Goal: Check status: Check status

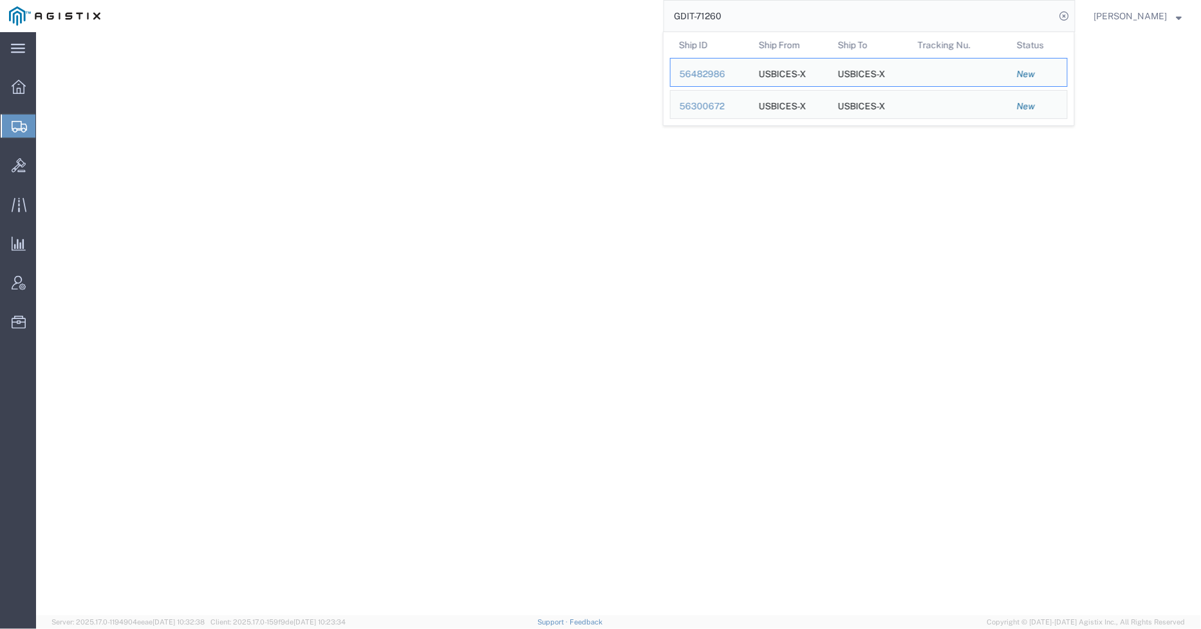
select select "69651"
select select "34240"
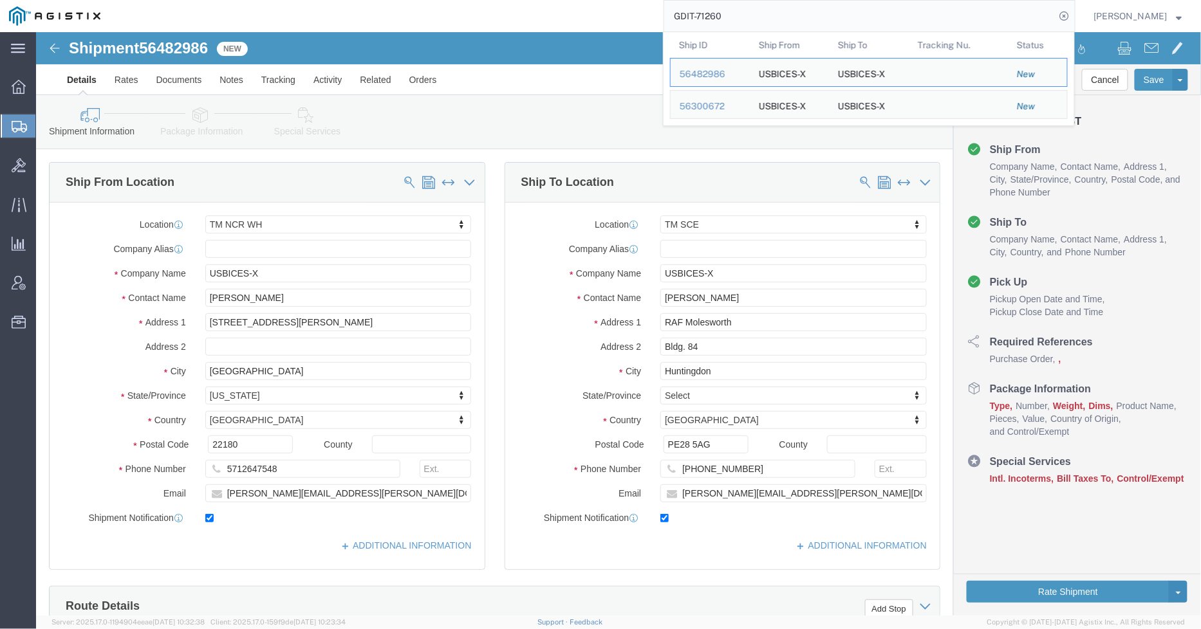
click at [627, 13] on div "GDIT-71260 Ship ID Ship From Ship To Tracking Nu. Status Ship ID 56482986 Ship …" at bounding box center [592, 16] width 966 height 32
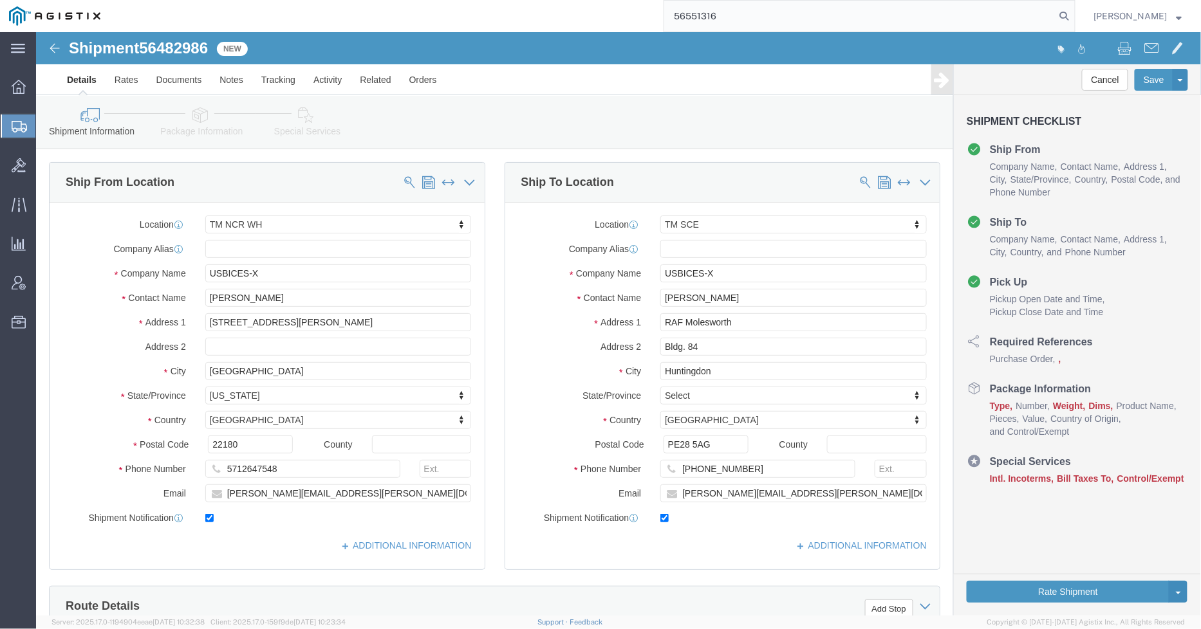
type input "56551316"
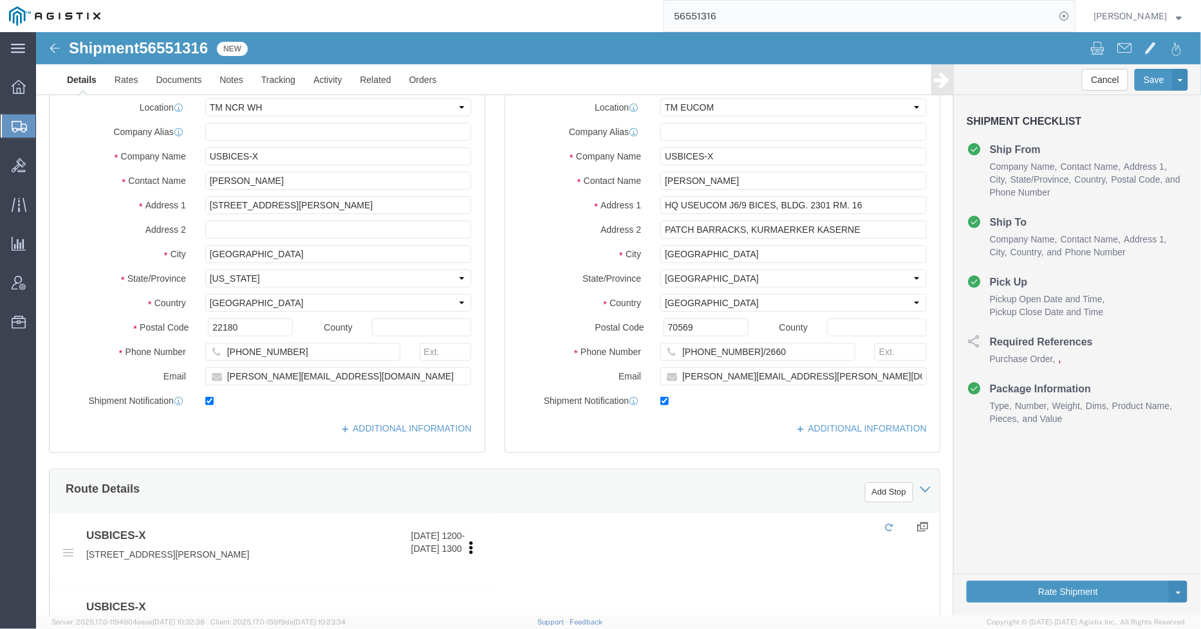
select select "69651"
select select "34238"
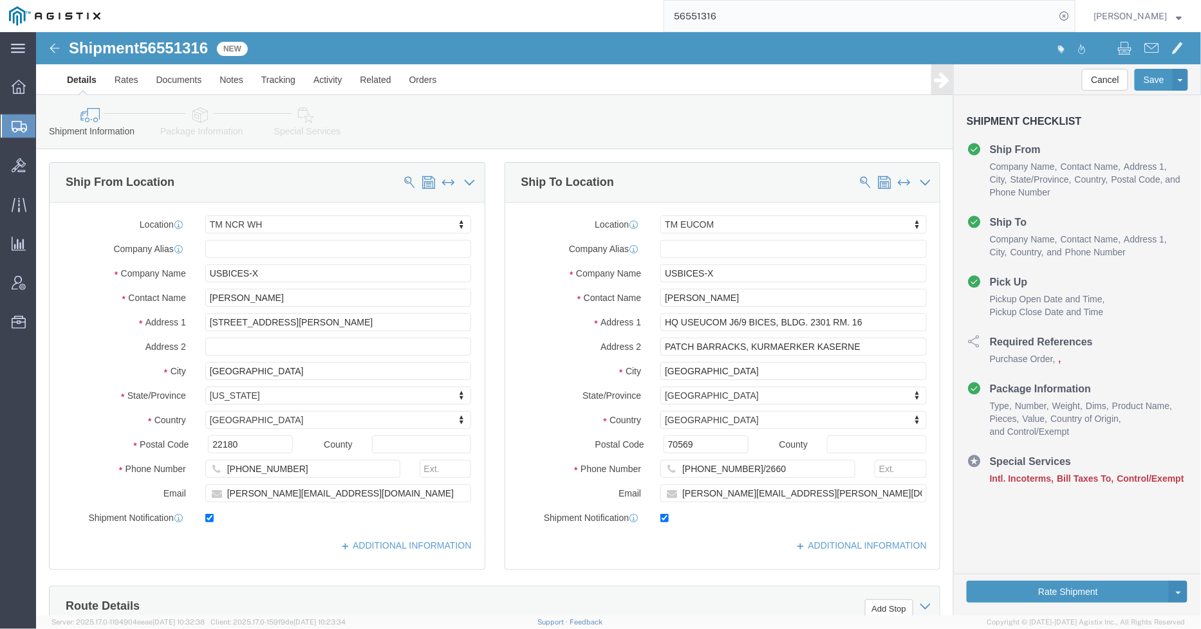
click div "Ship To Location Location TM [GEOGRAPHIC_DATA] Select My Profile Location Maste…"
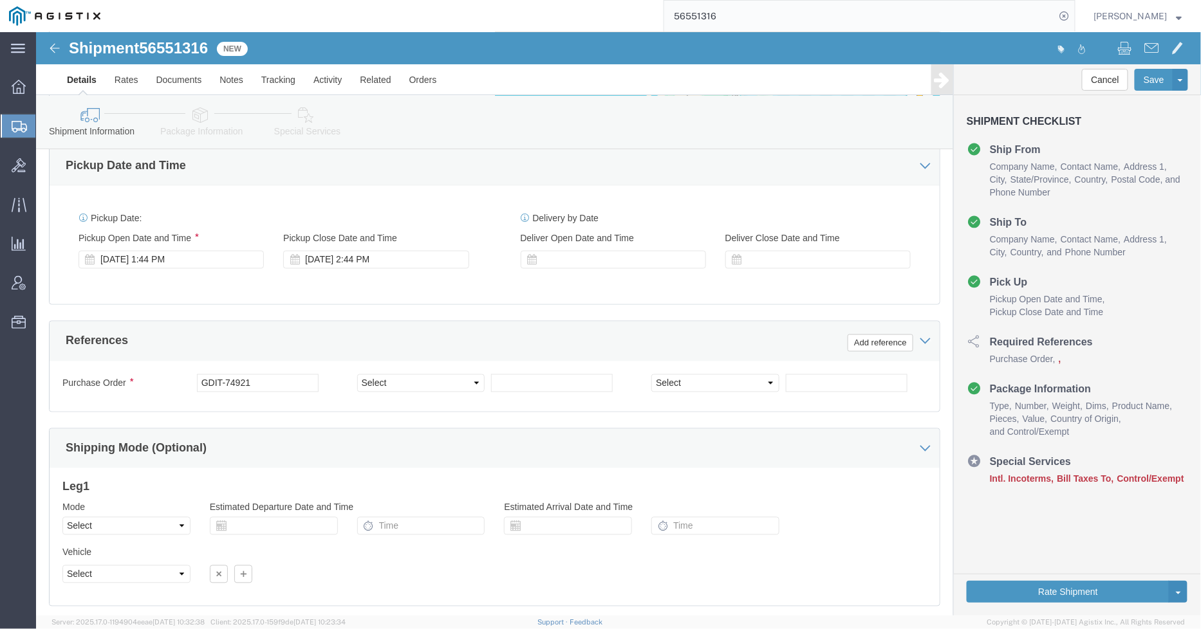
scroll to position [742, 0]
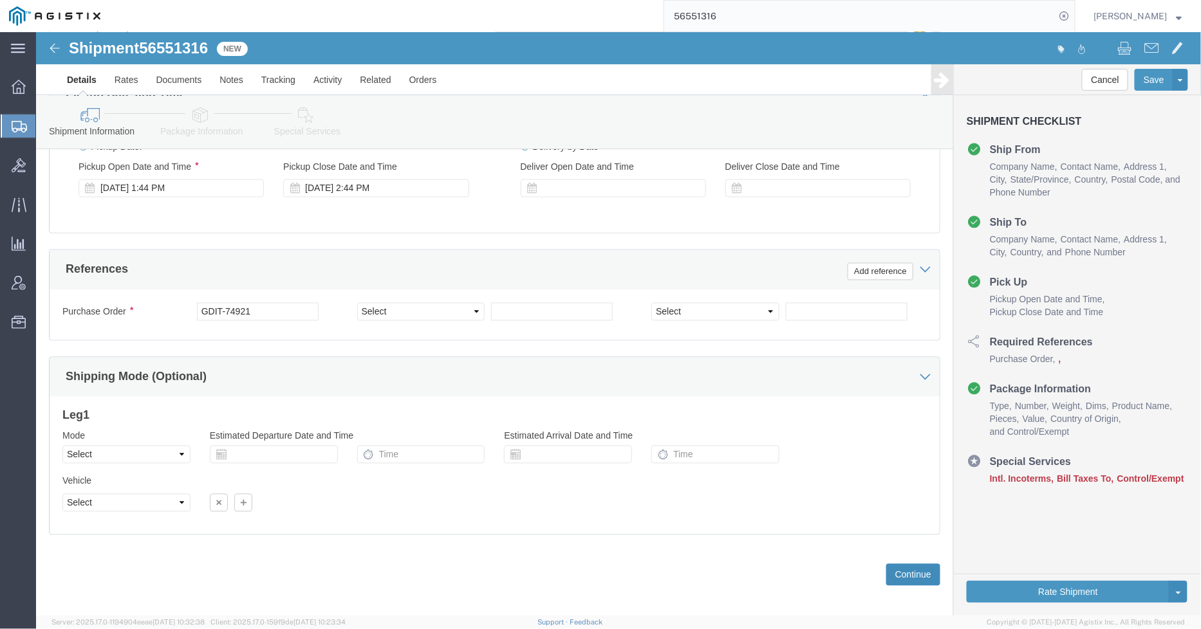
click button "Continue"
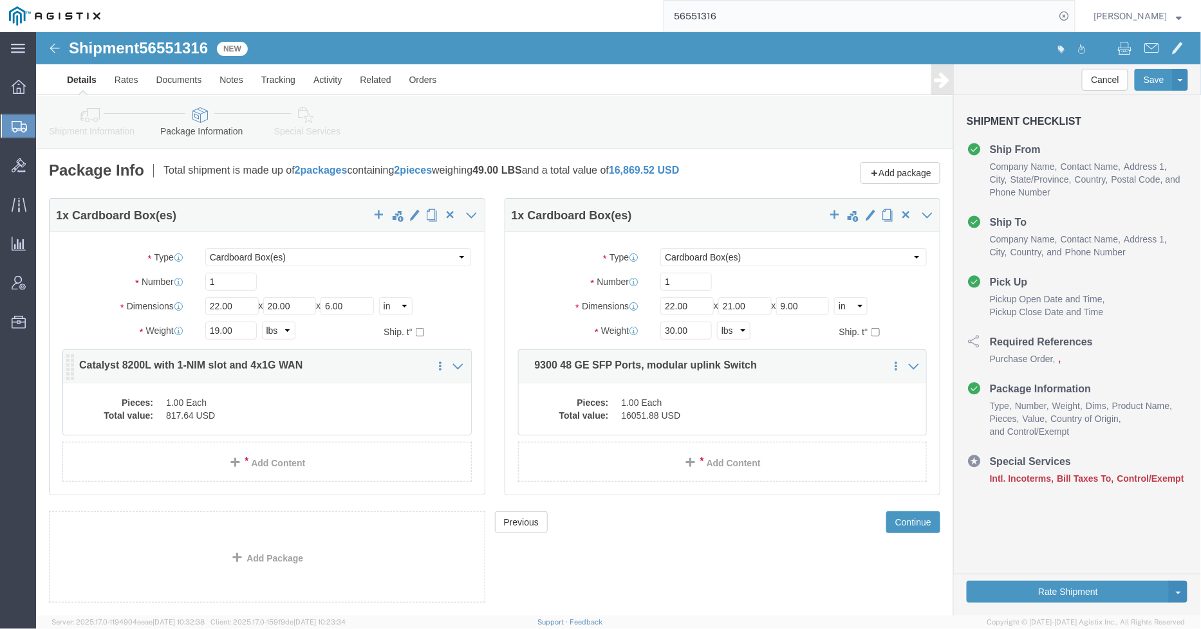
click dd "1.00 Each"
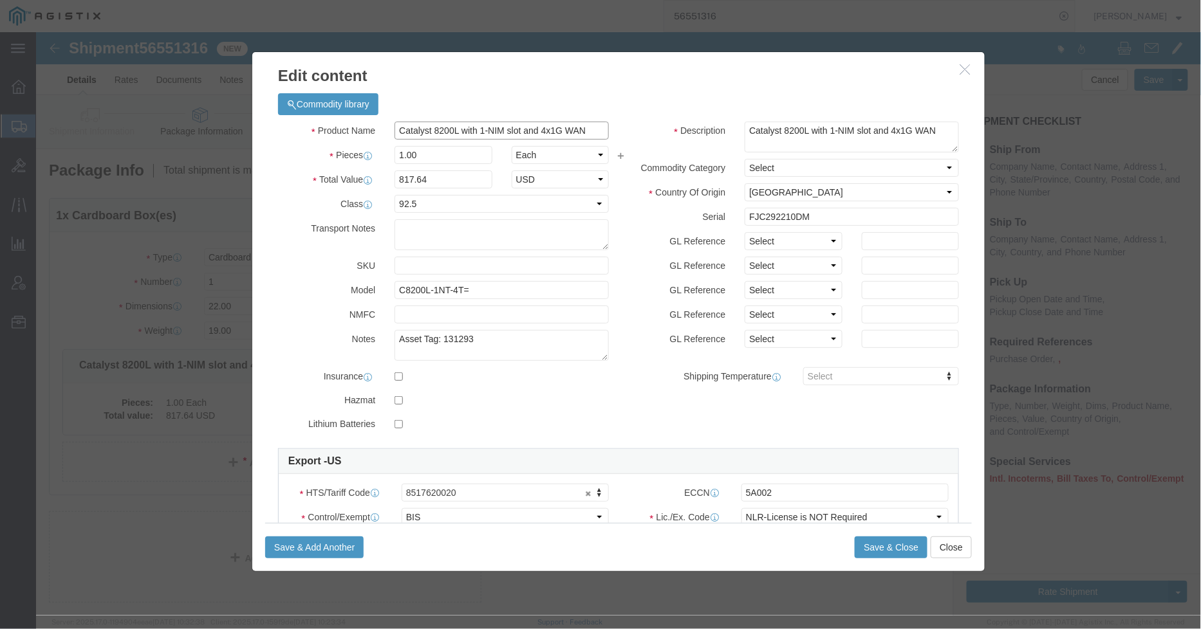
click input "Catalyst 8200L with 1-NIM slot and 4x1G WAN"
type input "Cisco Catalyst 8200"
click div "Commodity library"
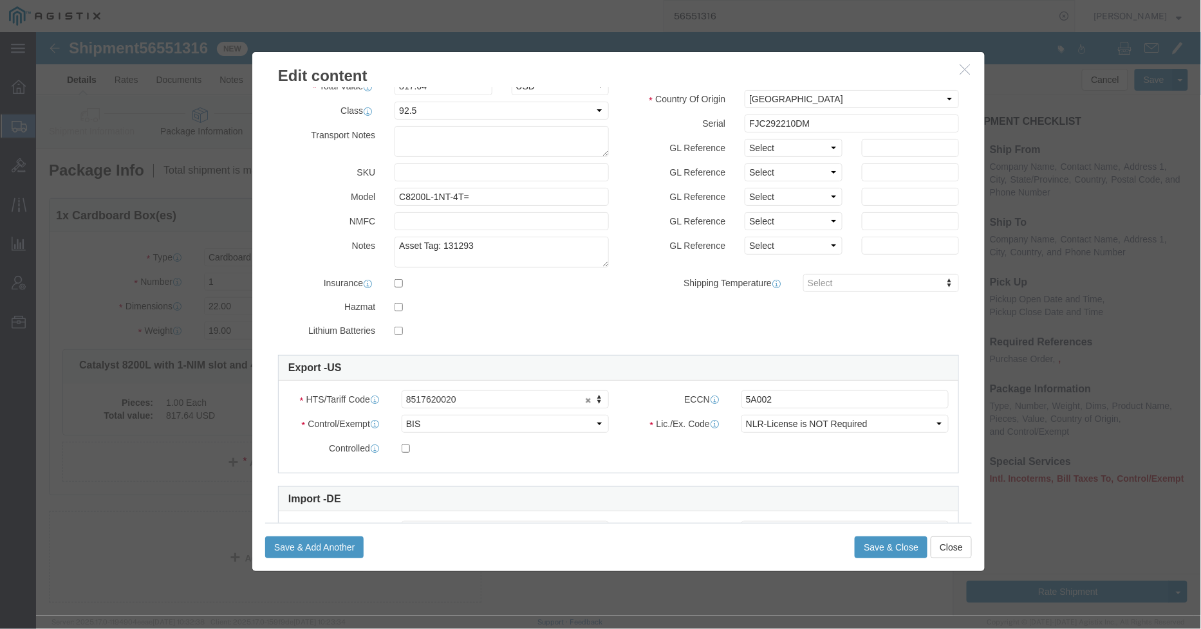
scroll to position [181, 0]
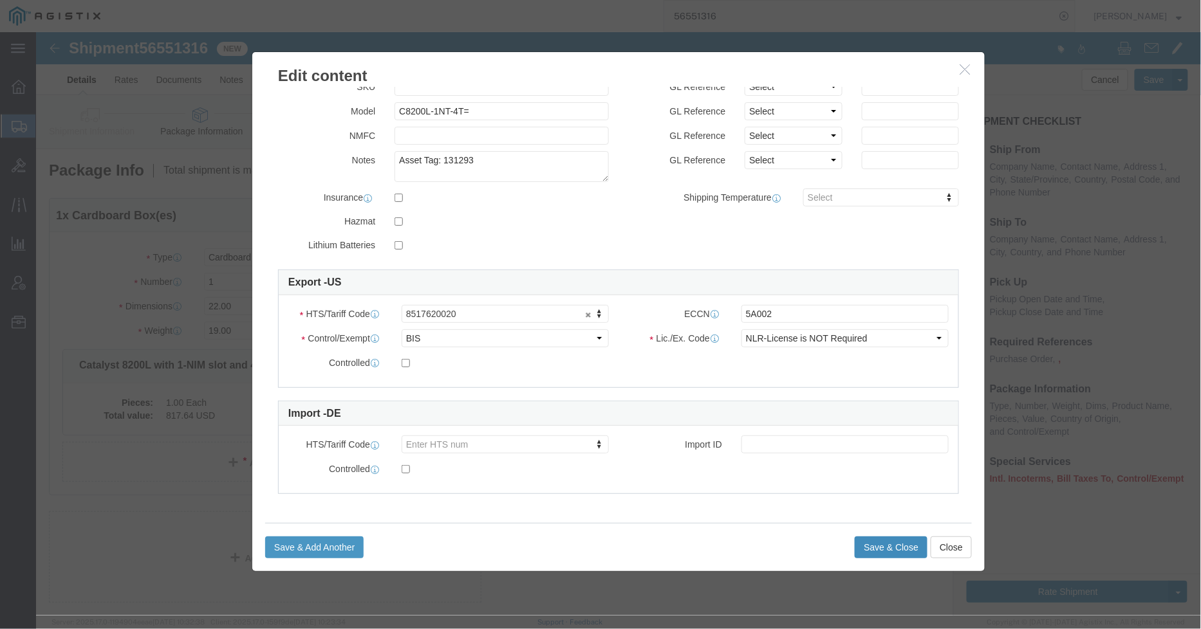
click button "Save & Close"
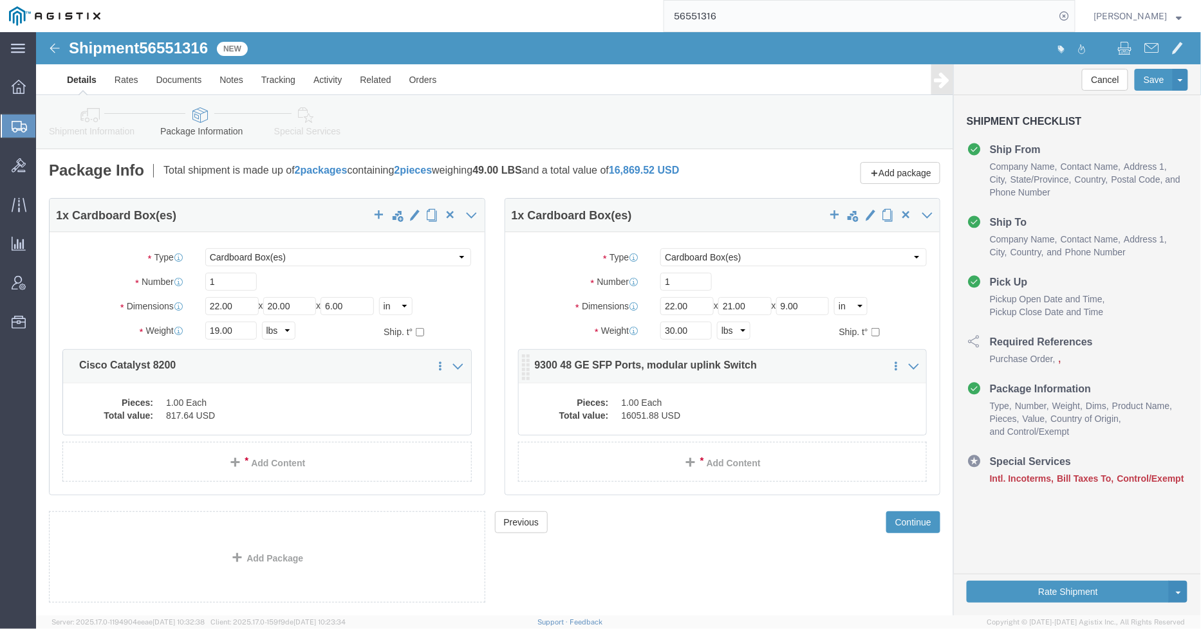
click dd "1.00 Each"
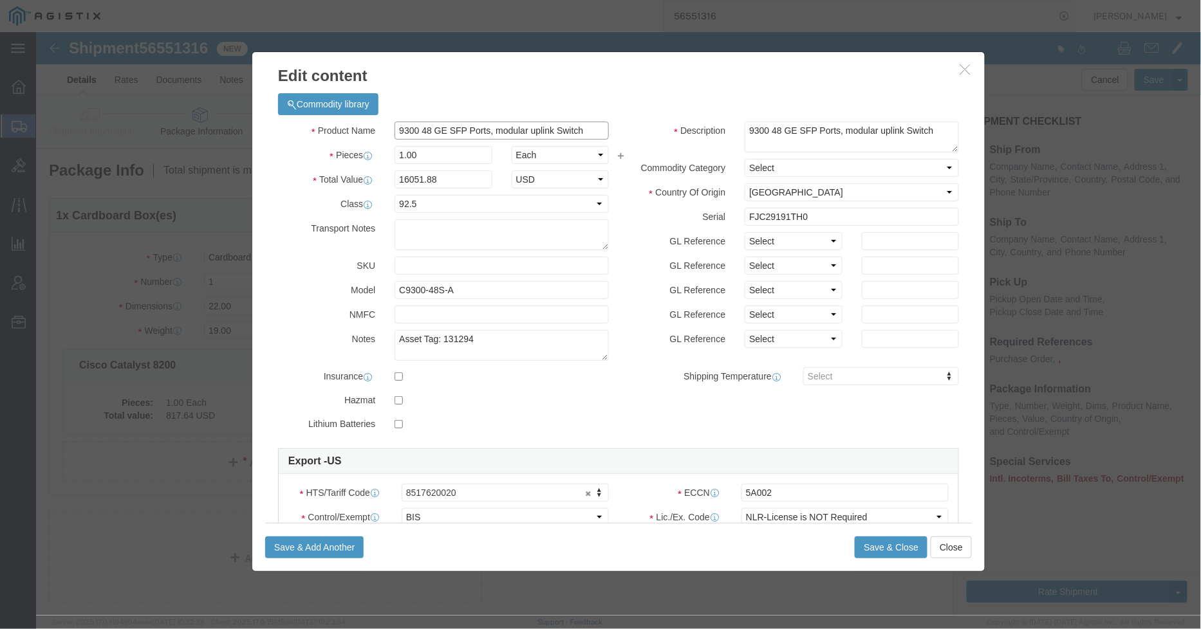
click input "9300 48 GE SFP Ports, modular uplink Switch"
click div "Commodity library"
click input "Cisco Catalyst 9300 48 Port Switch"
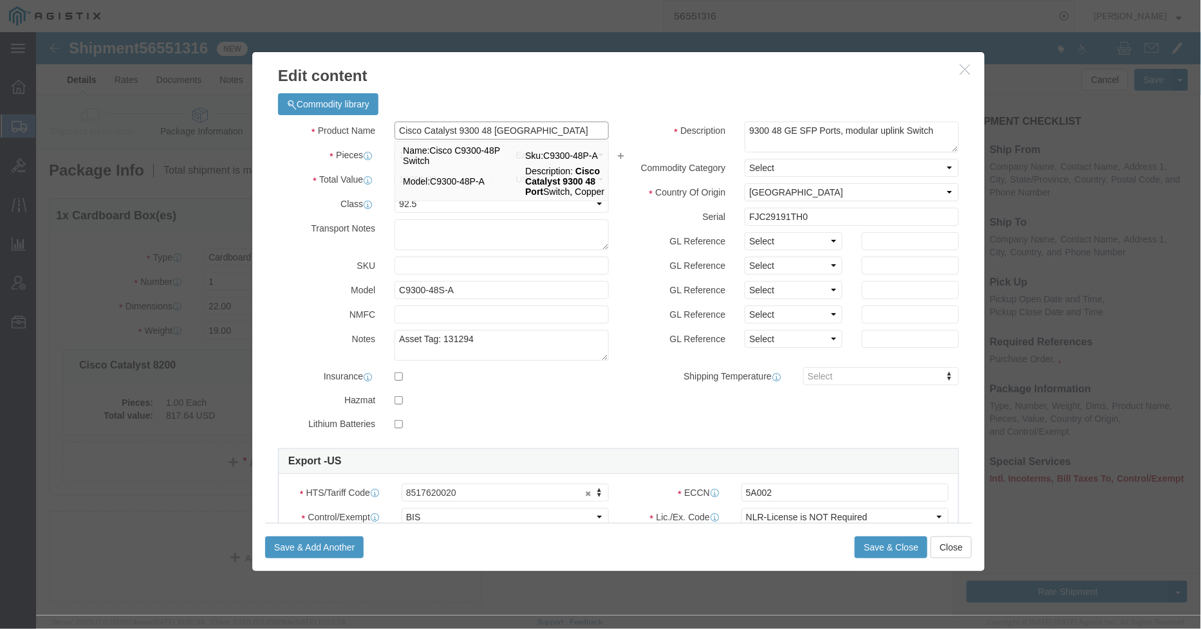
type input "Cisco Catalyst 9300 48 Port Switch"
click div "Commodity library"
click button "Save & Close"
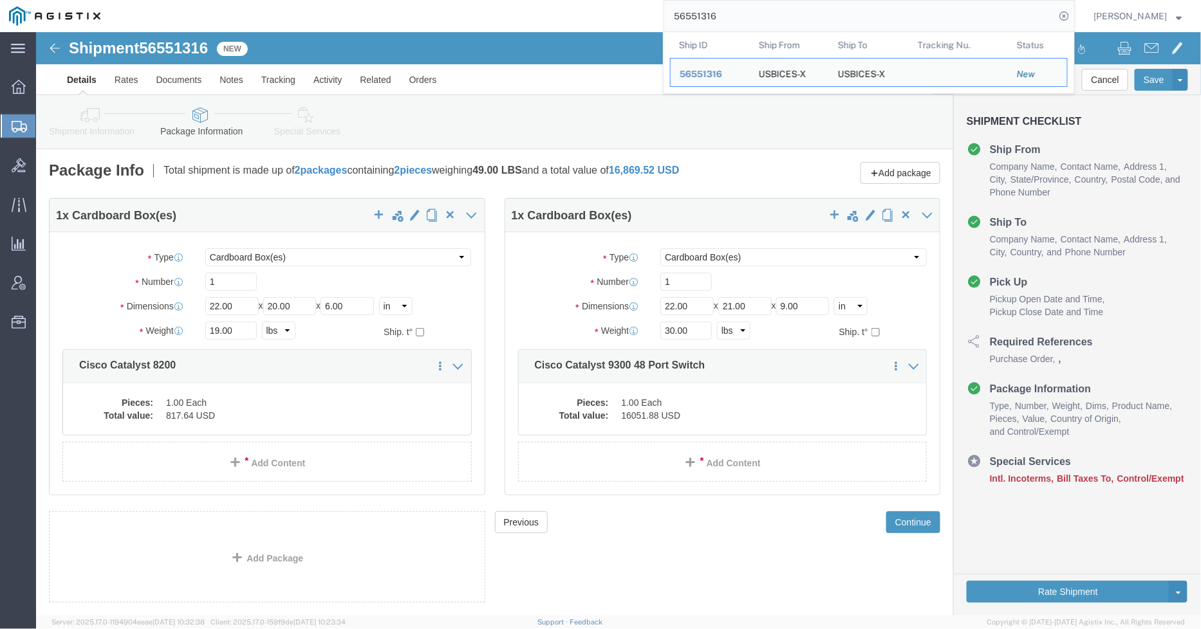
drag, startPoint x: 748, startPoint y: 17, endPoint x: 678, endPoint y: 16, distance: 70.8
click at [678, 16] on input "56551316" at bounding box center [859, 16] width 391 height 31
paste input "769"
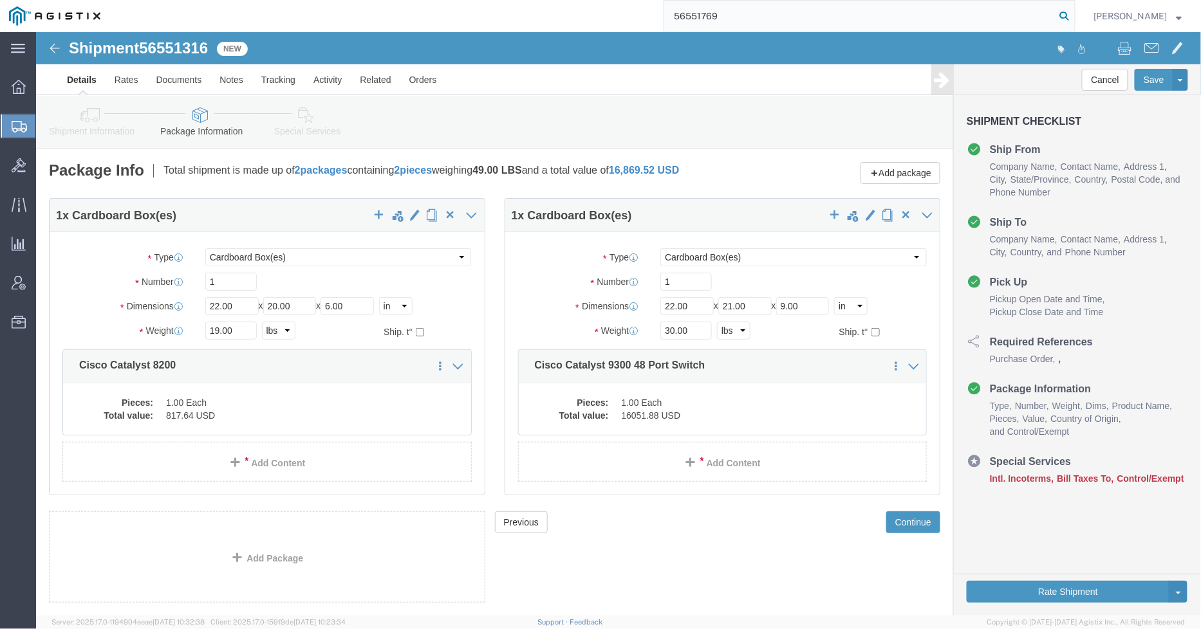
type input "56551769"
click at [1067, 14] on icon at bounding box center [1064, 16] width 18 height 18
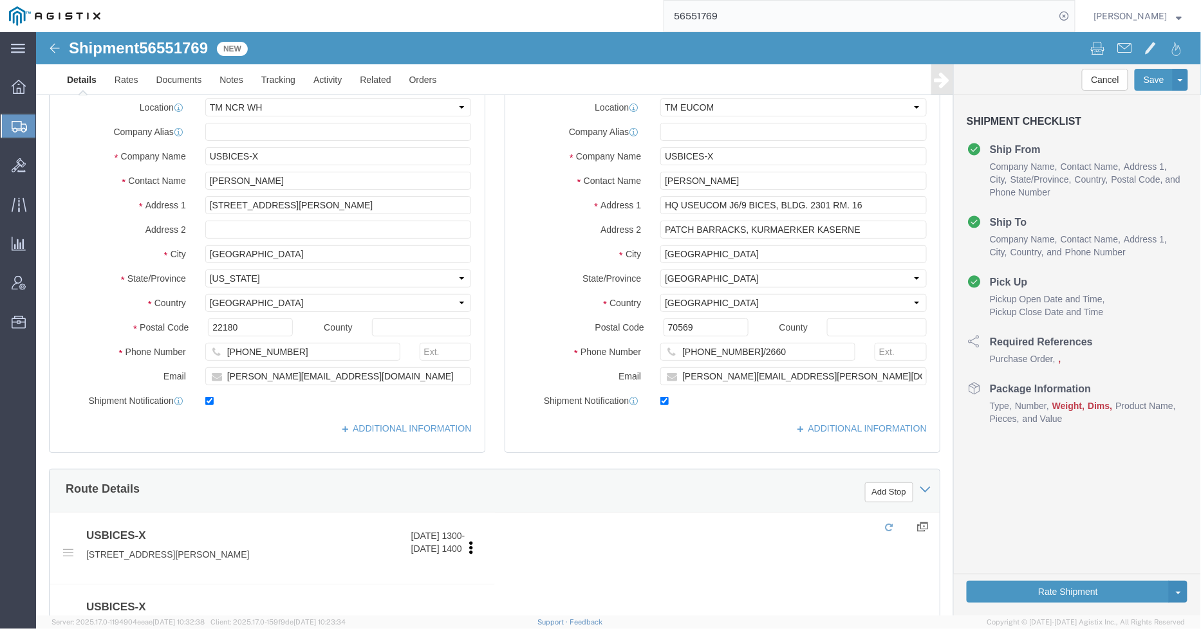
select select "69651"
select select "34238"
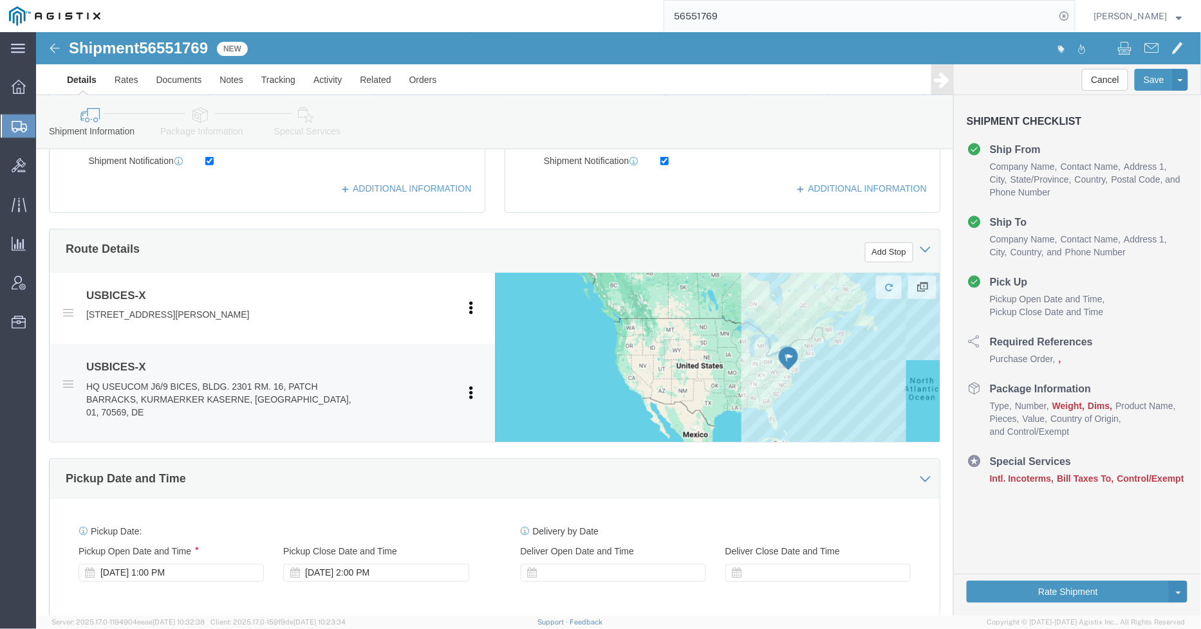
scroll to position [742, 0]
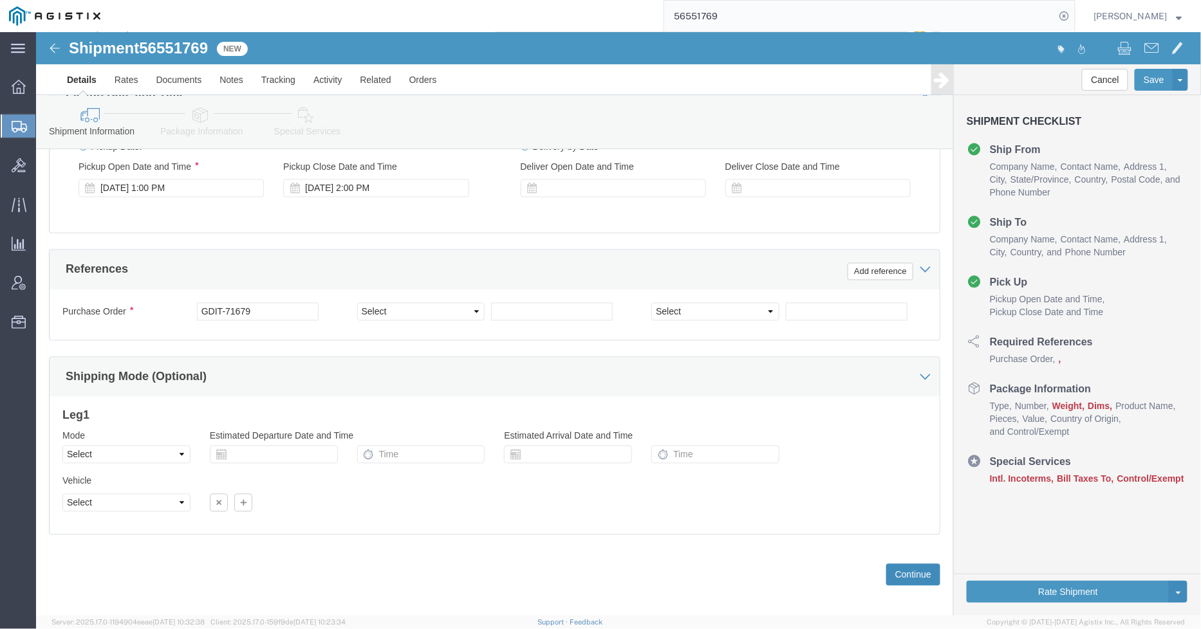
click button "Continue"
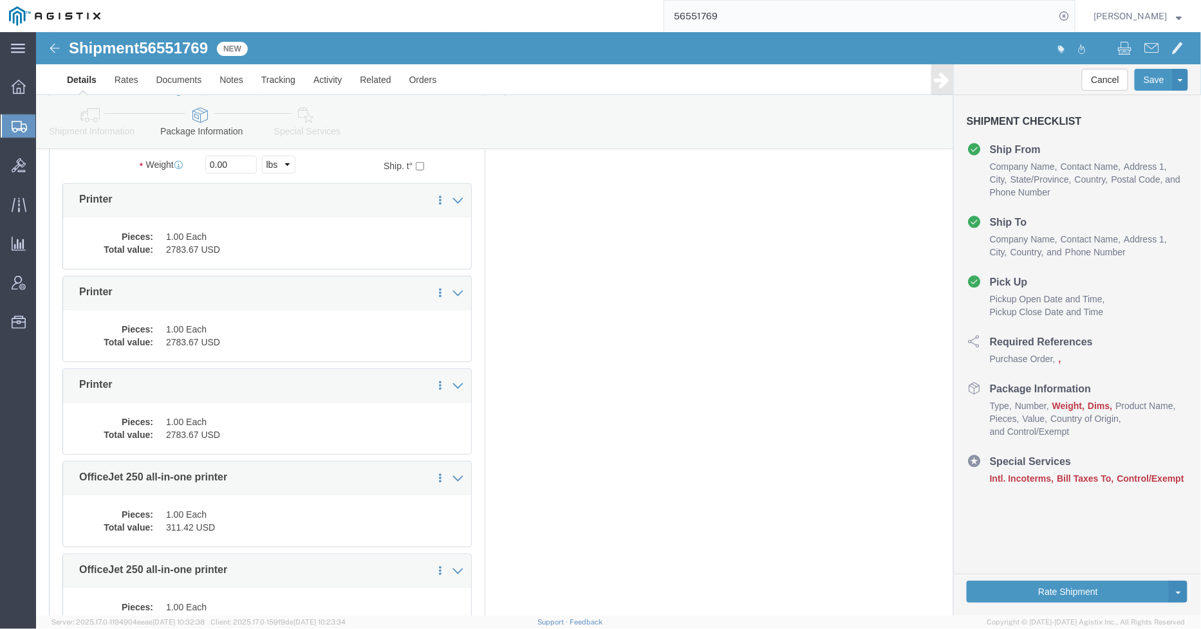
scroll to position [71, 0]
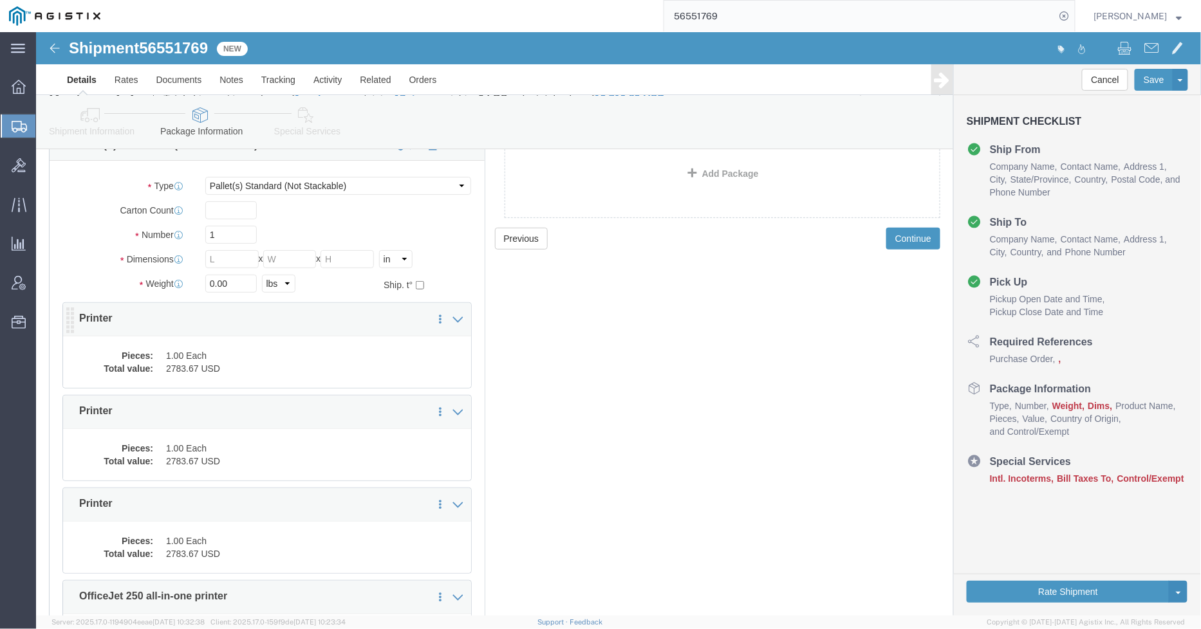
click dd "1.00 Each"
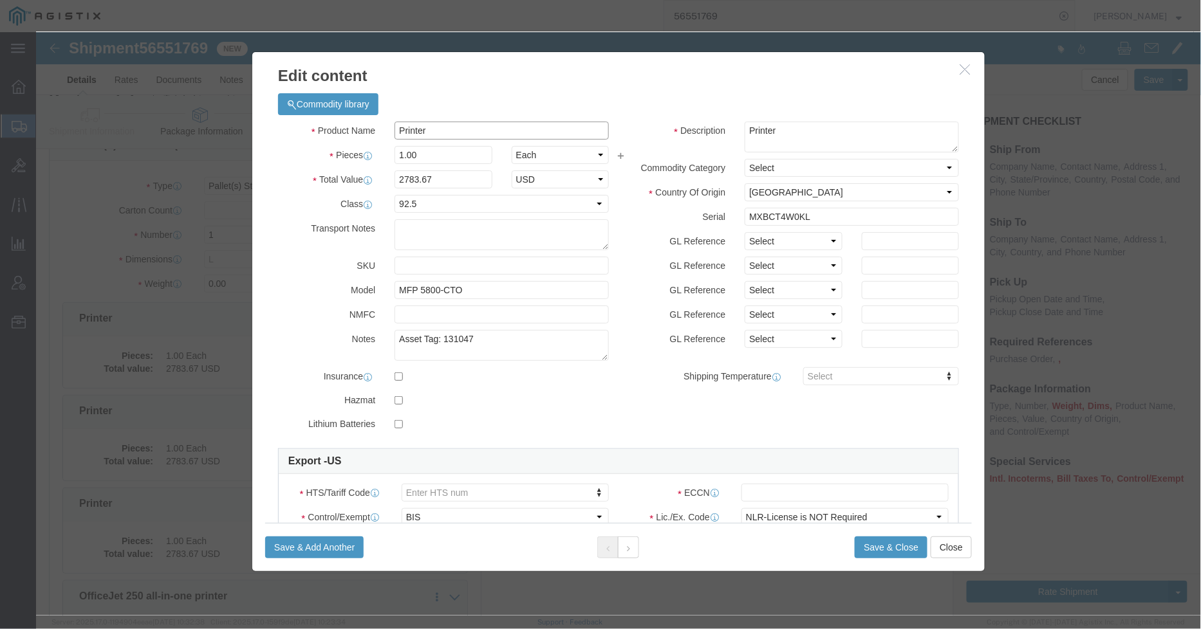
click input "Printer"
click input "HP Color LaserJet 5800Printer"
drag, startPoint x: 510, startPoint y: 98, endPoint x: 334, endPoint y: 98, distance: 175.7
click div "Product Name HP Color LaserJet 5800 Printer"
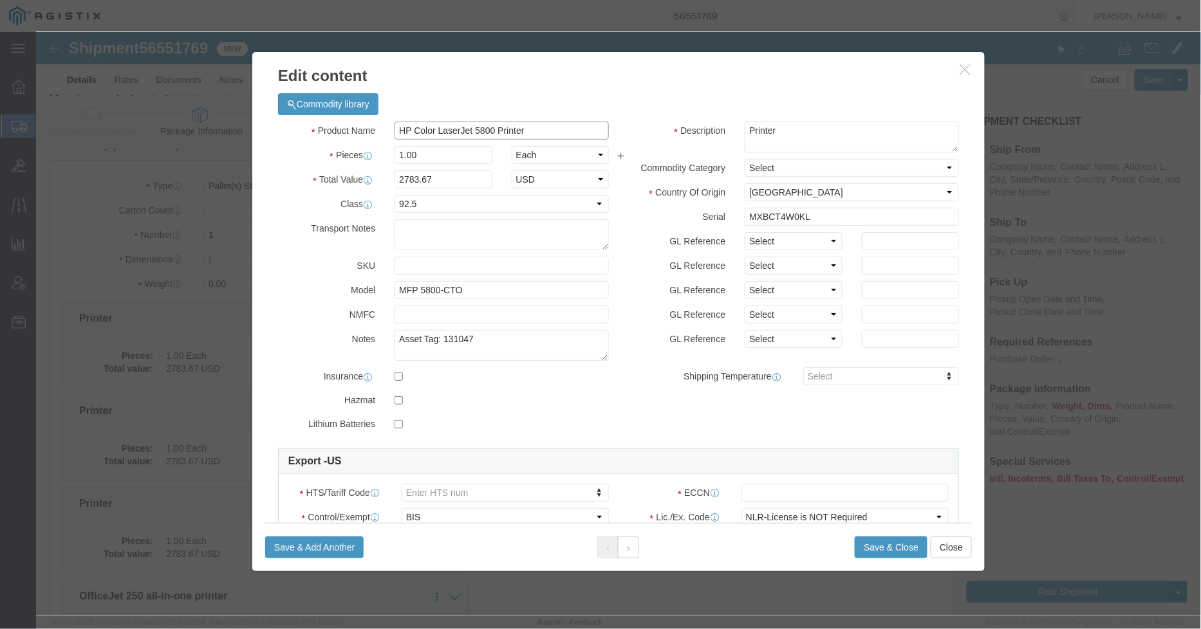
type input "HP Color LaserJet 5800 Printer"
click button "Save & Close"
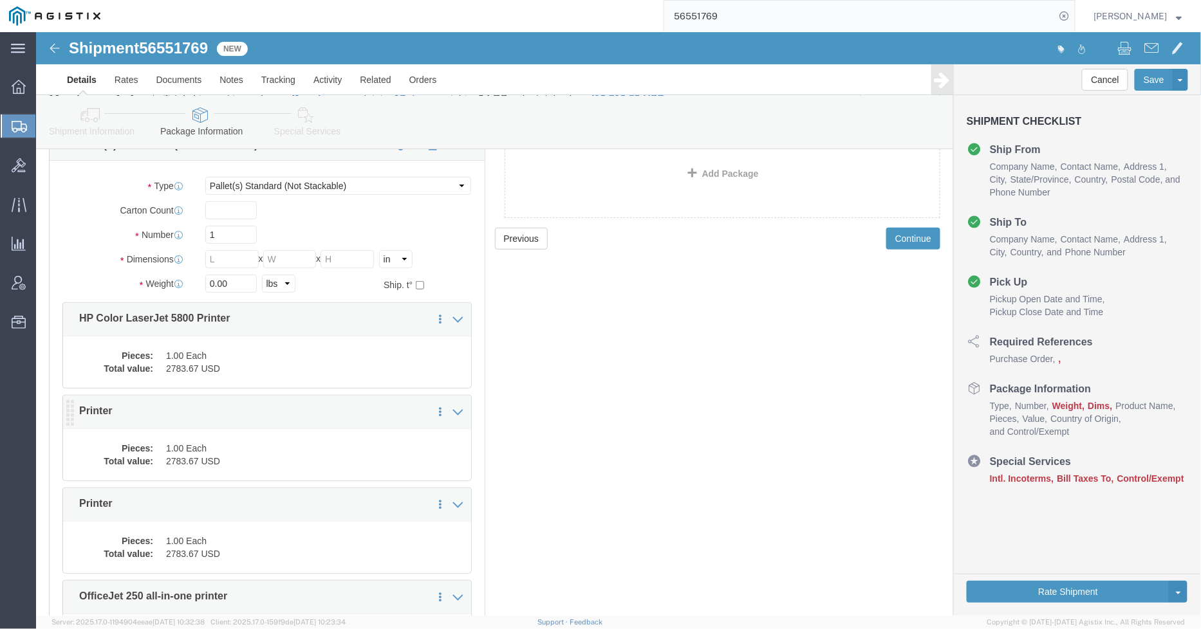
click dd "1.00 Each"
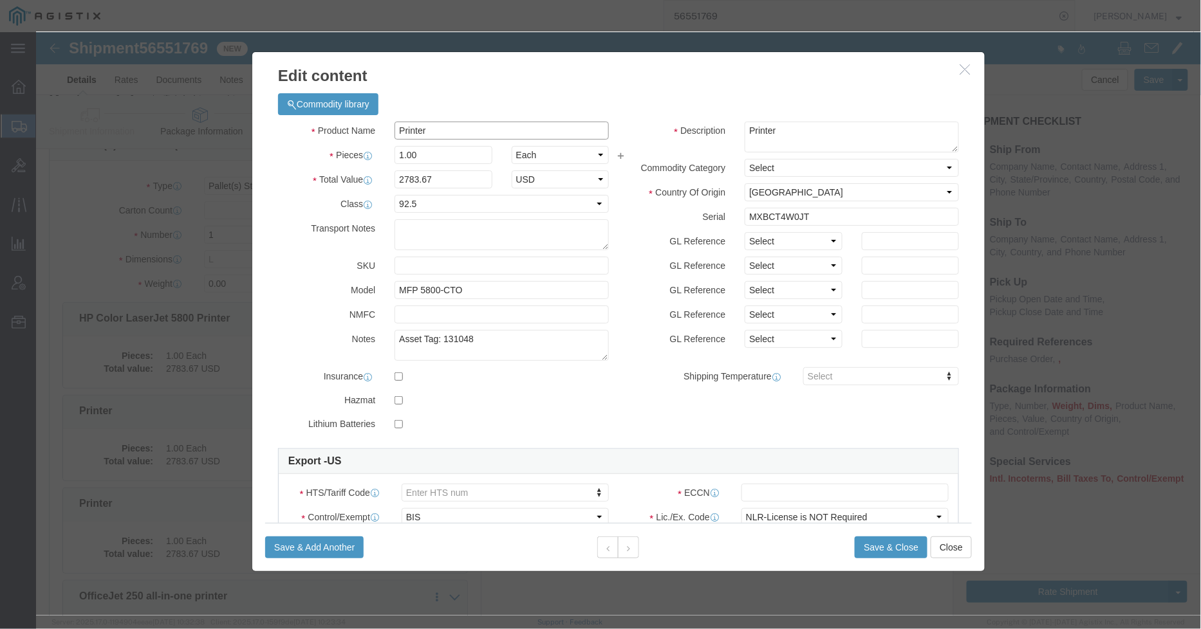
drag, startPoint x: 432, startPoint y: 104, endPoint x: 353, endPoint y: 103, distance: 78.5
click input "Printer"
paste input "HP Color LaserJet 5800"
type input "HP Color LaserJet 5800 Printer"
click button "Save & Close"
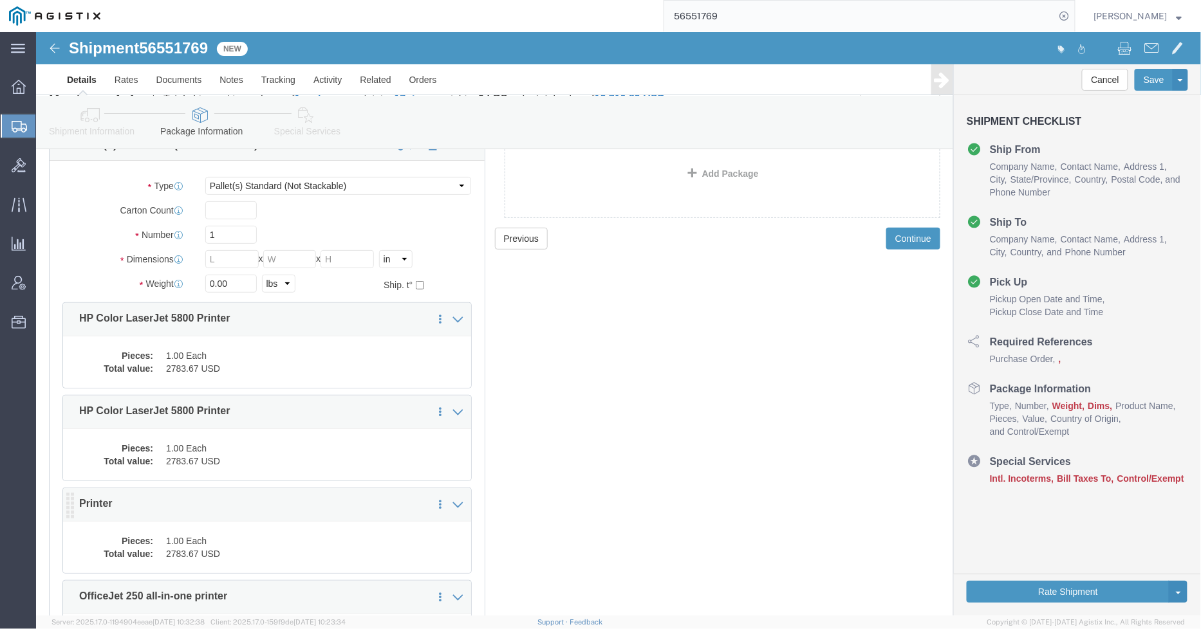
click dd "1.00 Each"
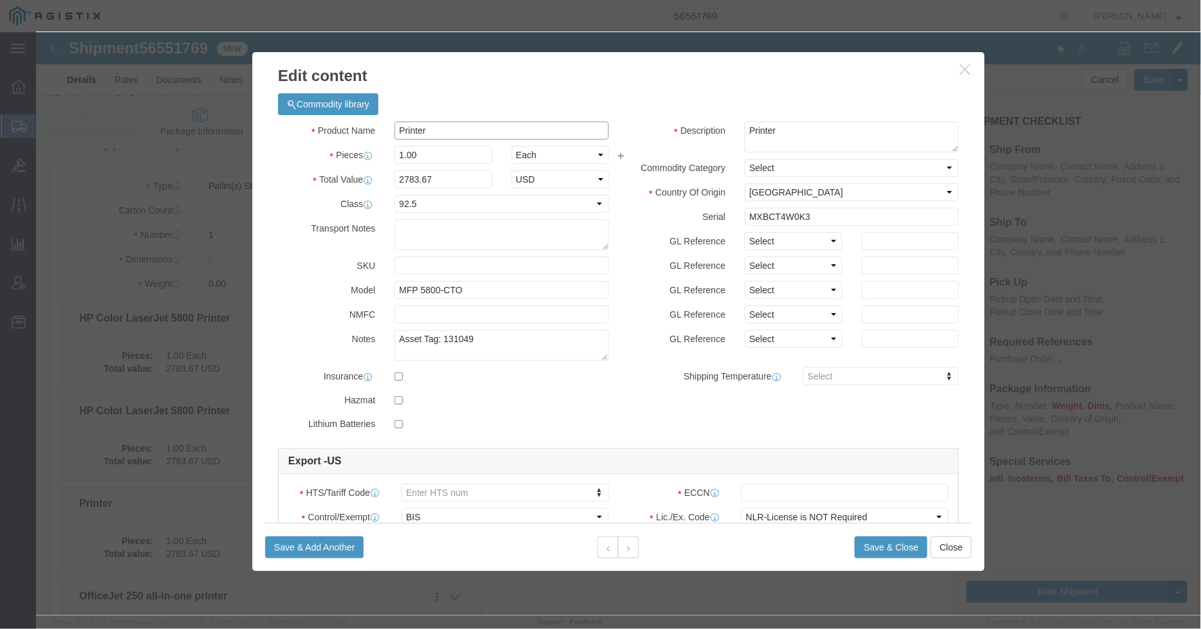
drag, startPoint x: 402, startPoint y: 99, endPoint x: 342, endPoint y: 99, distance: 59.8
click div "Product Name Printer"
paste input "HP Color LaserJet 5800"
type input "HP Color LaserJet 5800 Printer"
click label "Description"
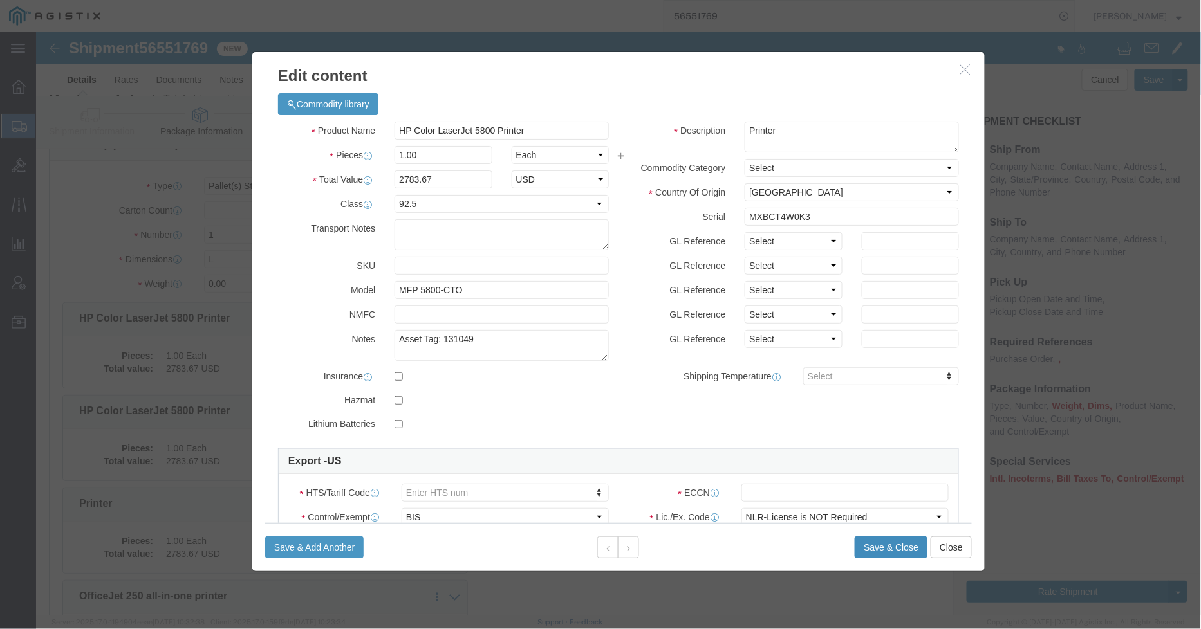
drag, startPoint x: 847, startPoint y: 510, endPoint x: 852, endPoint y: 506, distance: 6.8
click button "Save & Close"
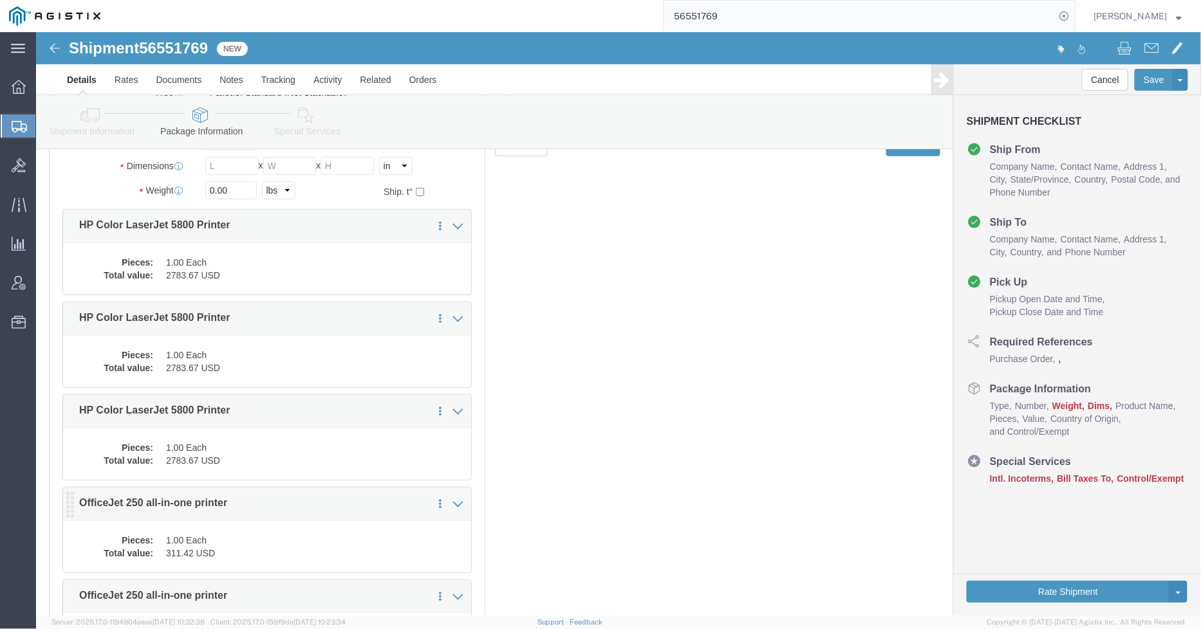
scroll to position [245, 0]
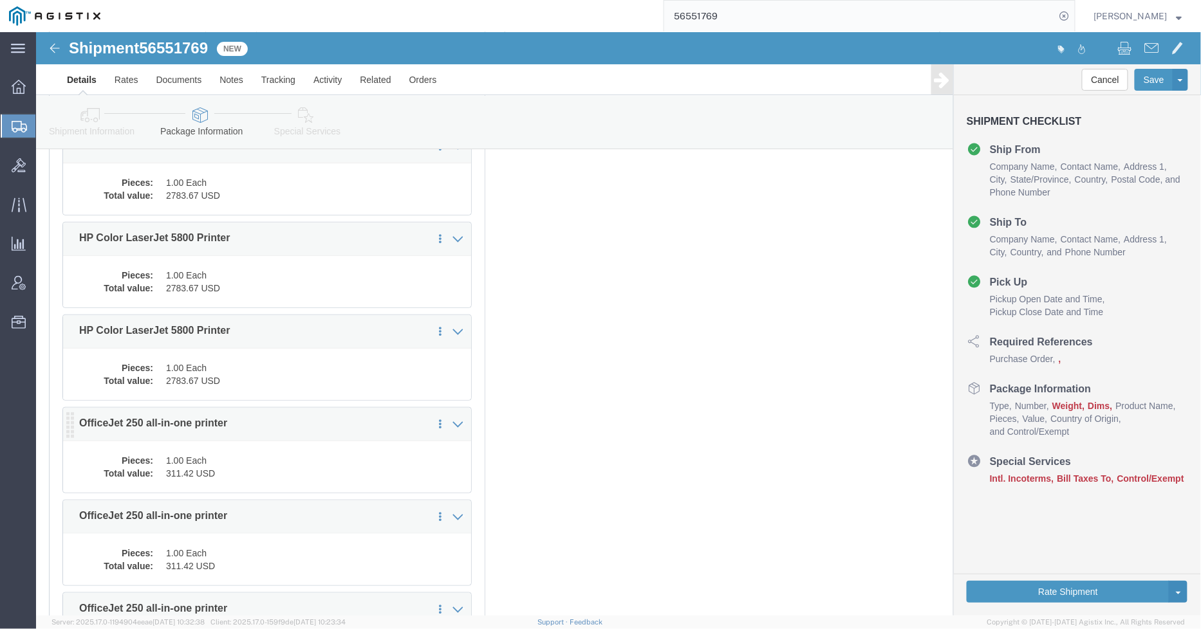
click dd "1.00 Each"
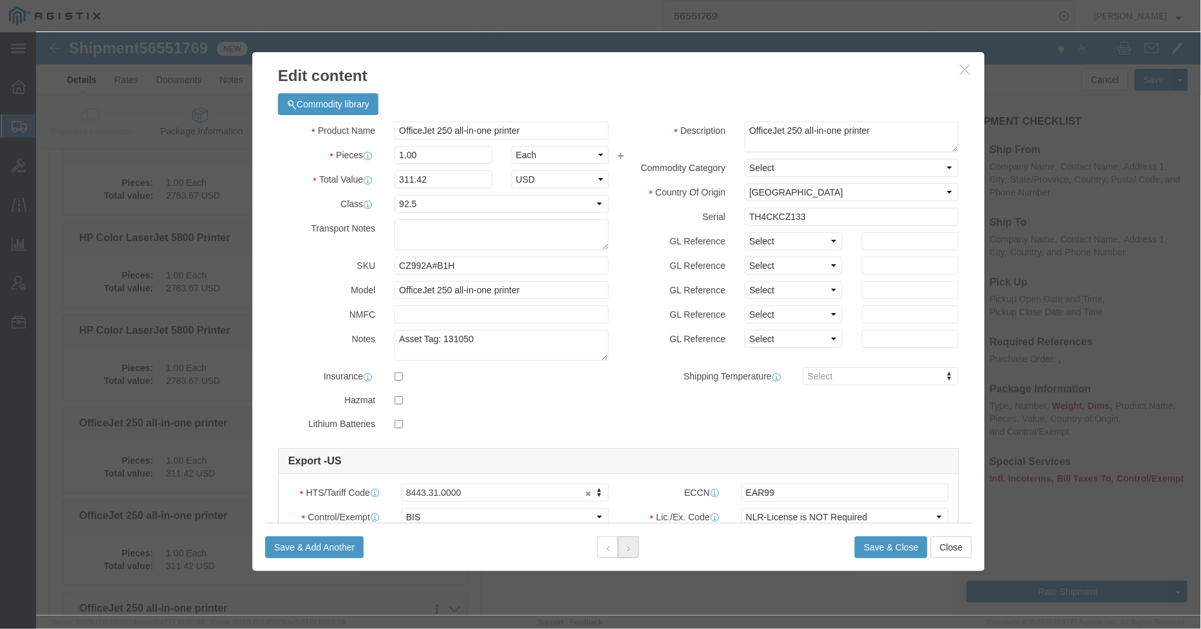
click icon
click button
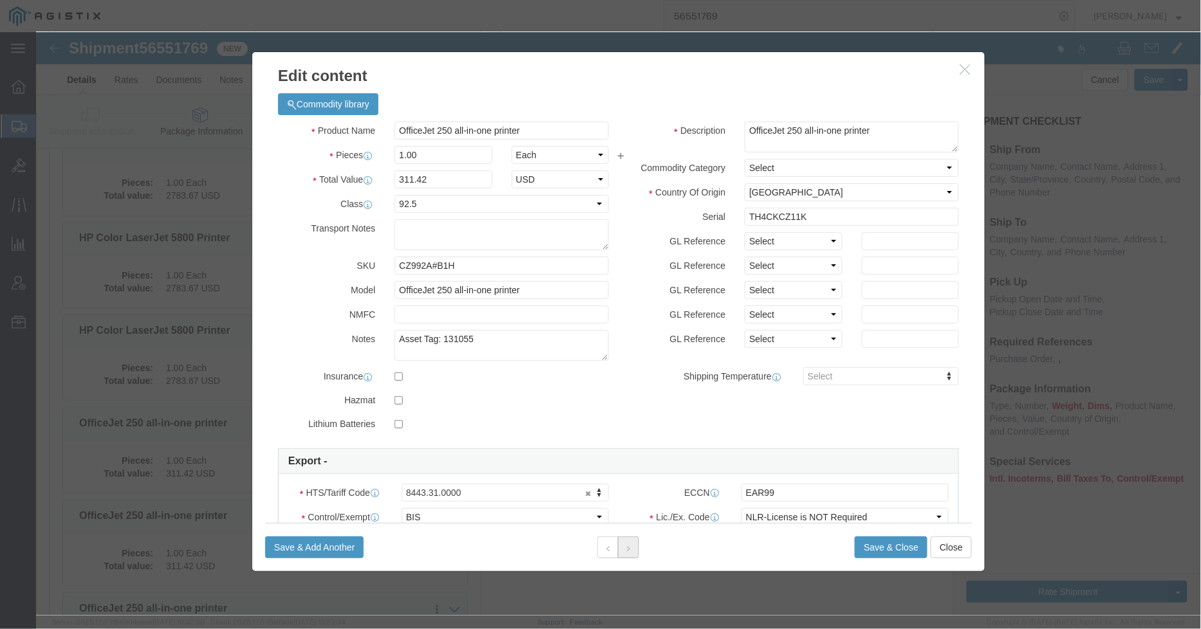
click button
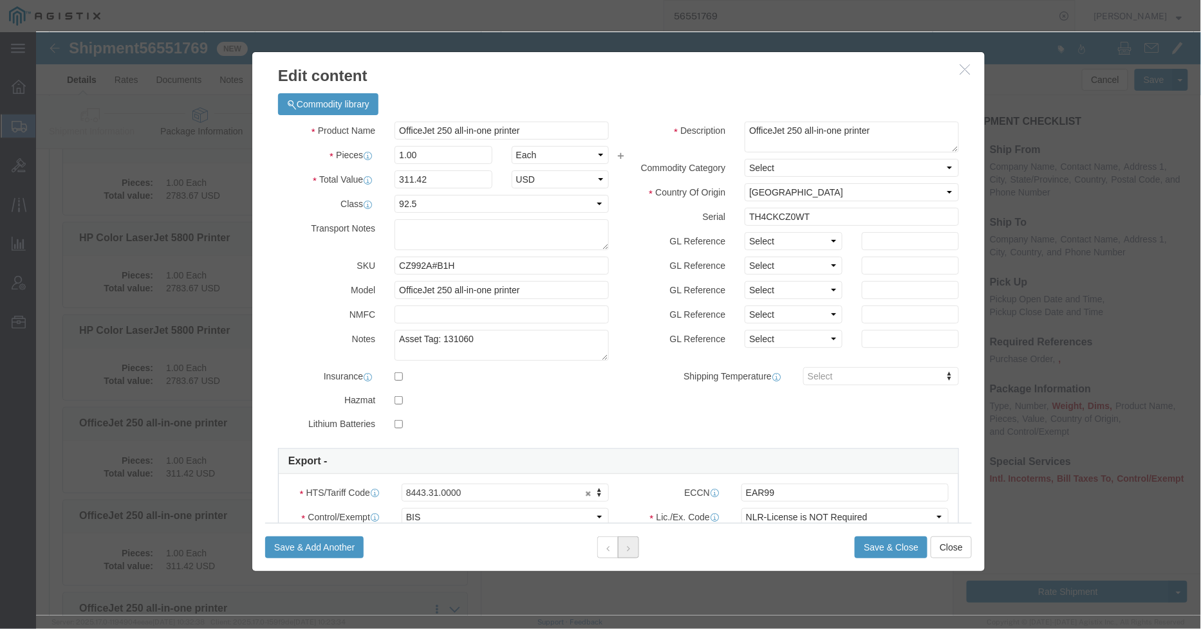
click button
click button "Save & Close"
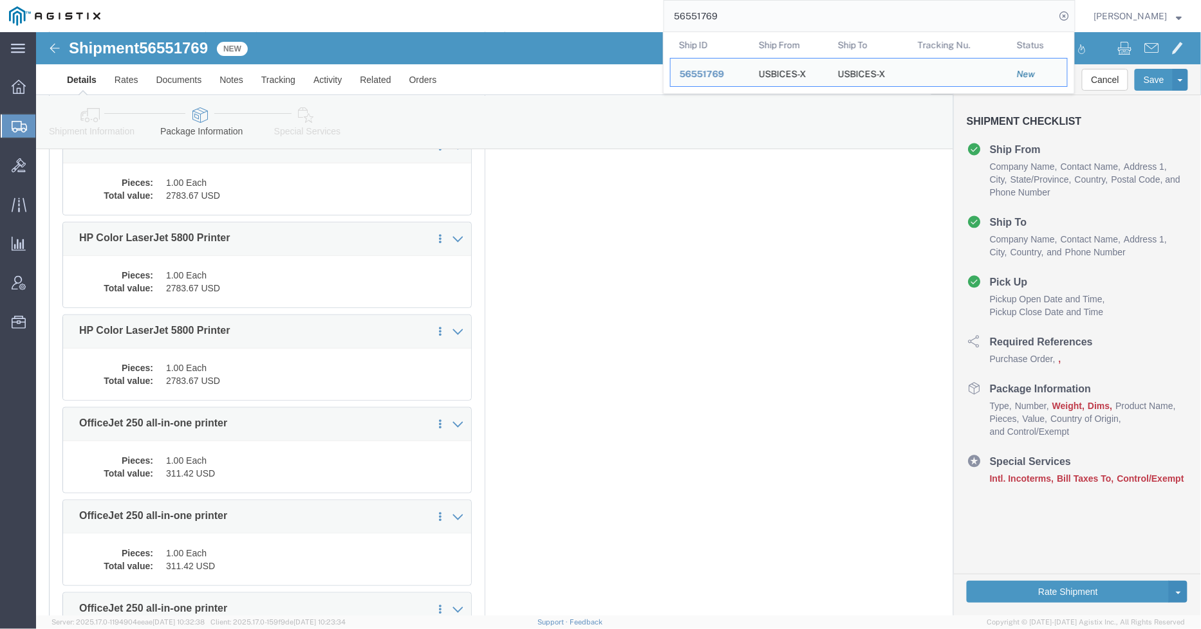
drag, startPoint x: 795, startPoint y: 14, endPoint x: 631, endPoint y: 14, distance: 163.5
click at [631, 14] on div "56551769 Ship ID Ship From Ship To Tracking Nu. Status Ship ID 56551769 Ship Fr…" at bounding box center [592, 16] width 966 height 32
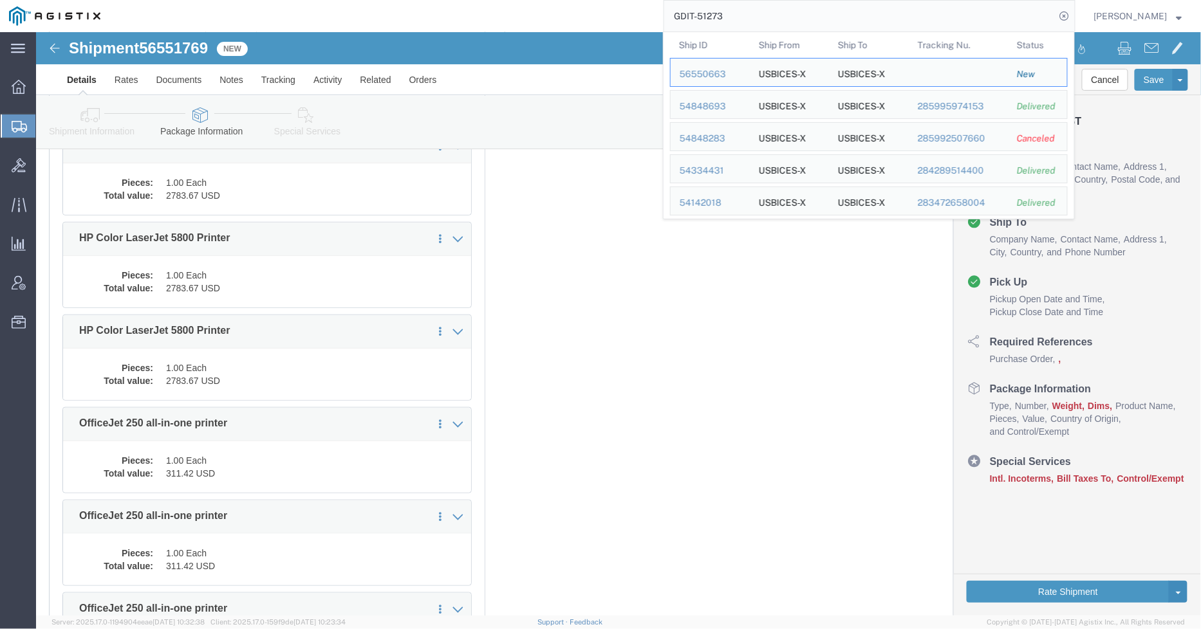
drag, startPoint x: 743, startPoint y: 9, endPoint x: 705, endPoint y: 15, distance: 37.9
click at [705, 15] on input "GDIT-51273" at bounding box center [859, 16] width 391 height 31
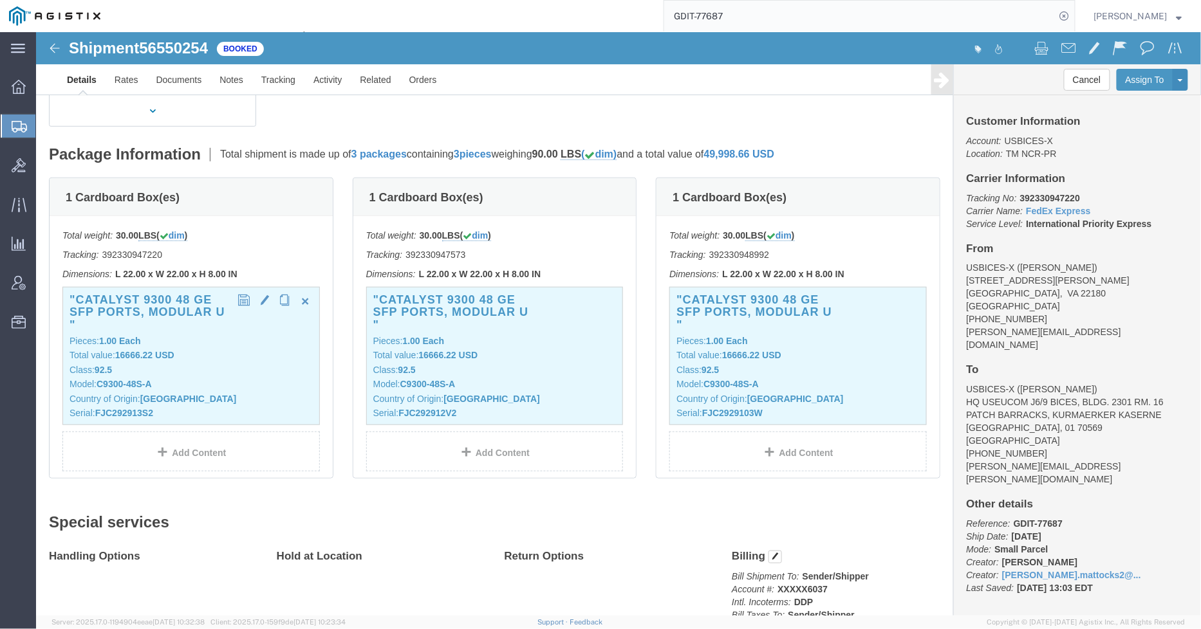
click p "Model: C9300-48S-A"
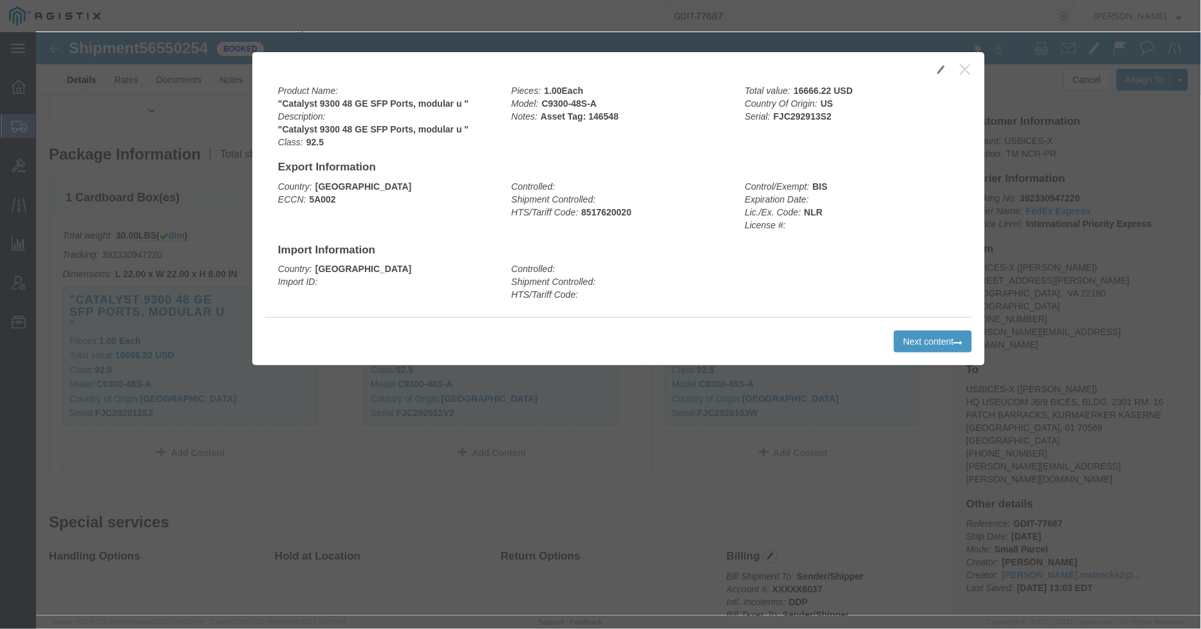
click icon "button"
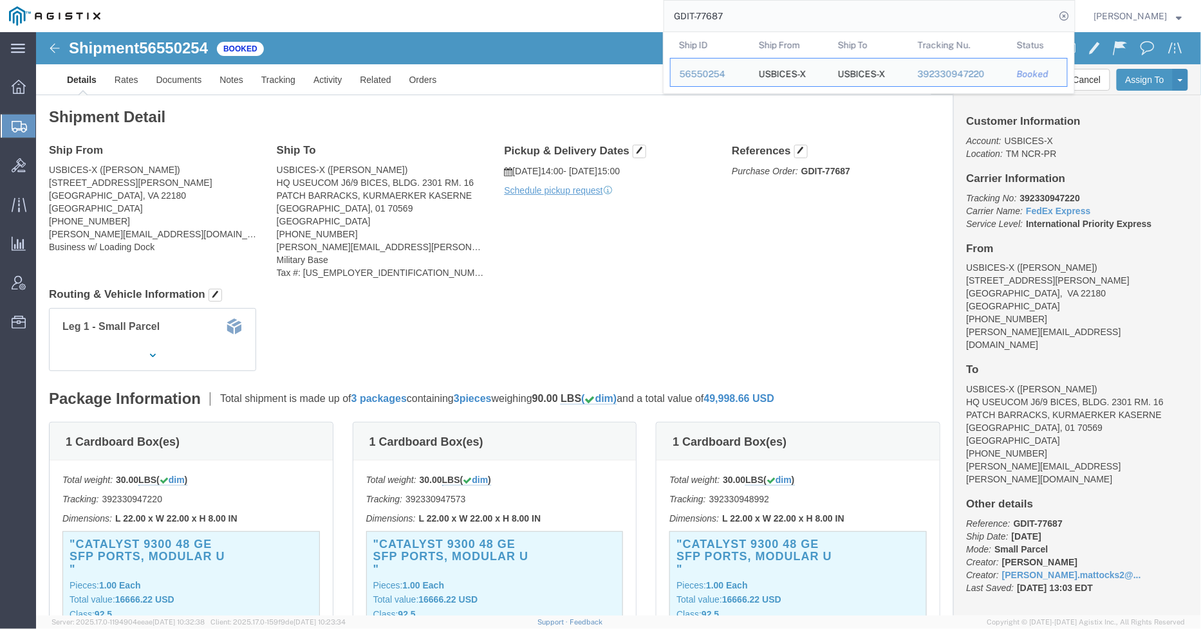
drag, startPoint x: 774, startPoint y: 23, endPoint x: 707, endPoint y: 21, distance: 67.0
click at [707, 21] on input "GDIT-77687" at bounding box center [859, 16] width 391 height 31
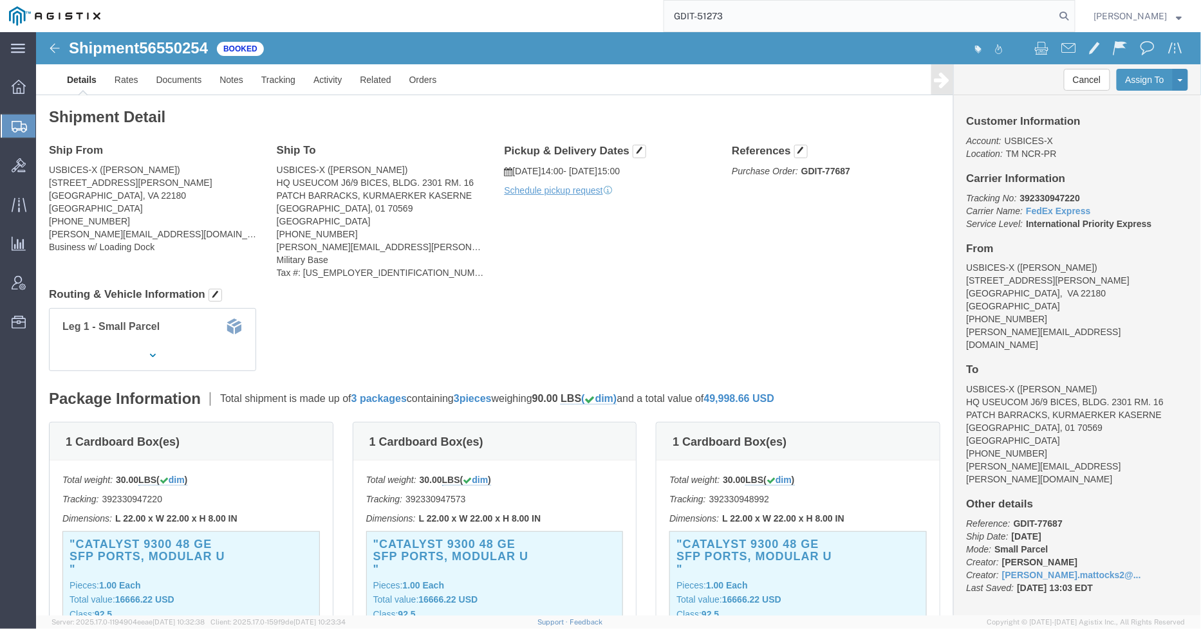
type input "GDIT-51273"
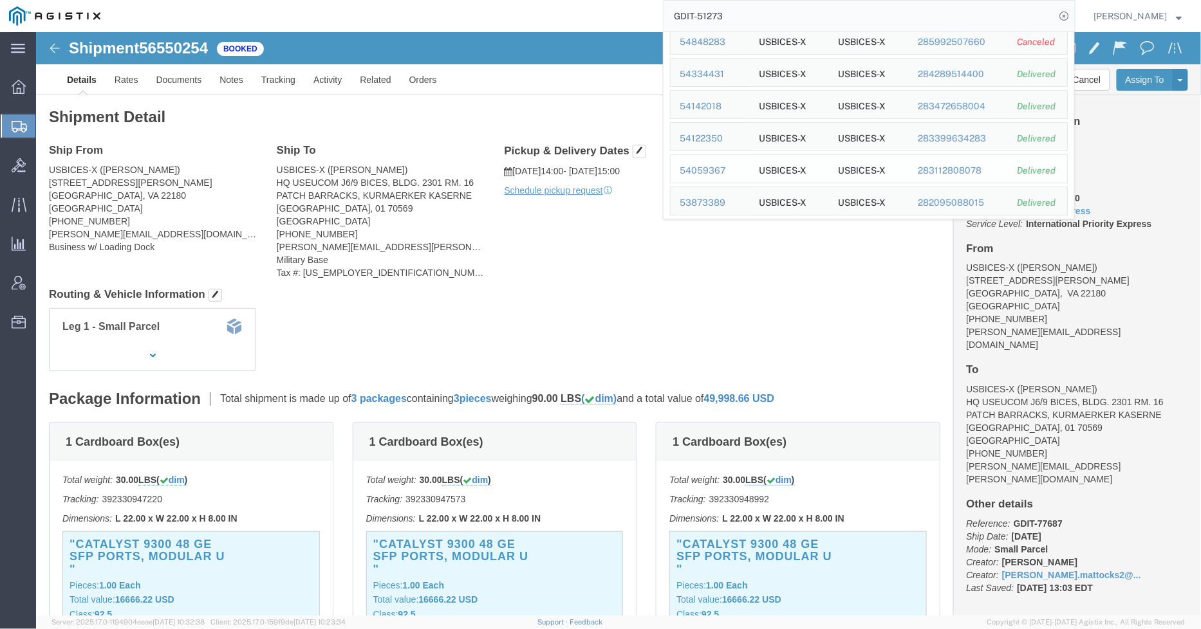
scroll to position [100, 0]
click at [698, 132] on div "54122350" at bounding box center [710, 136] width 61 height 14
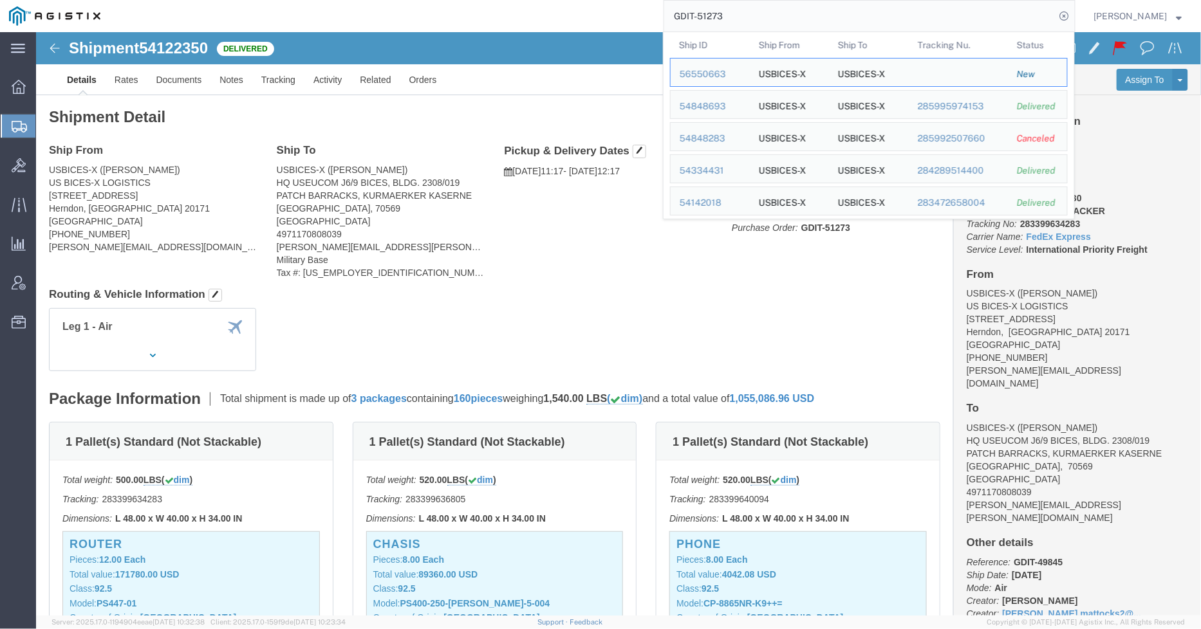
click at [810, 18] on input "GDIT-51273" at bounding box center [859, 16] width 391 height 31
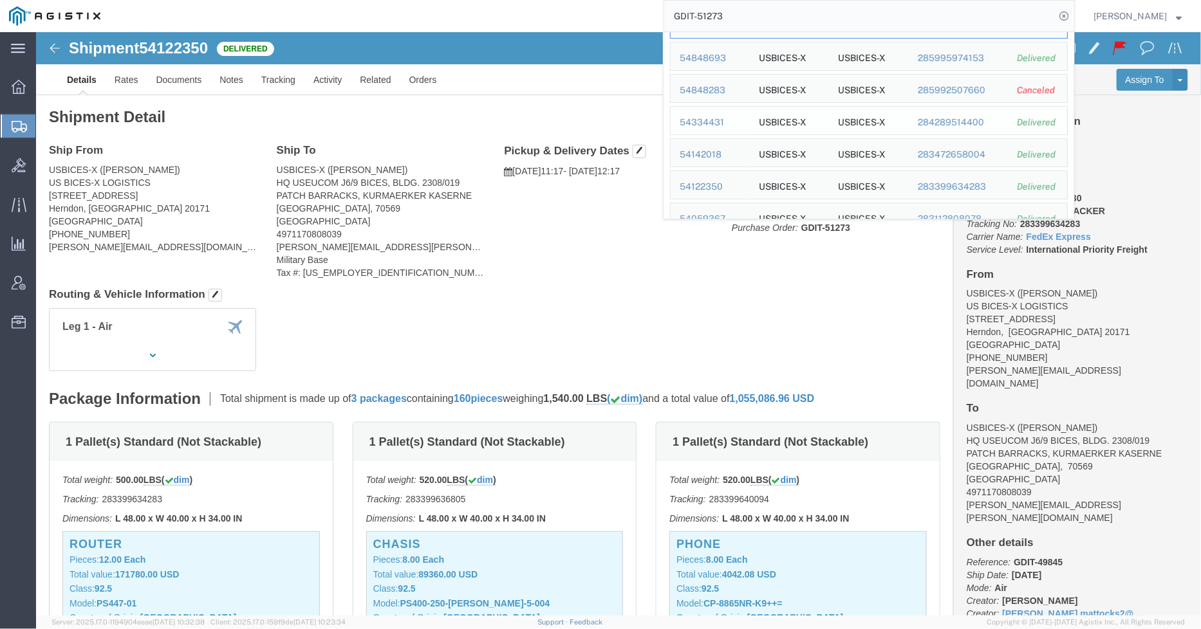
scroll to position [100, 0]
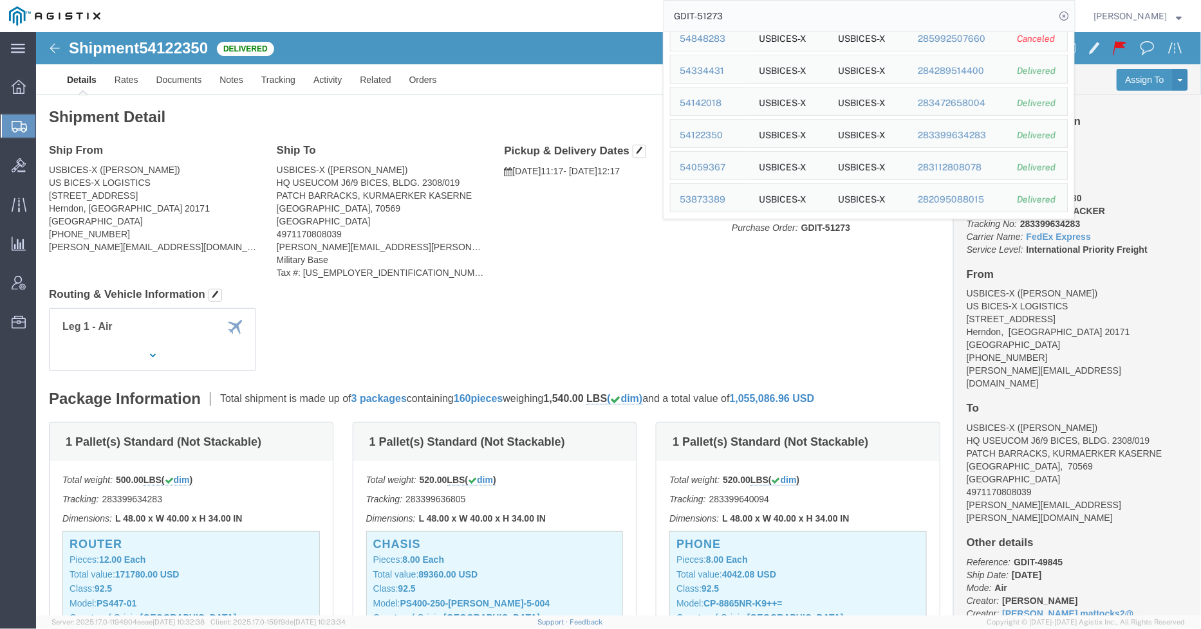
drag, startPoint x: 451, startPoint y: 316, endPoint x: 432, endPoint y: 304, distance: 22.0
click div "Leg 1 - Air"
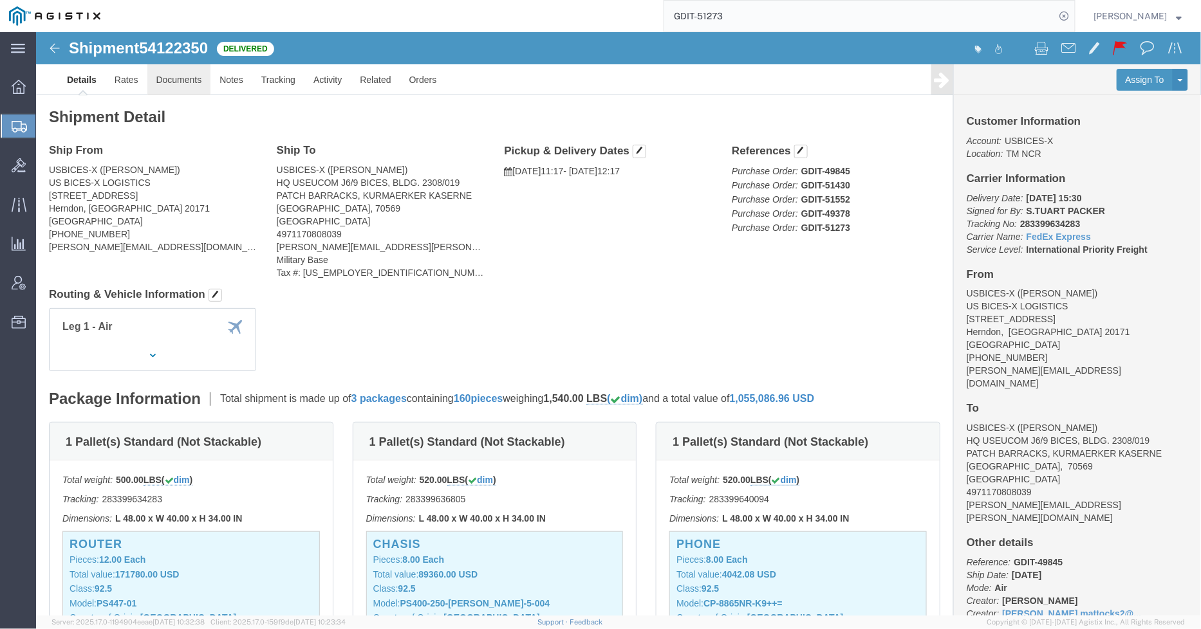
click link "Documents"
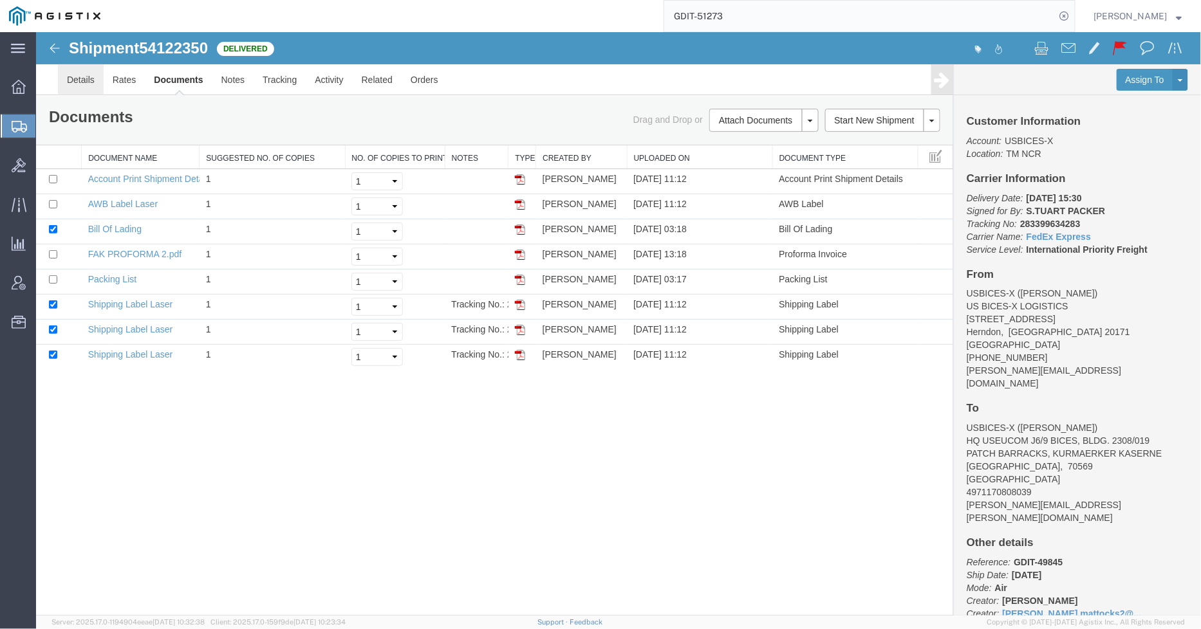
click at [90, 77] on link "Details" at bounding box center [80, 79] width 46 height 31
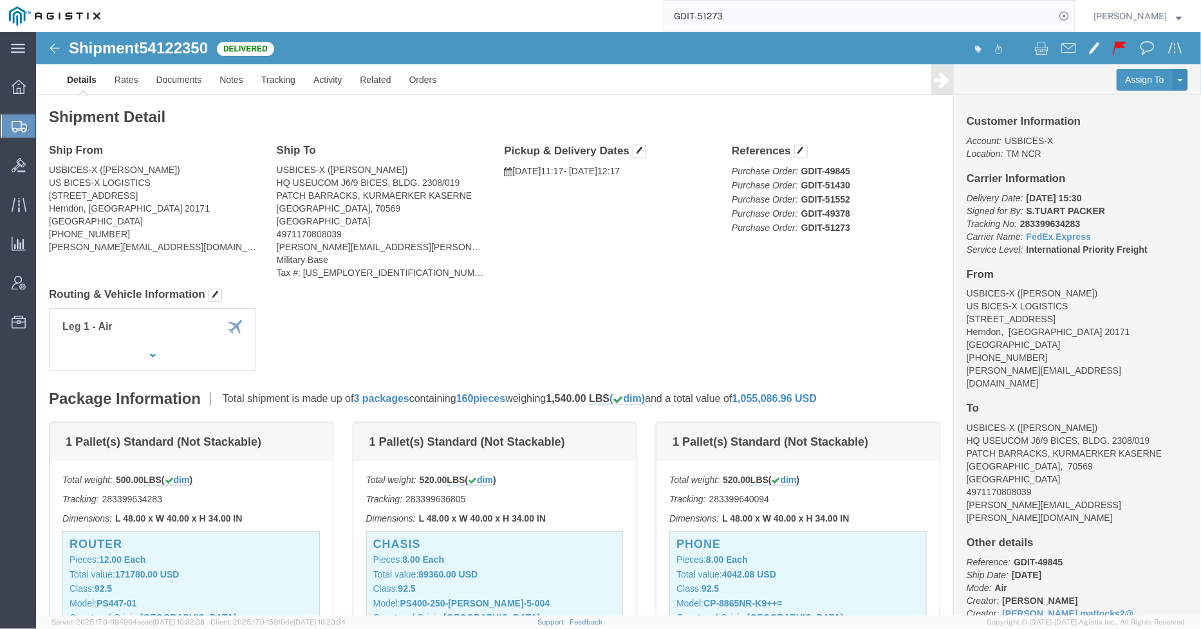
click at [786, 18] on input "GDIT-51273" at bounding box center [859, 16] width 391 height 31
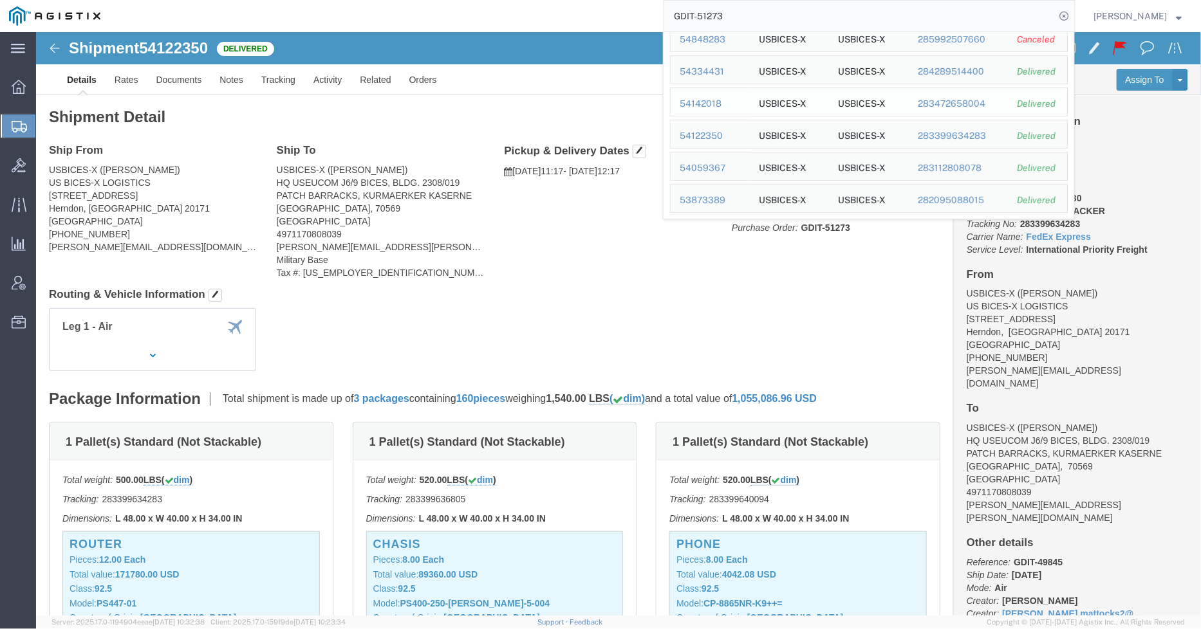
scroll to position [100, 0]
click at [715, 136] on div "54122350" at bounding box center [710, 136] width 61 height 14
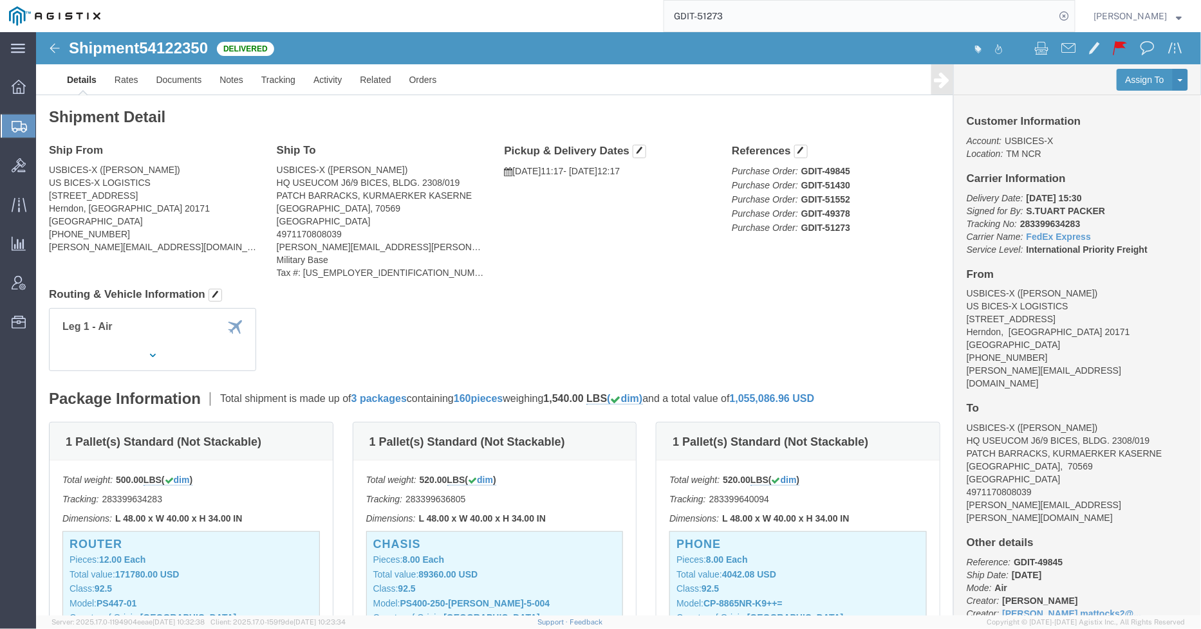
click at [761, 15] on input "GDIT-51273" at bounding box center [859, 16] width 391 height 31
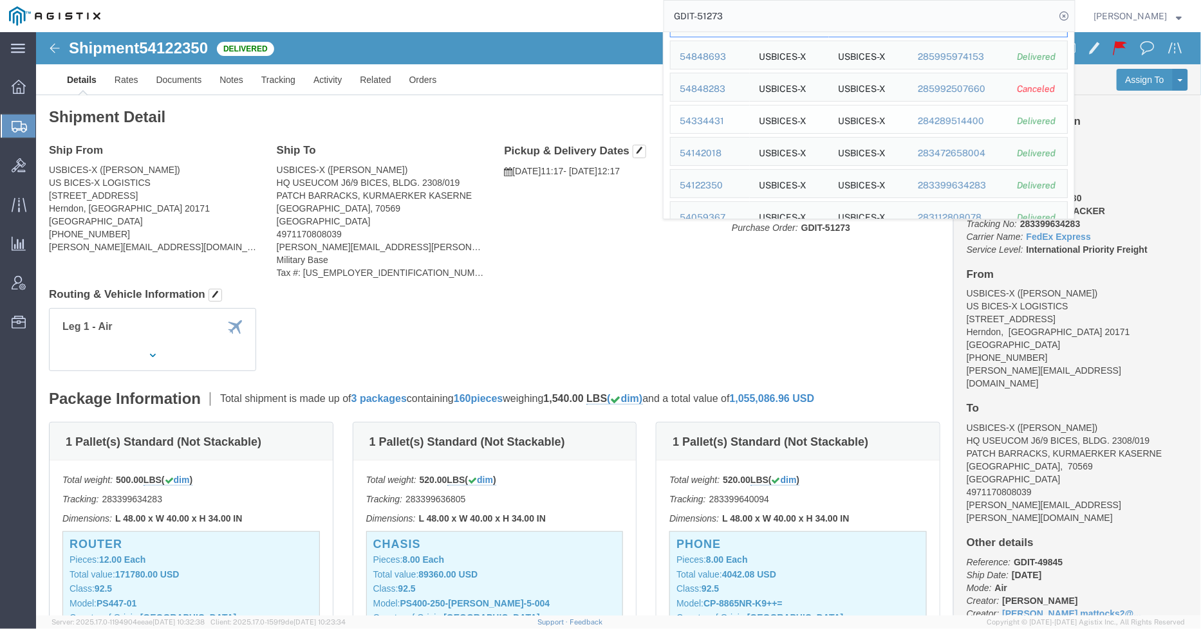
scroll to position [100, 0]
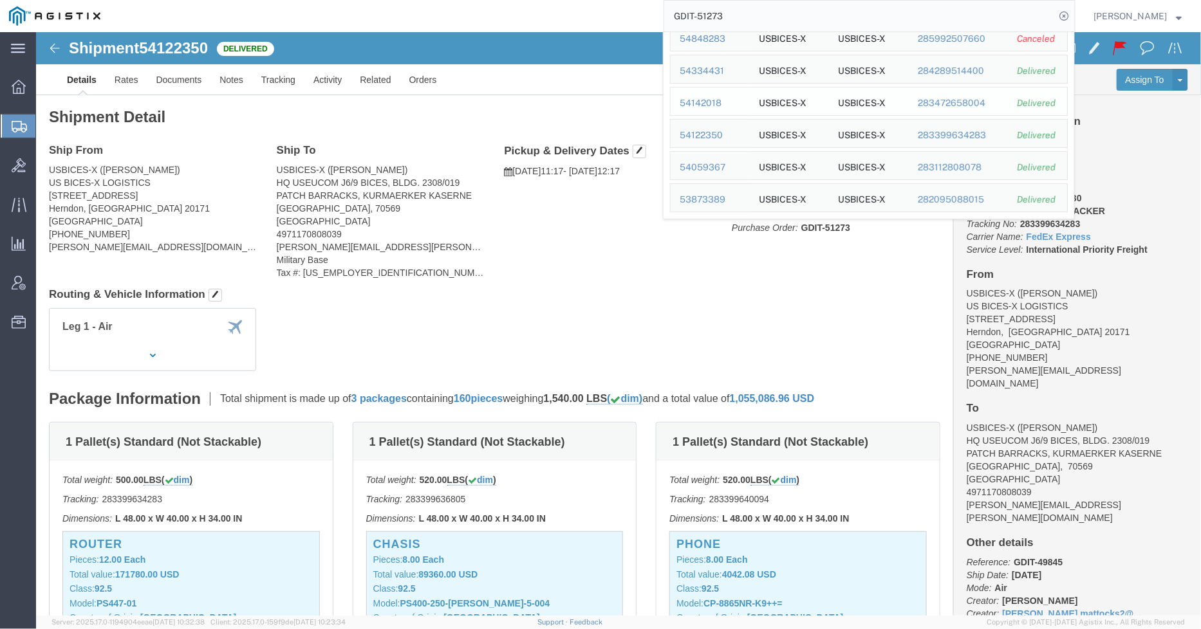
click at [717, 106] on div "54142018" at bounding box center [710, 104] width 61 height 14
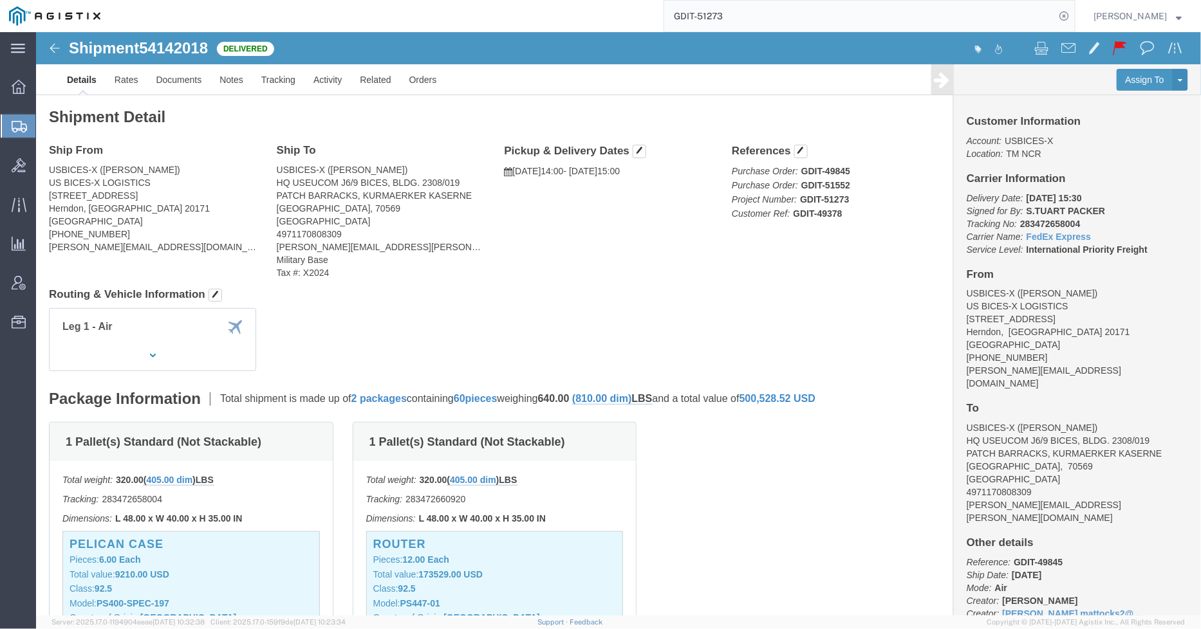
click at [775, 17] on input "GDIT-51273" at bounding box center [859, 16] width 391 height 31
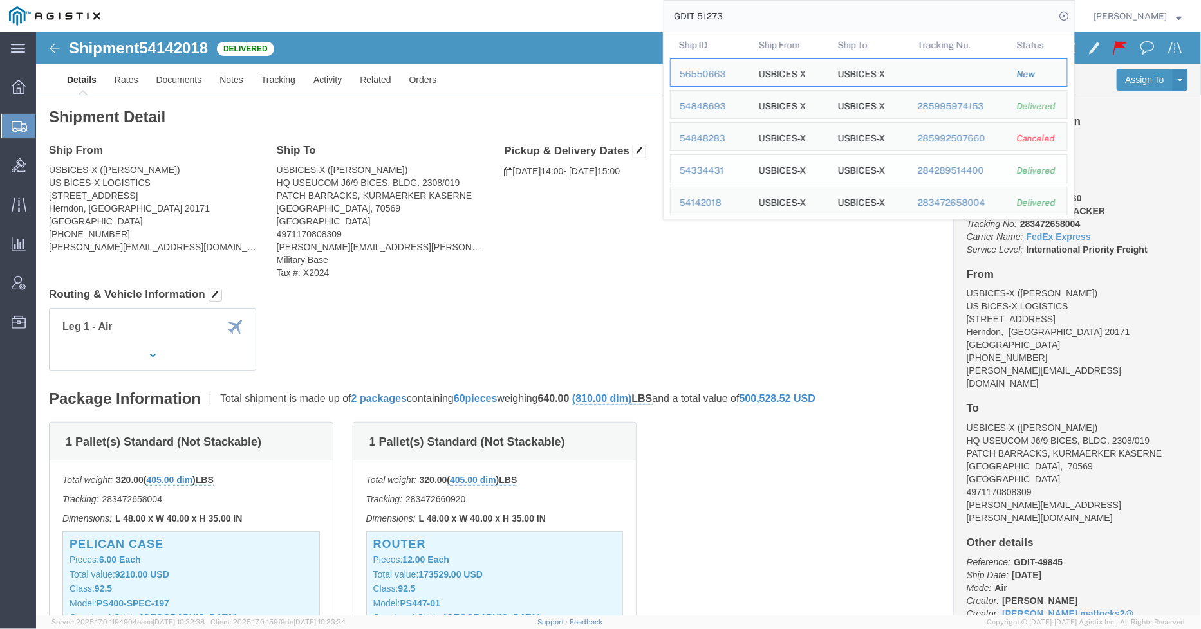
click at [723, 172] on div "54334431" at bounding box center [710, 171] width 61 height 14
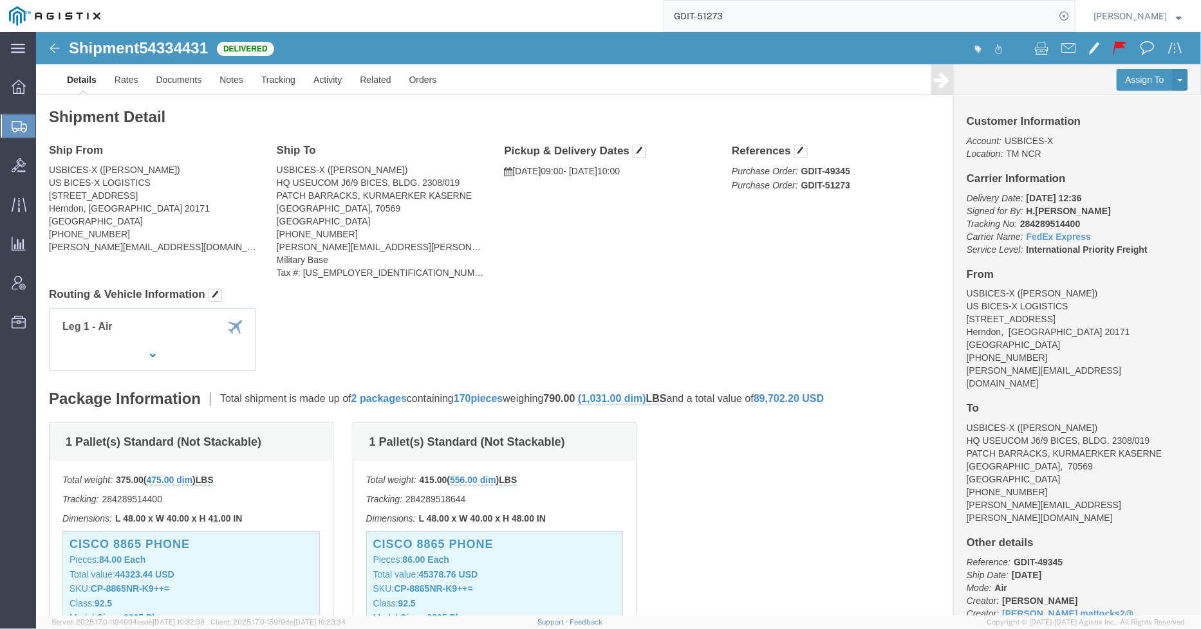
click at [774, 17] on input "GDIT-51273" at bounding box center [859, 16] width 391 height 31
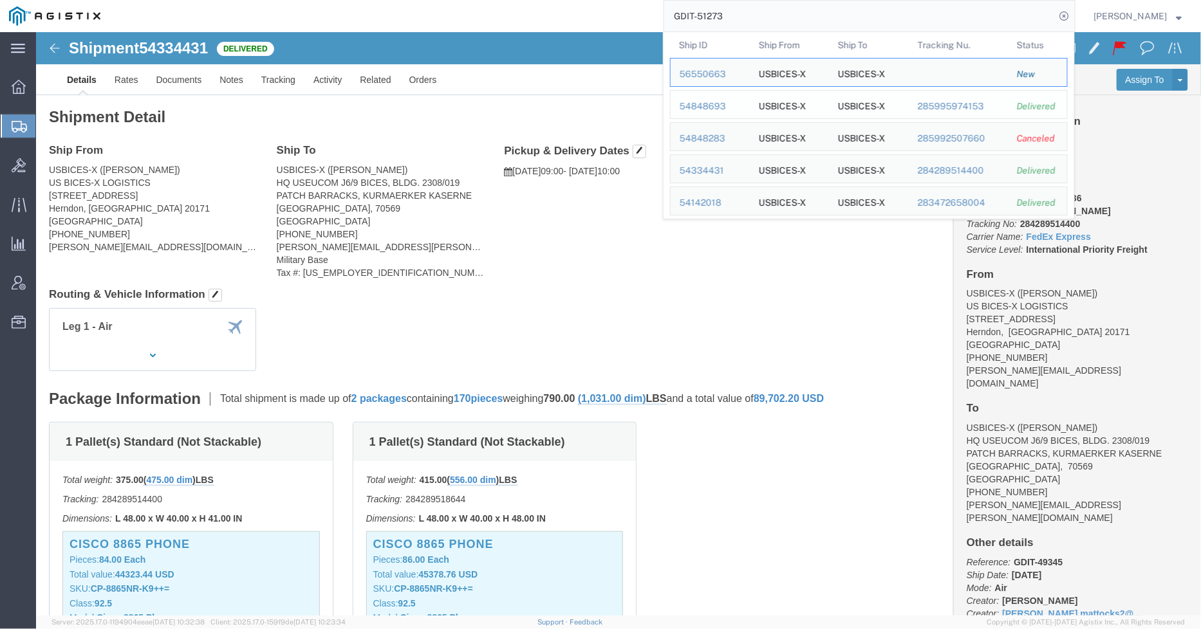
click at [717, 106] on div "54848693" at bounding box center [710, 107] width 61 height 14
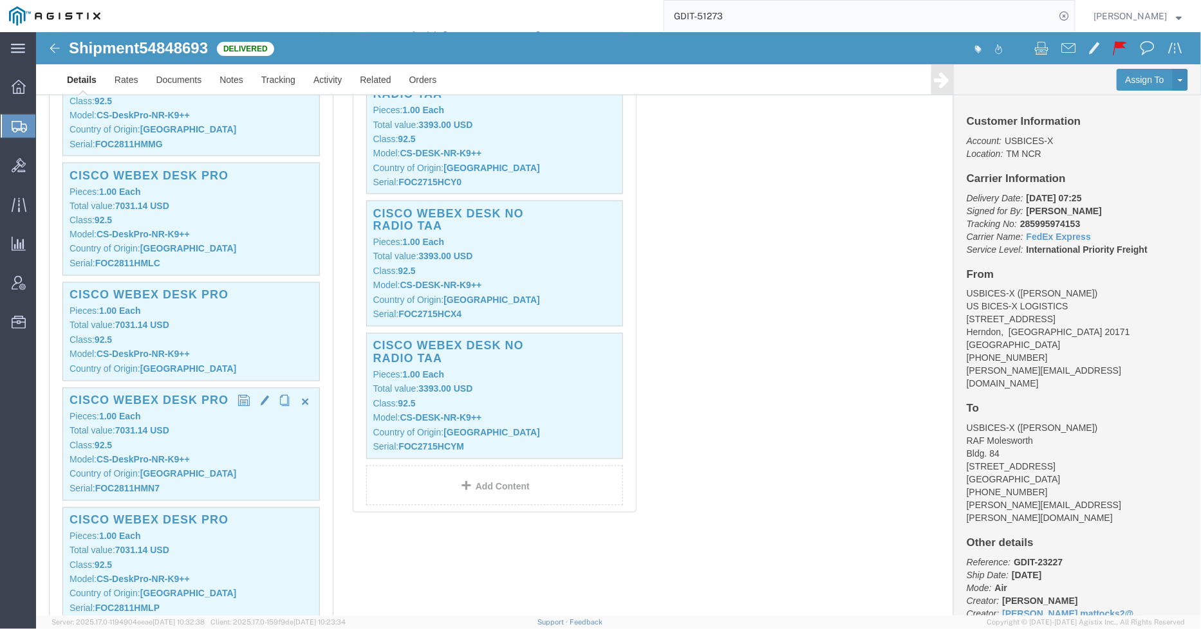
scroll to position [786, 0]
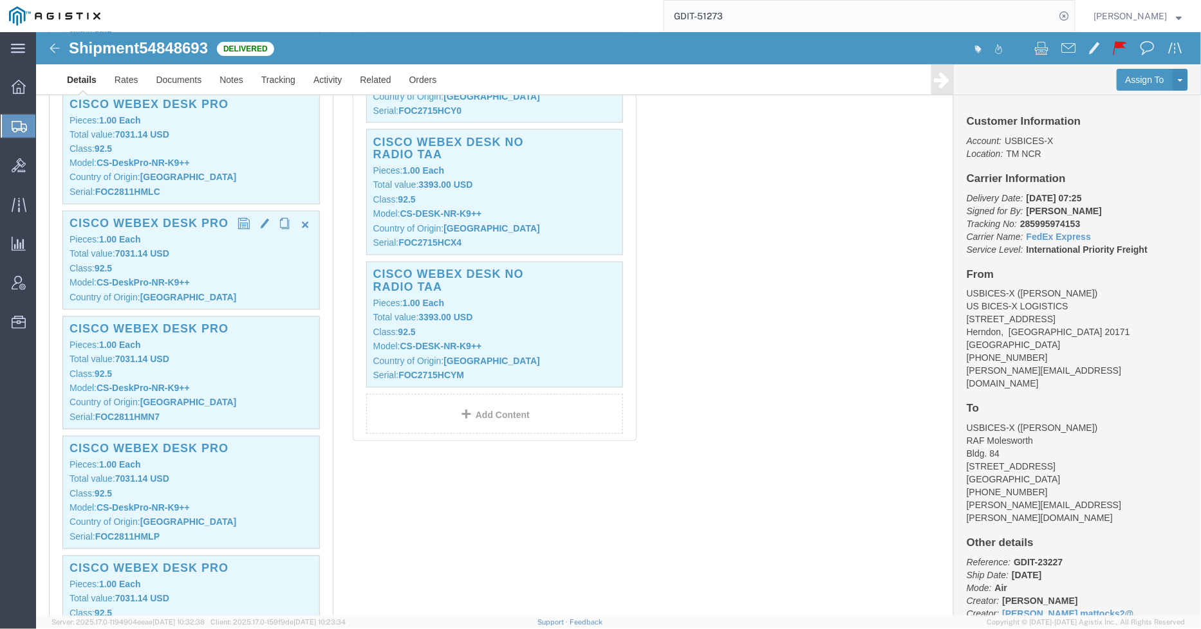
click p "Class: 92.5"
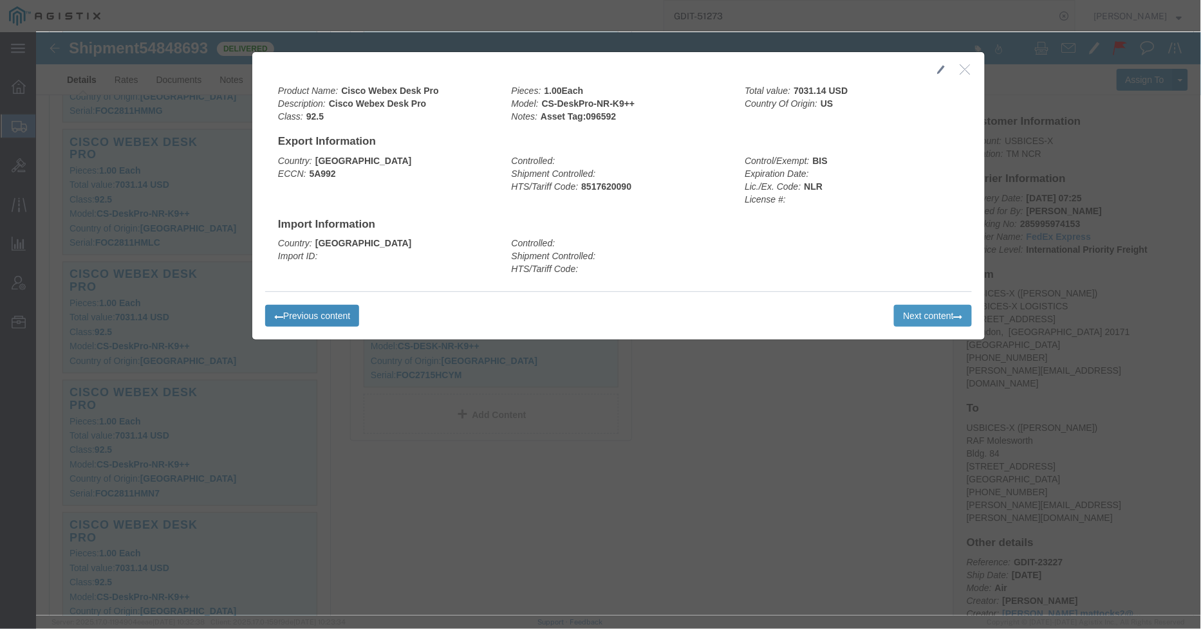
click button "Previous content"
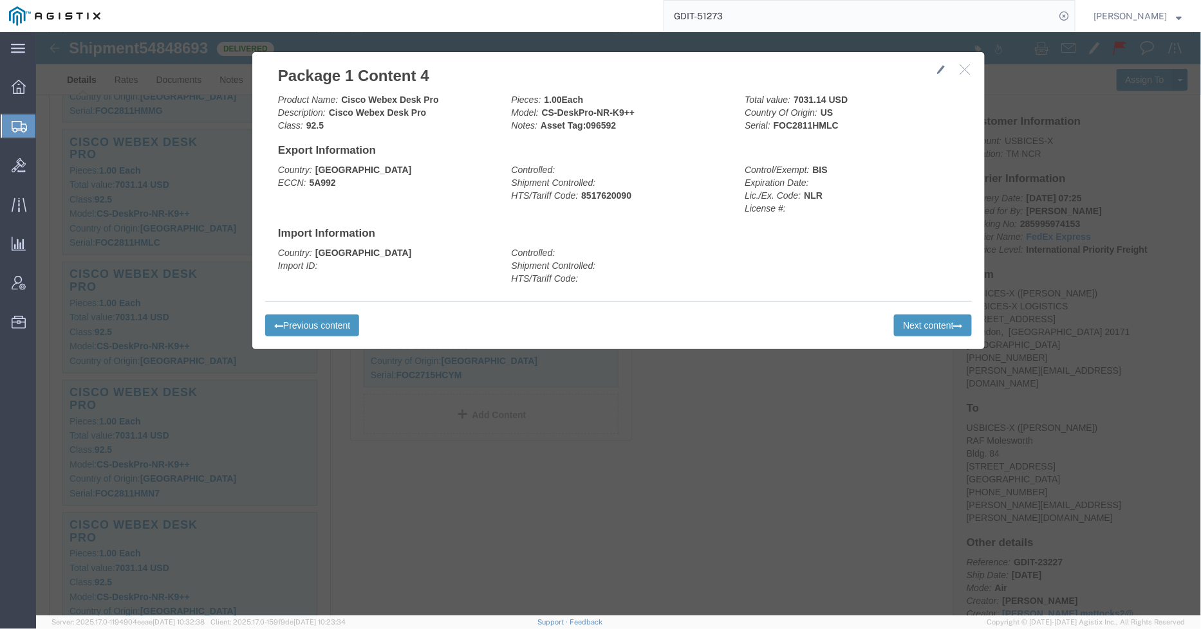
click div
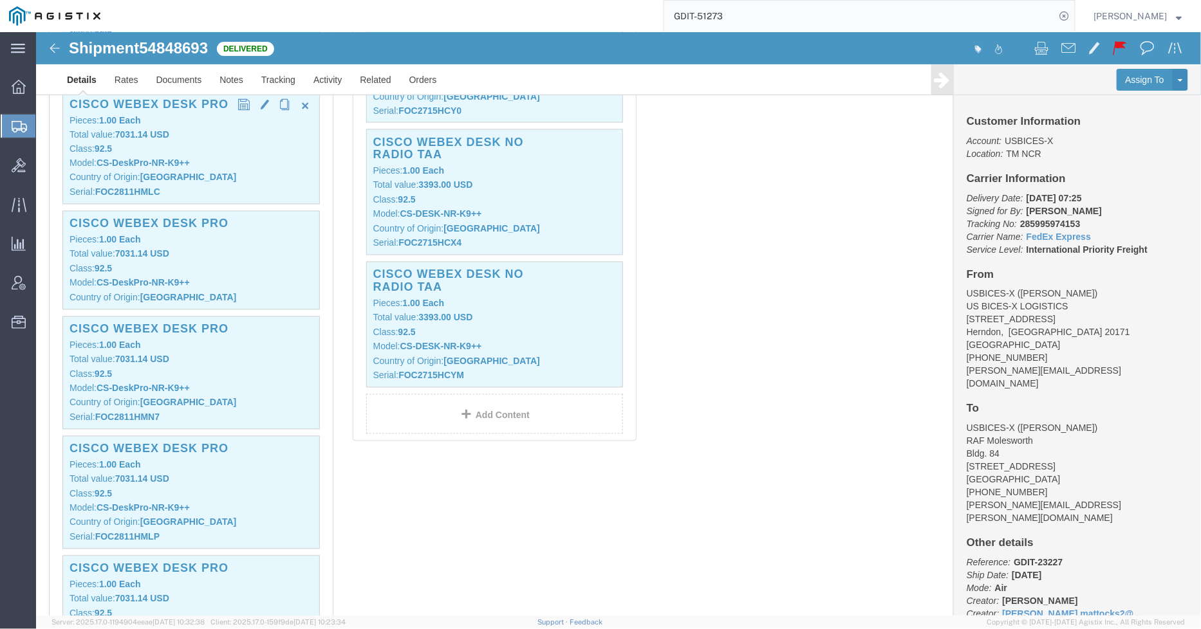
click p "Model: CS-DeskPro-NR-K9++"
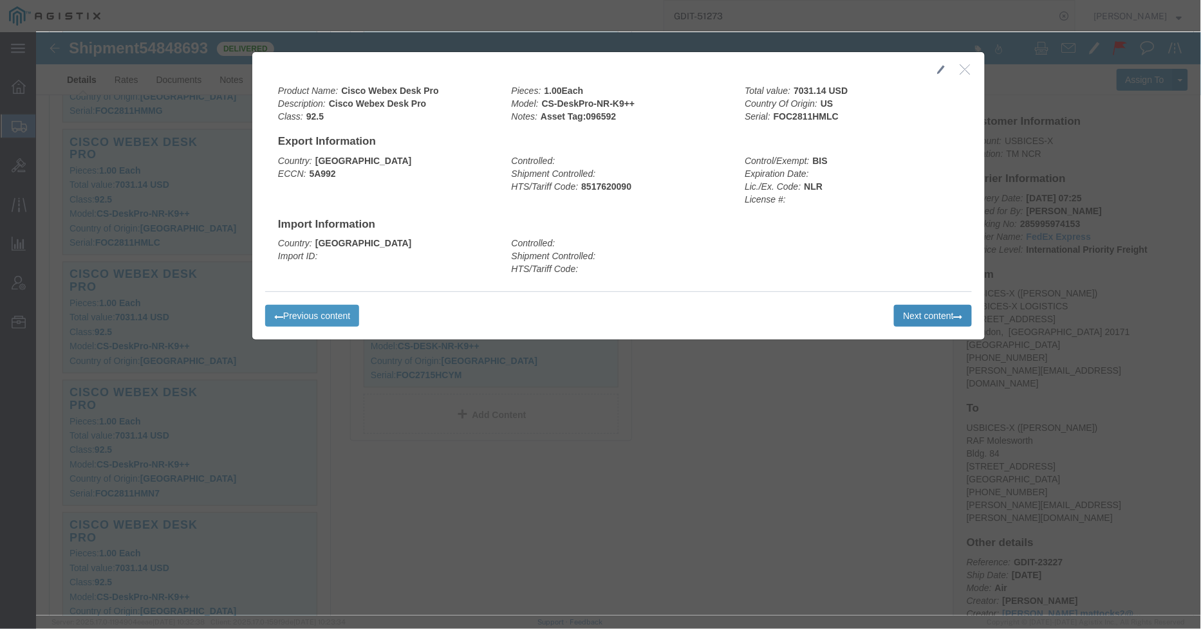
click button "Next content"
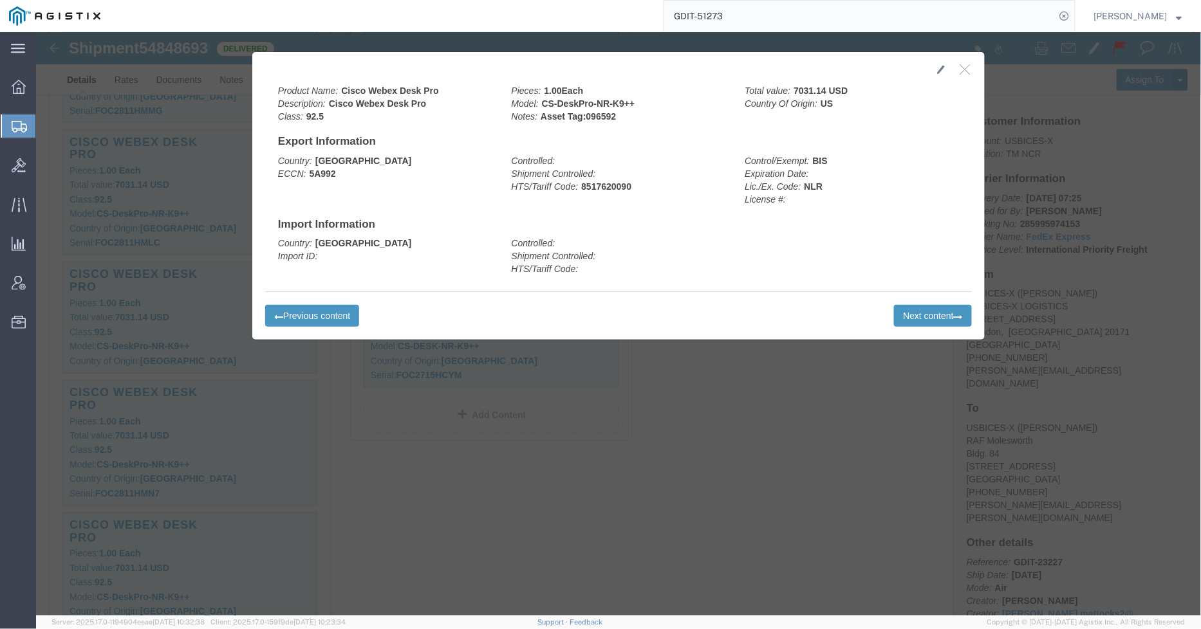
click button "button"
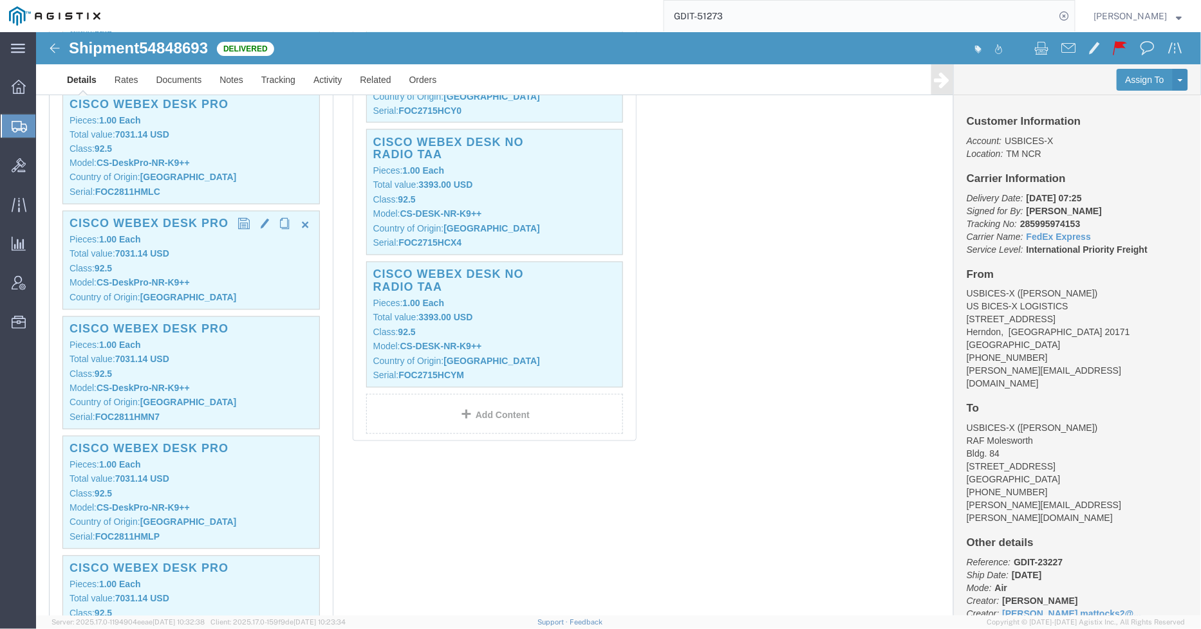
click div "Cisco Webex Desk Pro Pieces: 1.00 Each Total value: 7031.14 USD Class: 92.5 Mod…"
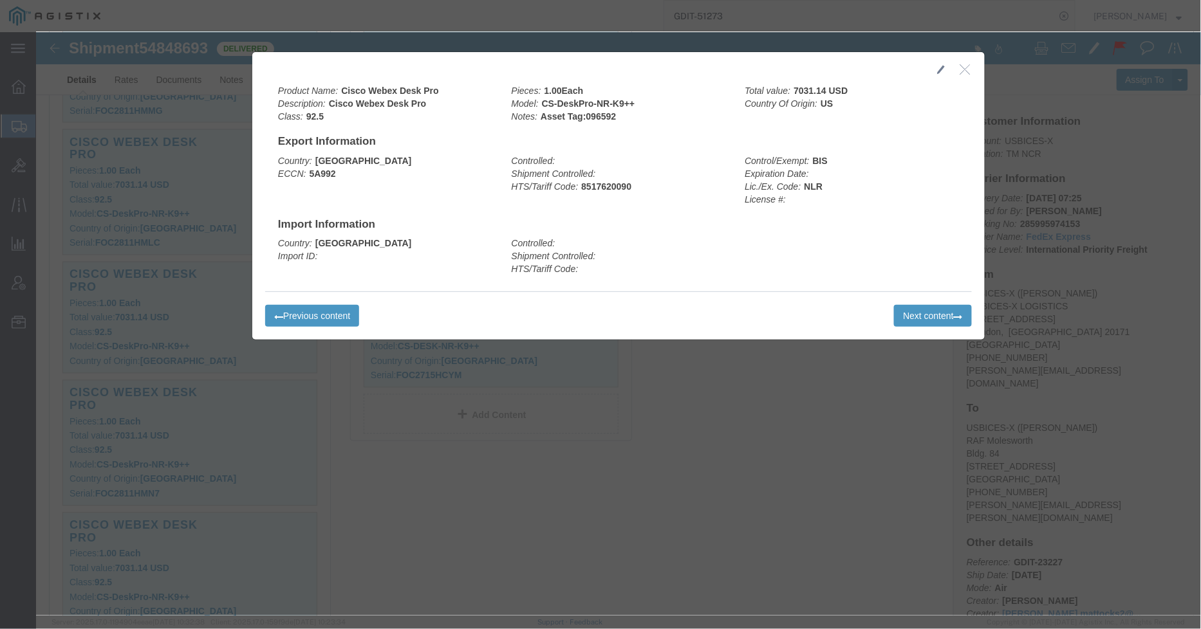
click icon "button"
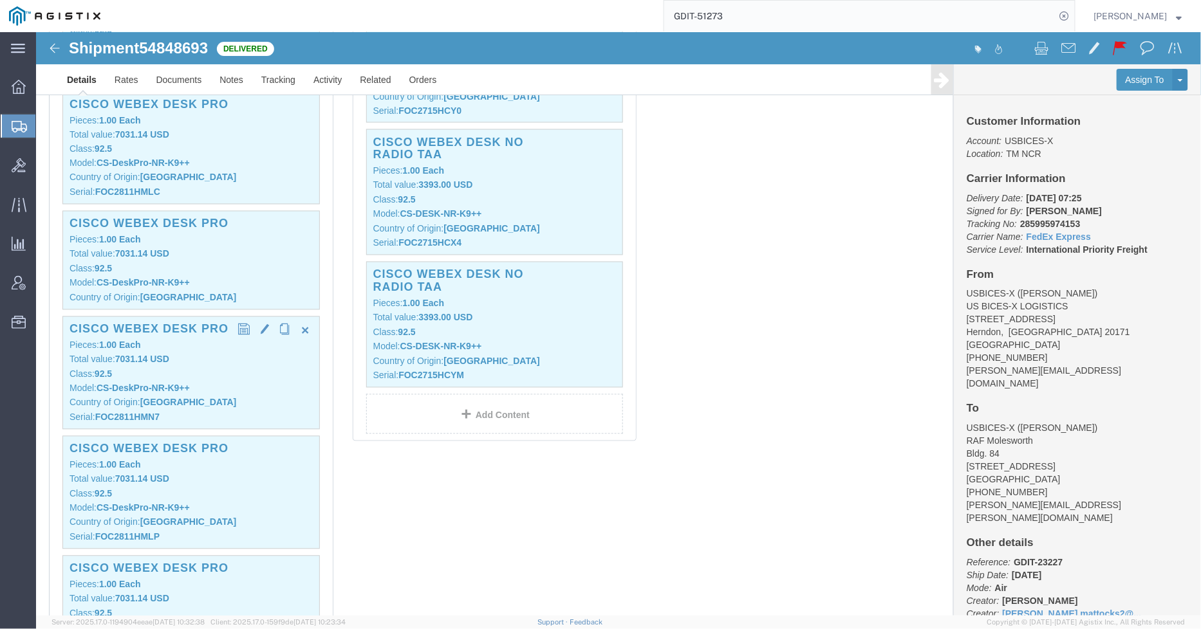
click p "Pieces: 1.00 Each"
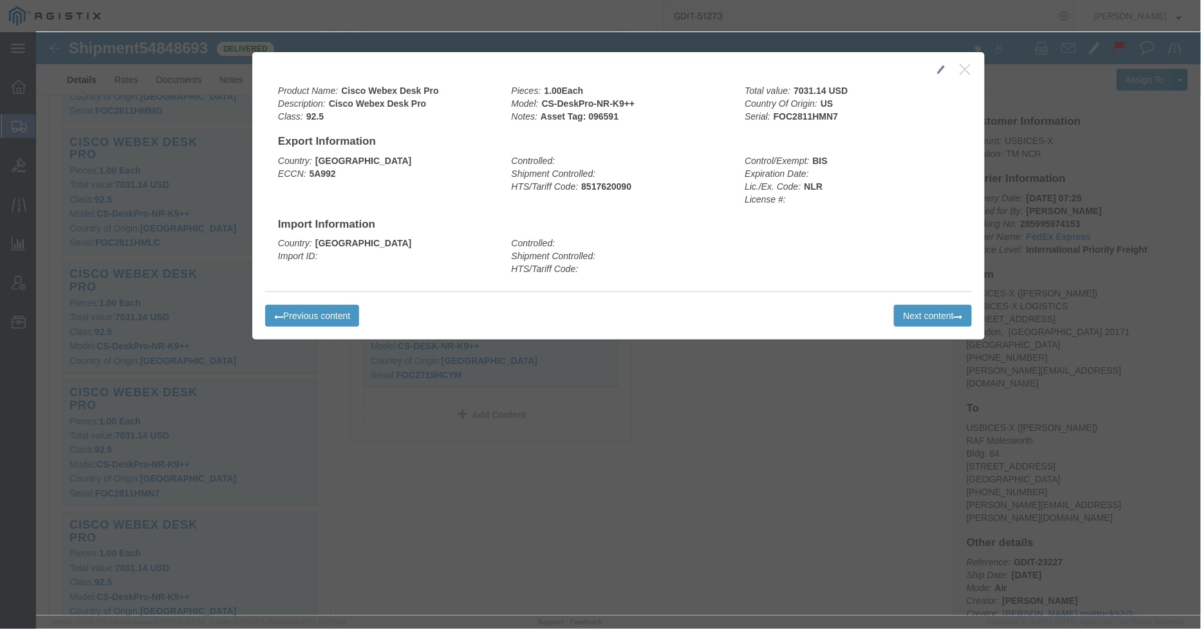
click icon "button"
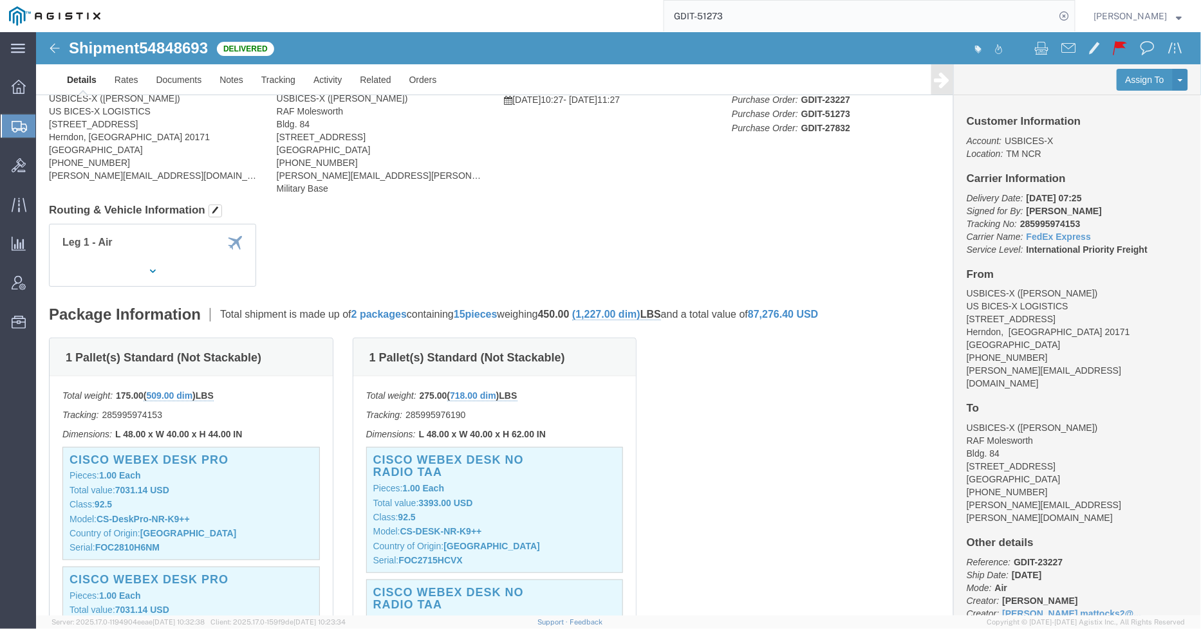
scroll to position [0, 0]
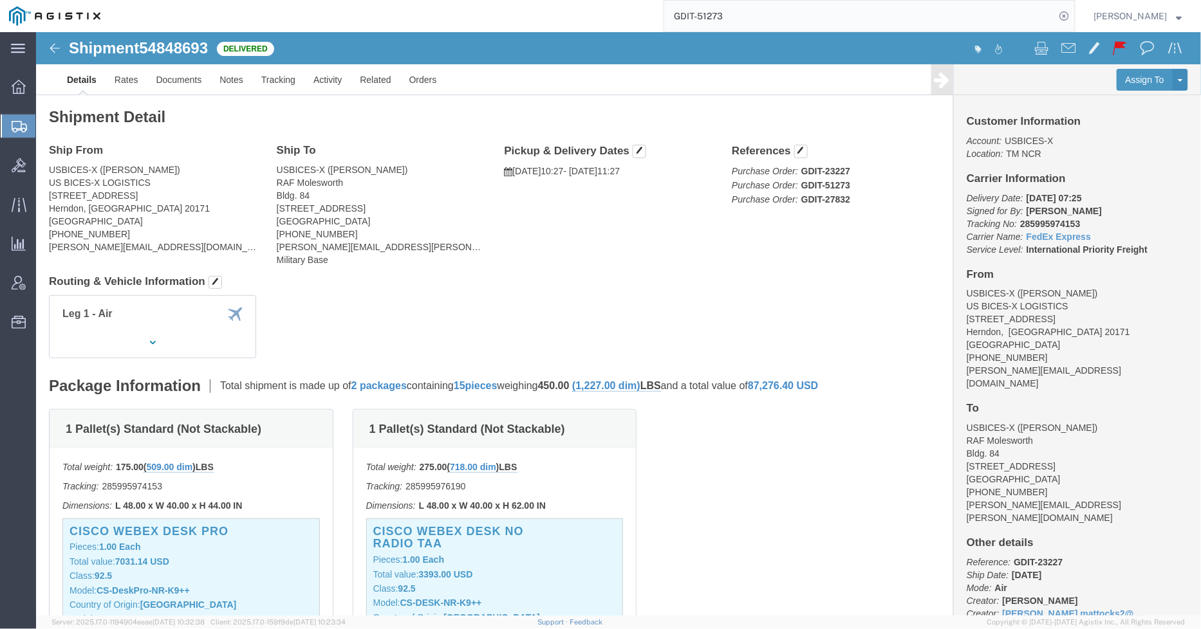
click at [804, 15] on input "GDIT-51273" at bounding box center [859, 16] width 391 height 31
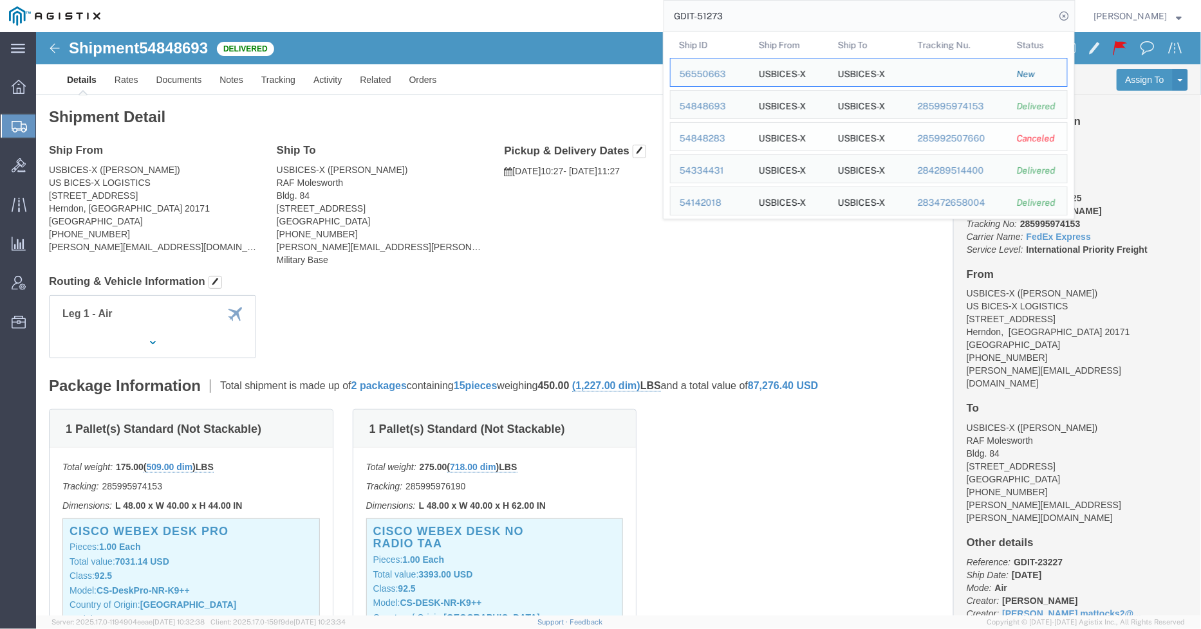
click at [712, 134] on div "54848283" at bounding box center [710, 139] width 61 height 14
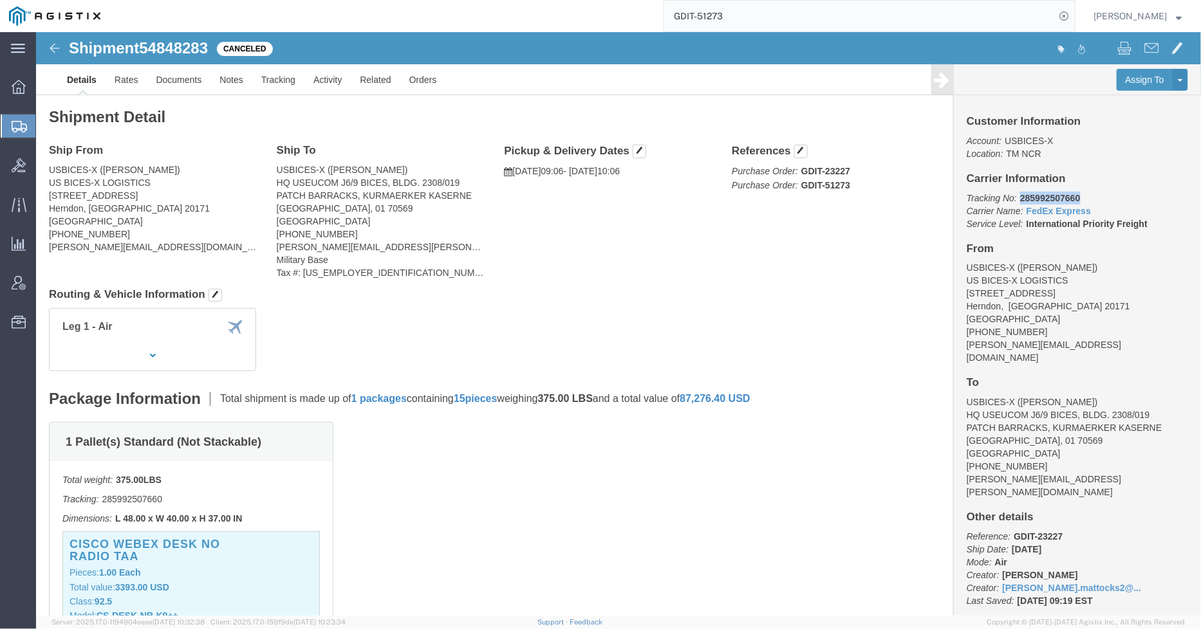
drag, startPoint x: 1049, startPoint y: 163, endPoint x: 977, endPoint y: 163, distance: 72.1
click p "Tracking No: 285992507660 Carrier Name: FedEx Express FedEx Express Service Lev…"
copy b "285992507660"
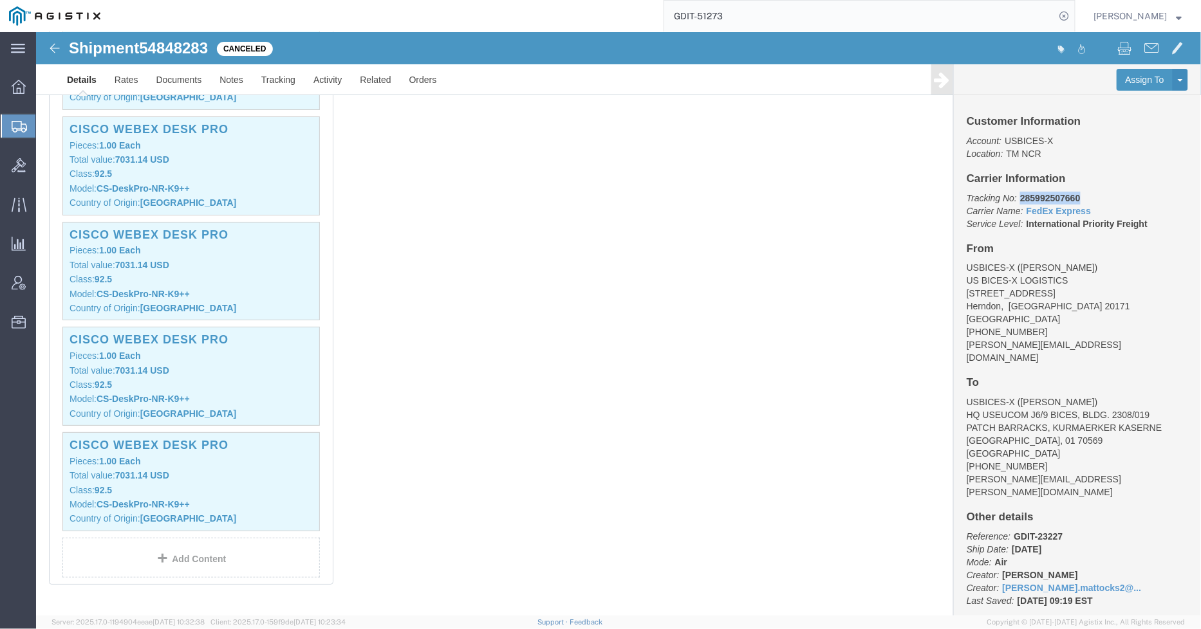
scroll to position [1787, 0]
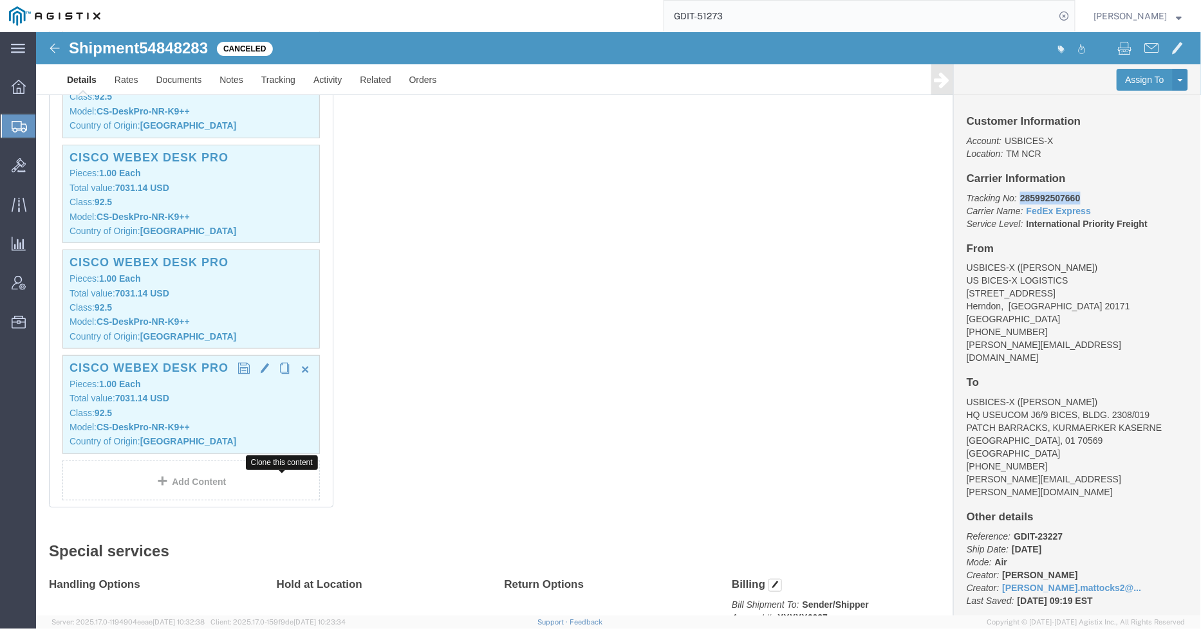
click button "button"
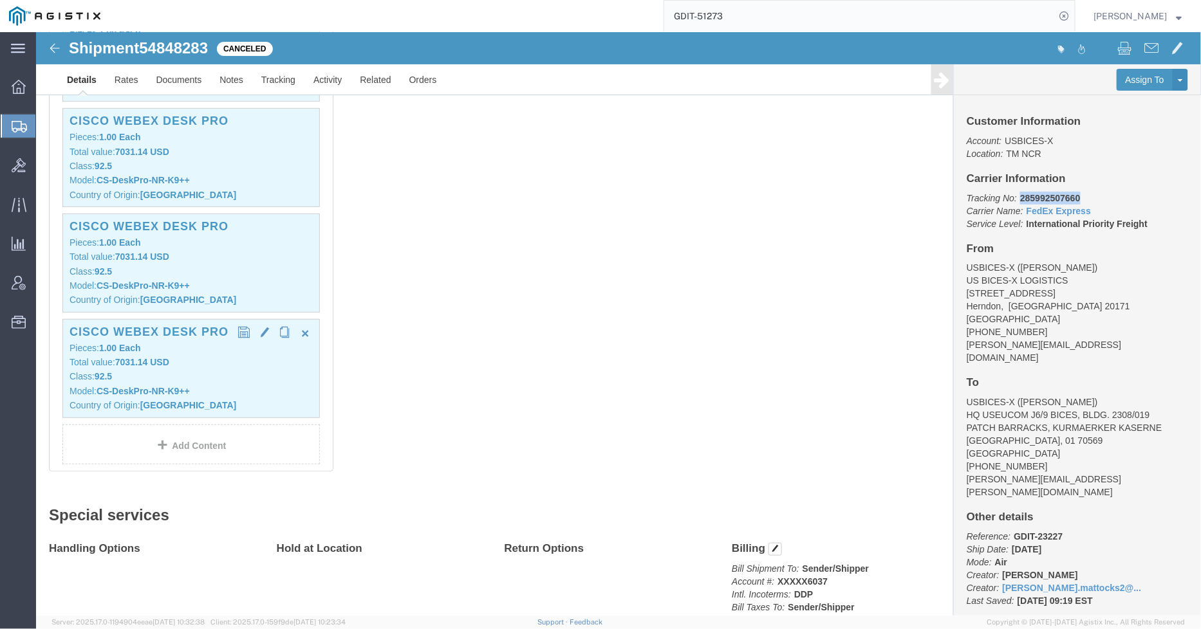
scroll to position [1931, 0]
click span "button"
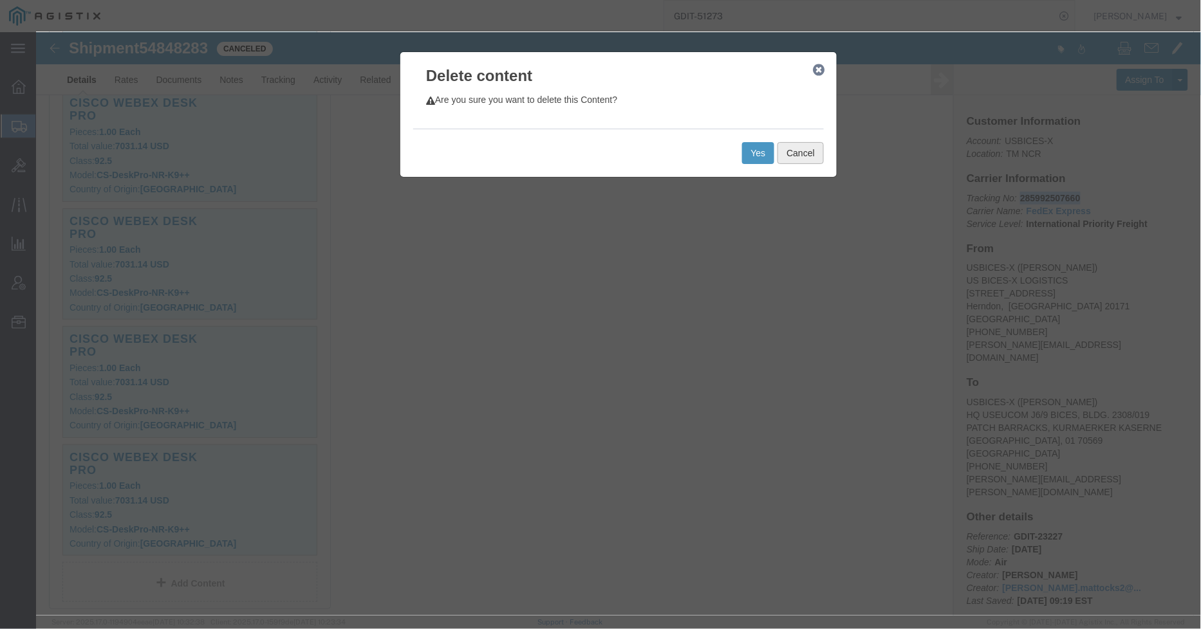
click button "Cancel"
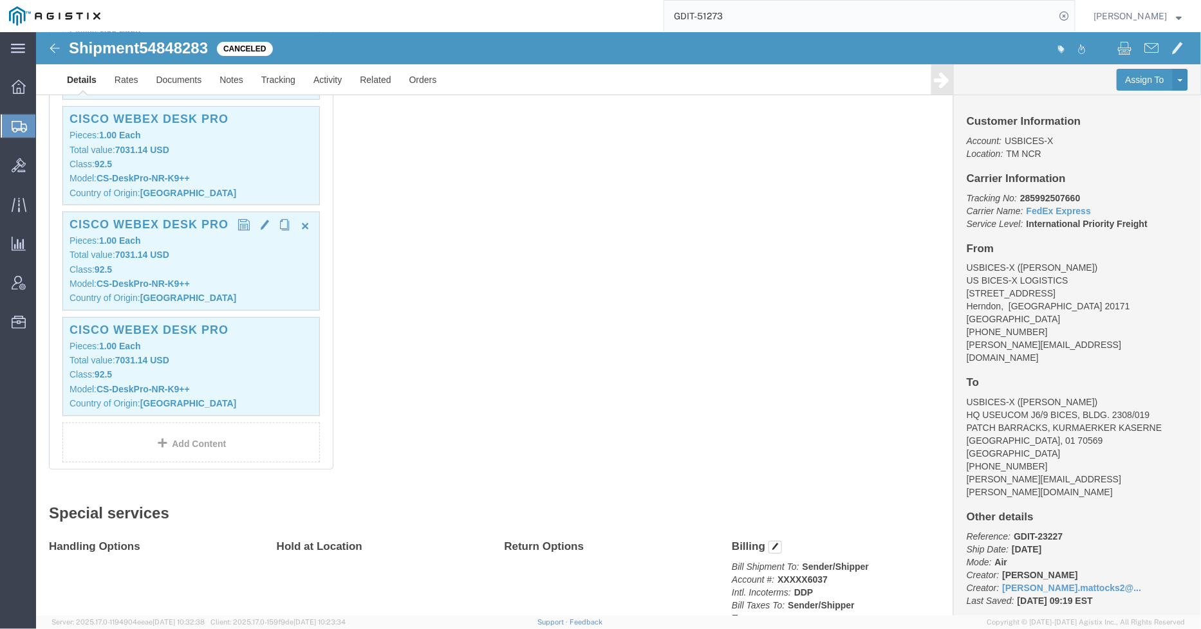
click p "Class: 92.5"
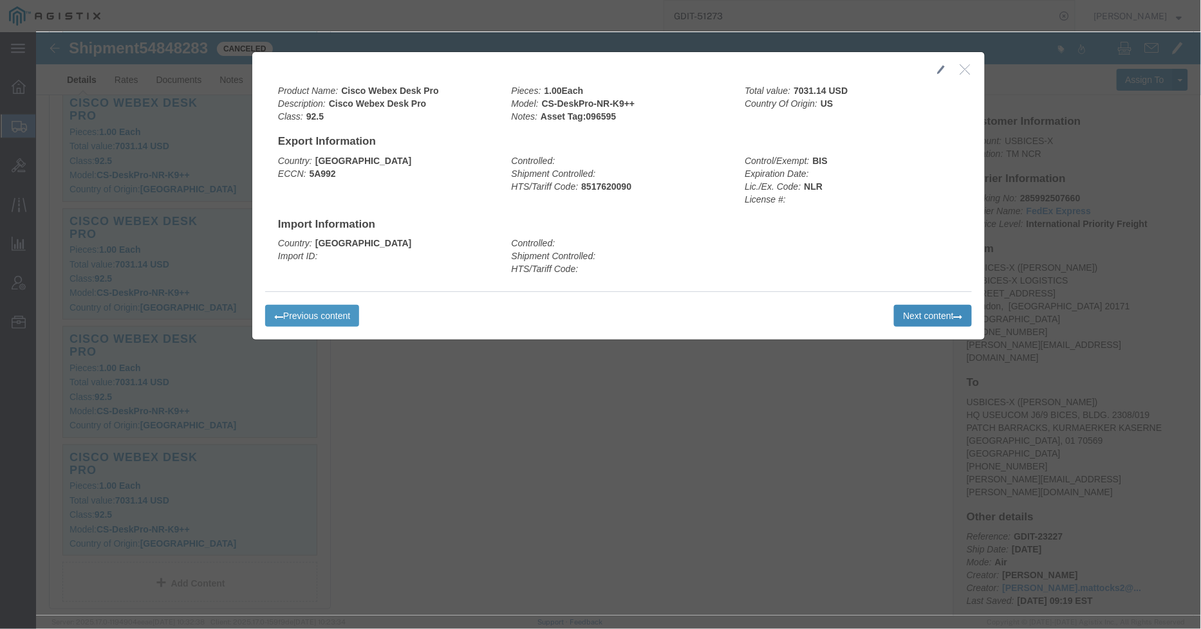
click button "Next content"
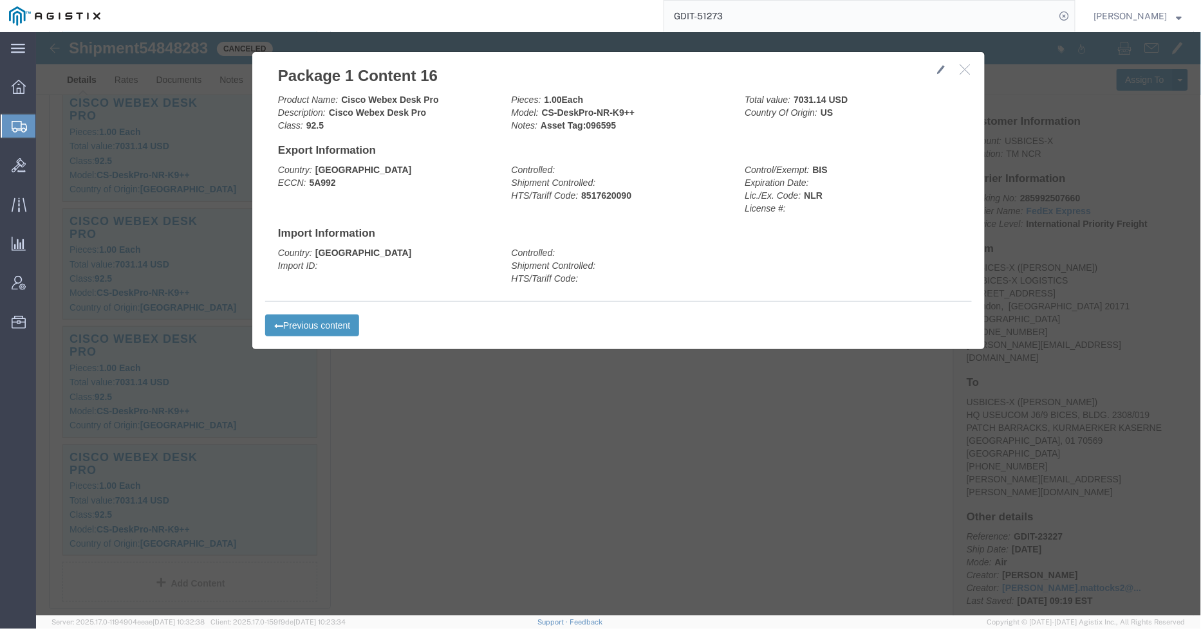
click icon "button"
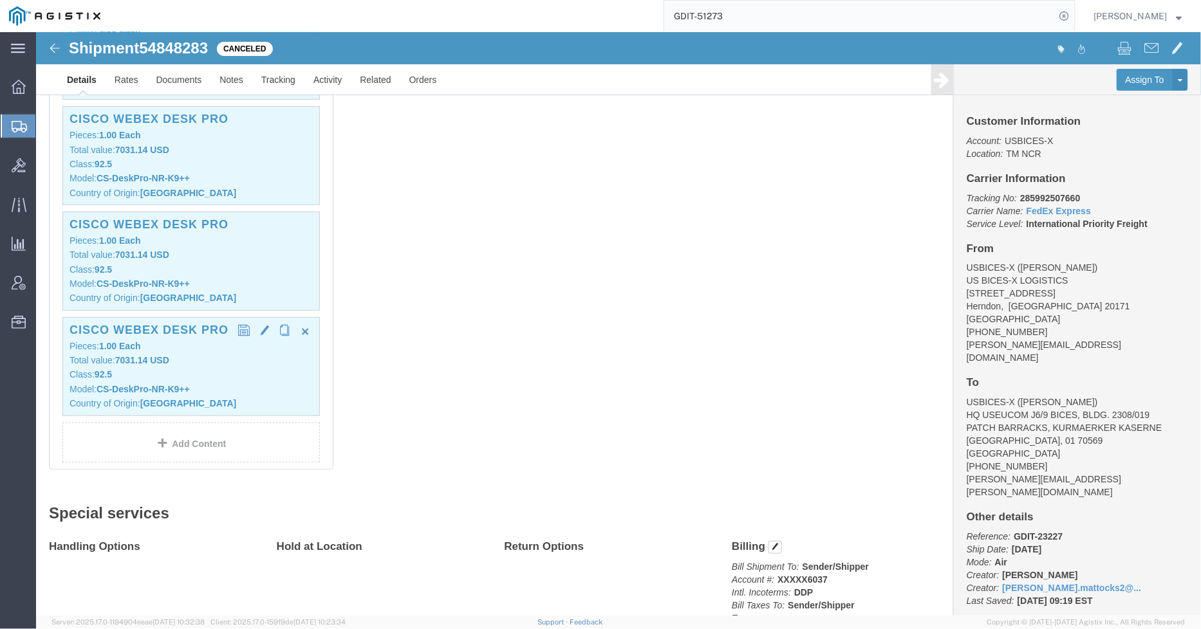
drag, startPoint x: 539, startPoint y: 451, endPoint x: 241, endPoint y: 513, distance: 303.7
click div "1 Pallet(s) Standard (Not Stackable) Total weight: 375.00 LBS Tracking: 2859925…"
click p "Model: CS-DeskPro-NR-K9++"
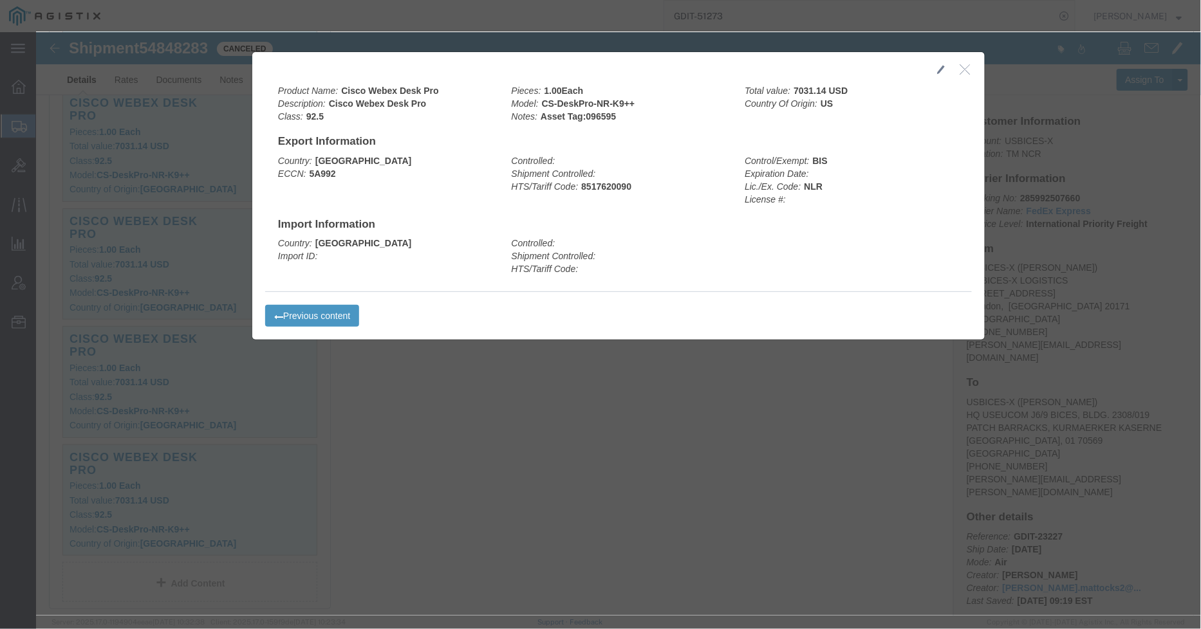
click icon "button"
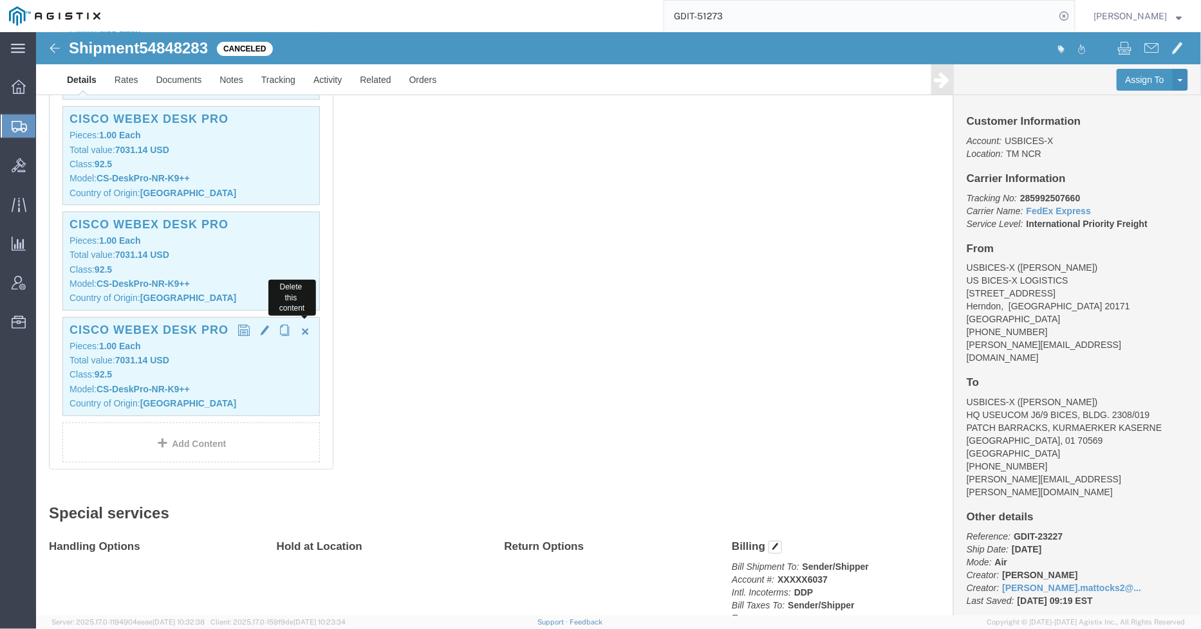
click span "button"
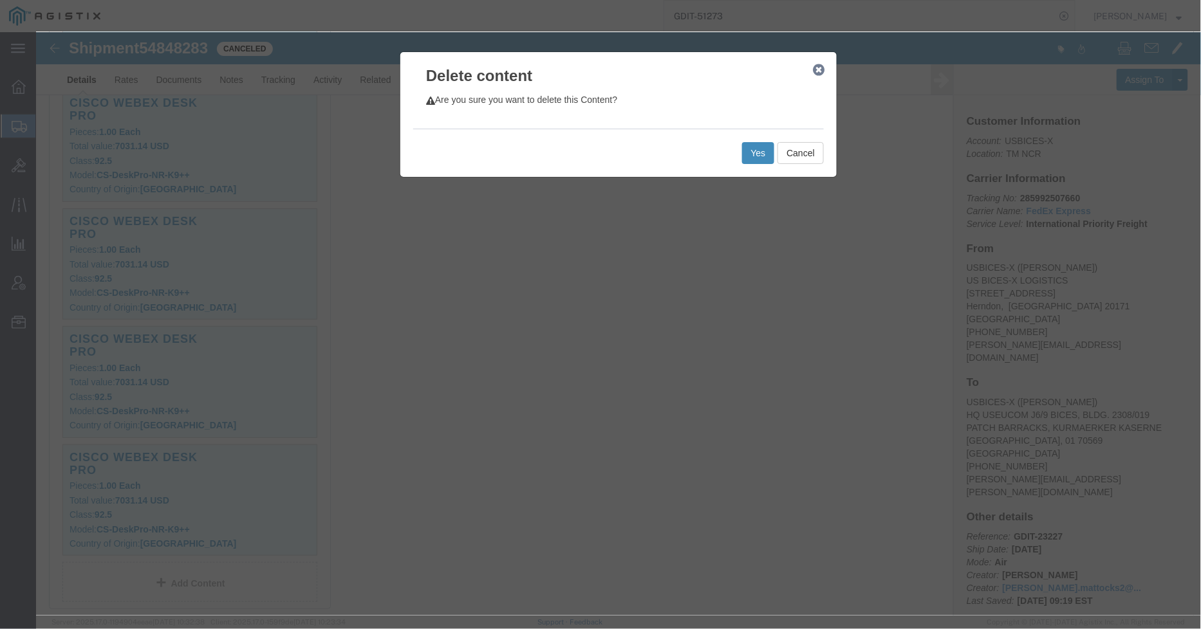
click button "Yes"
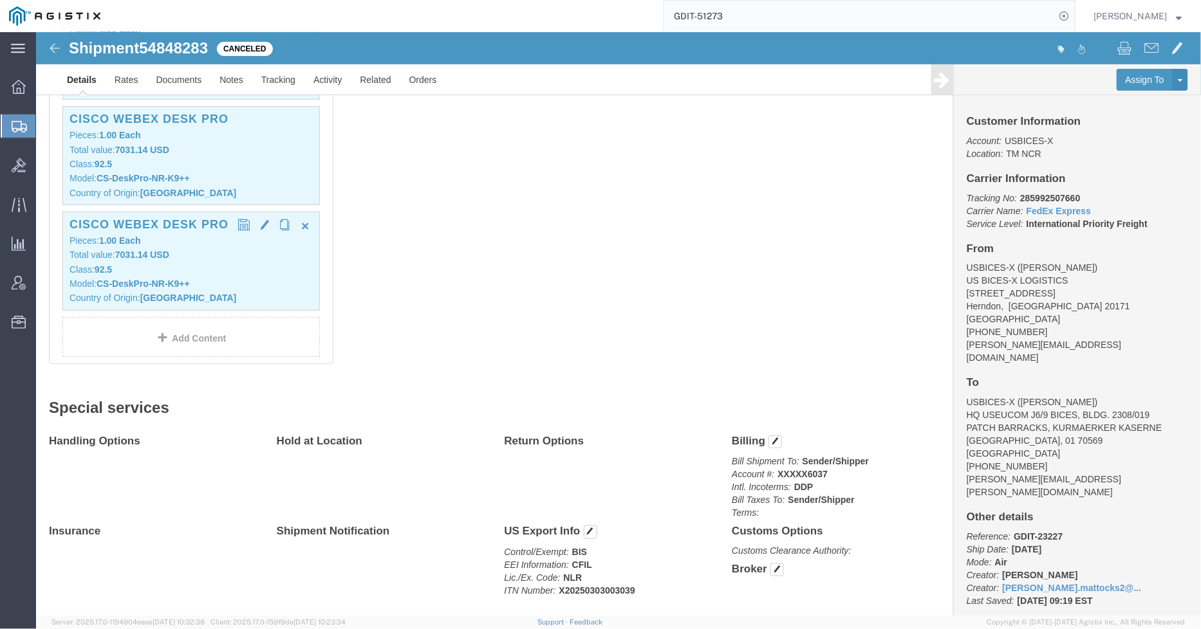
click div "Cisco Webex Desk Pro Pieces: 1.00 Each Total value: 7031.14 USD Class: 92.5 Mod…"
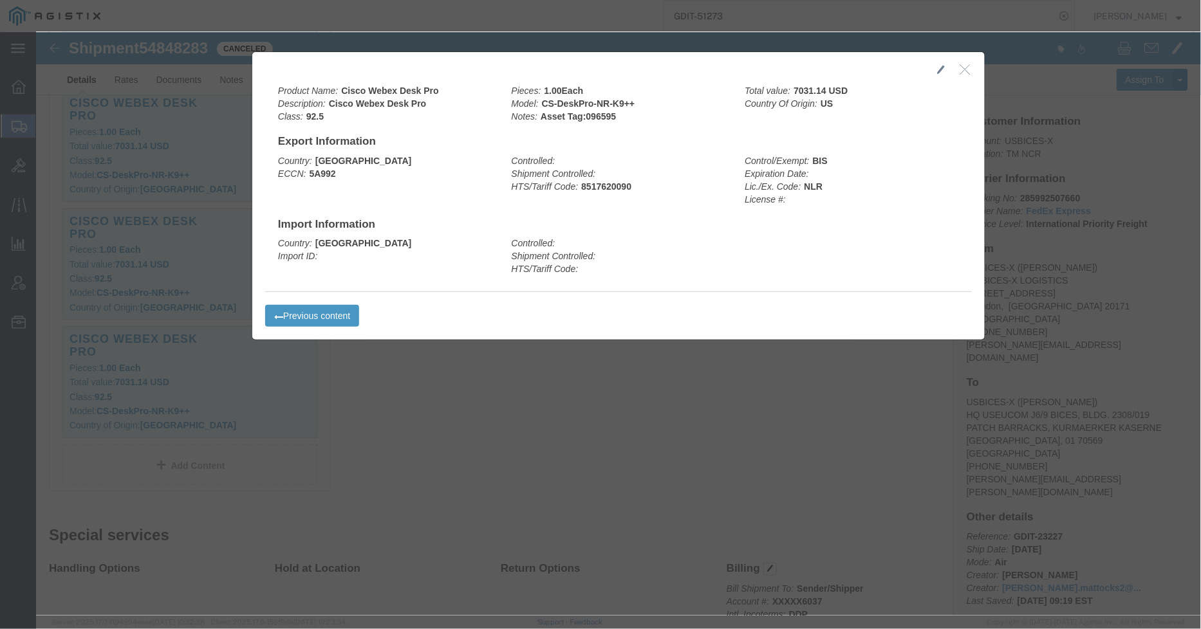
click div
click icon "button"
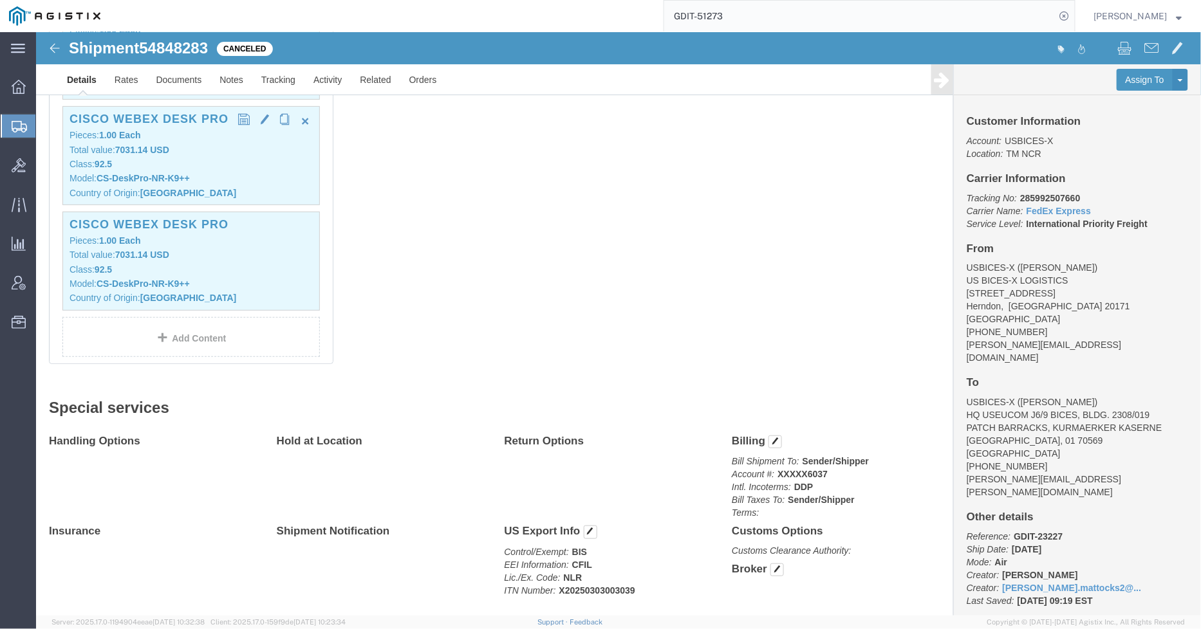
click p "Class: 92.5"
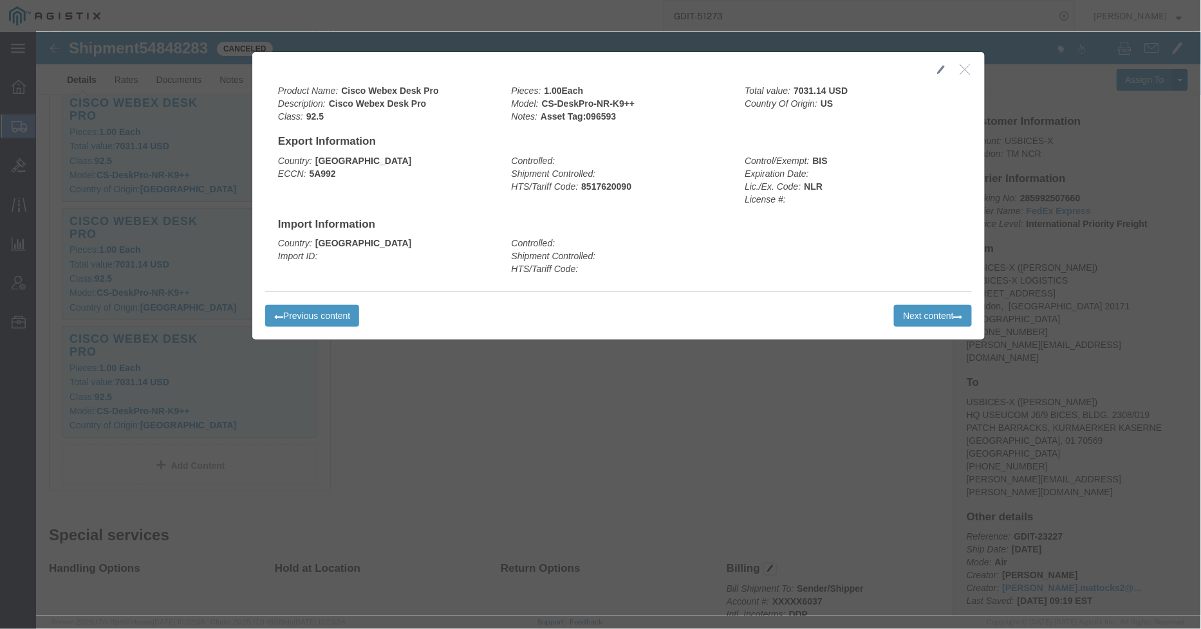
click icon "button"
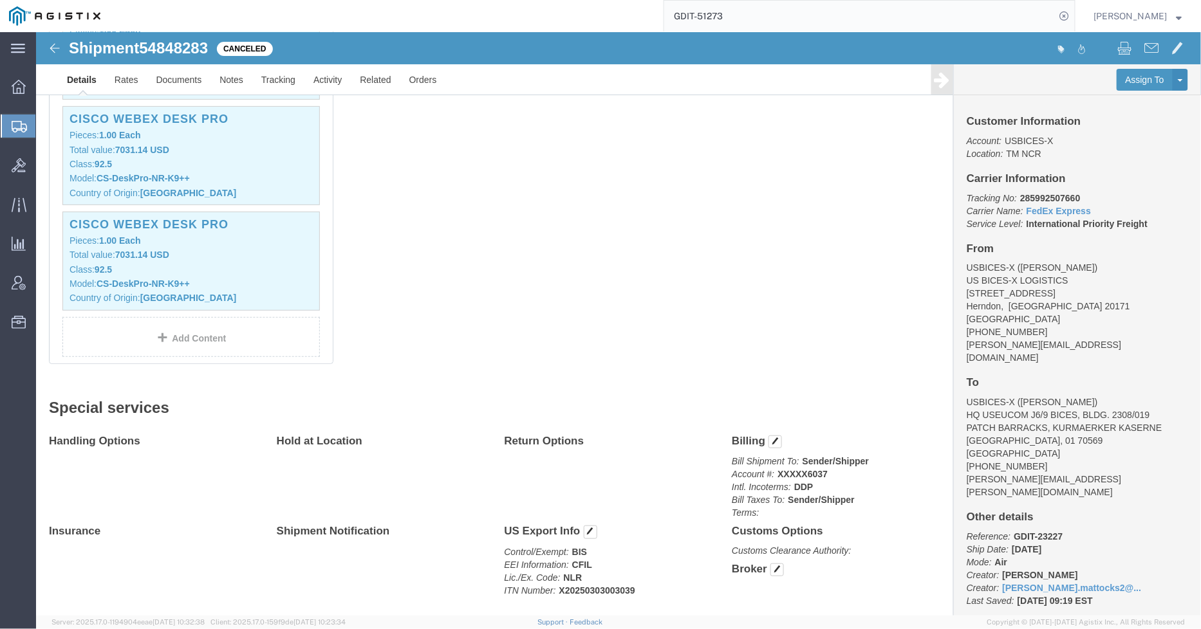
click p "Total value: 7031.14 USD"
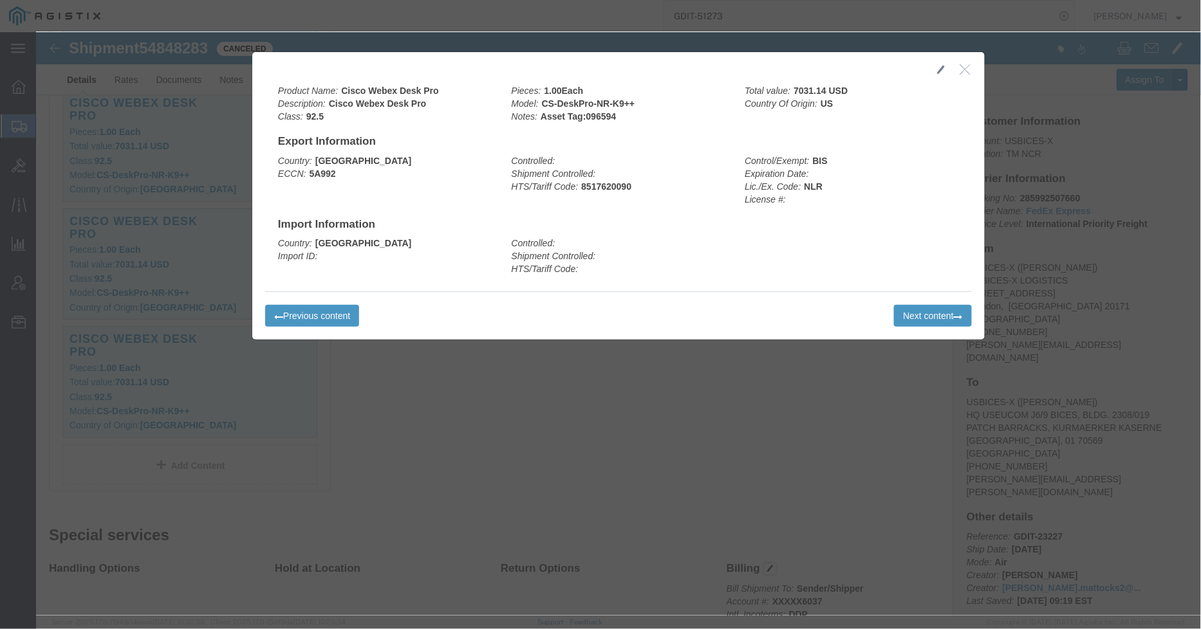
click button "button"
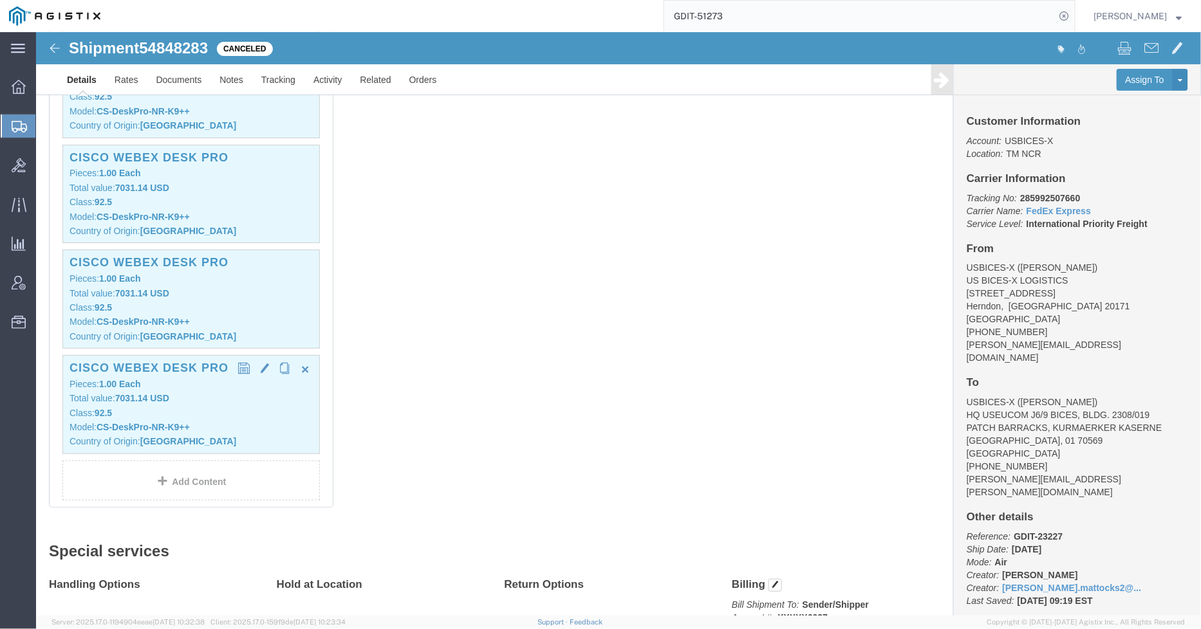
scroll to position [1644, 0]
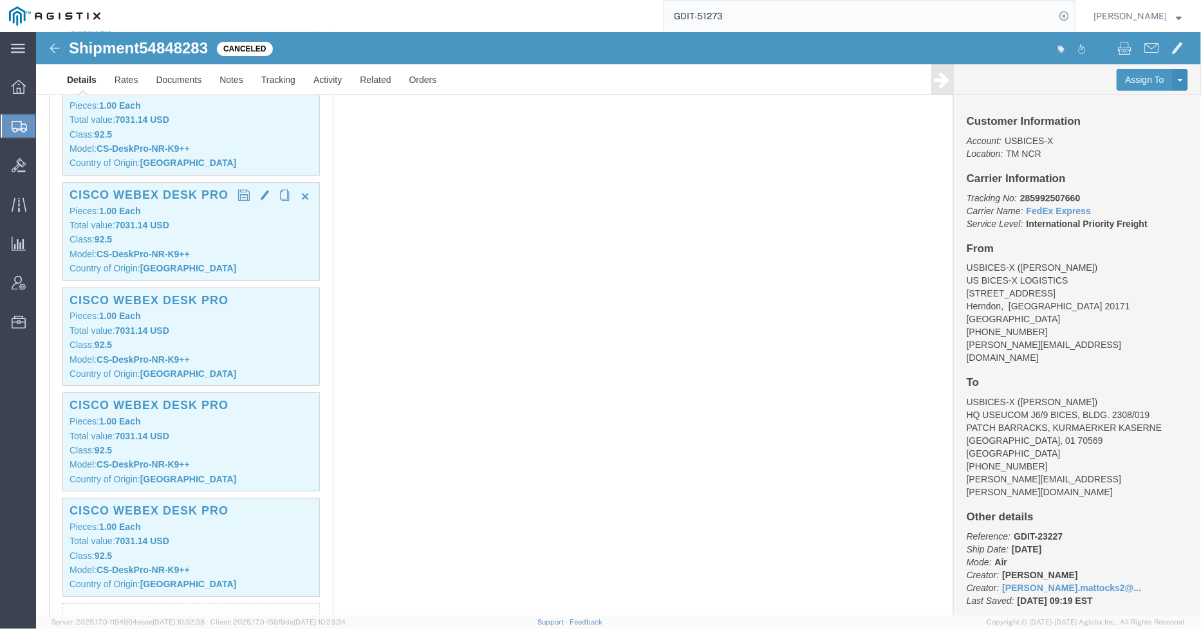
click p "Model: CS-DeskPro-NR-K9++"
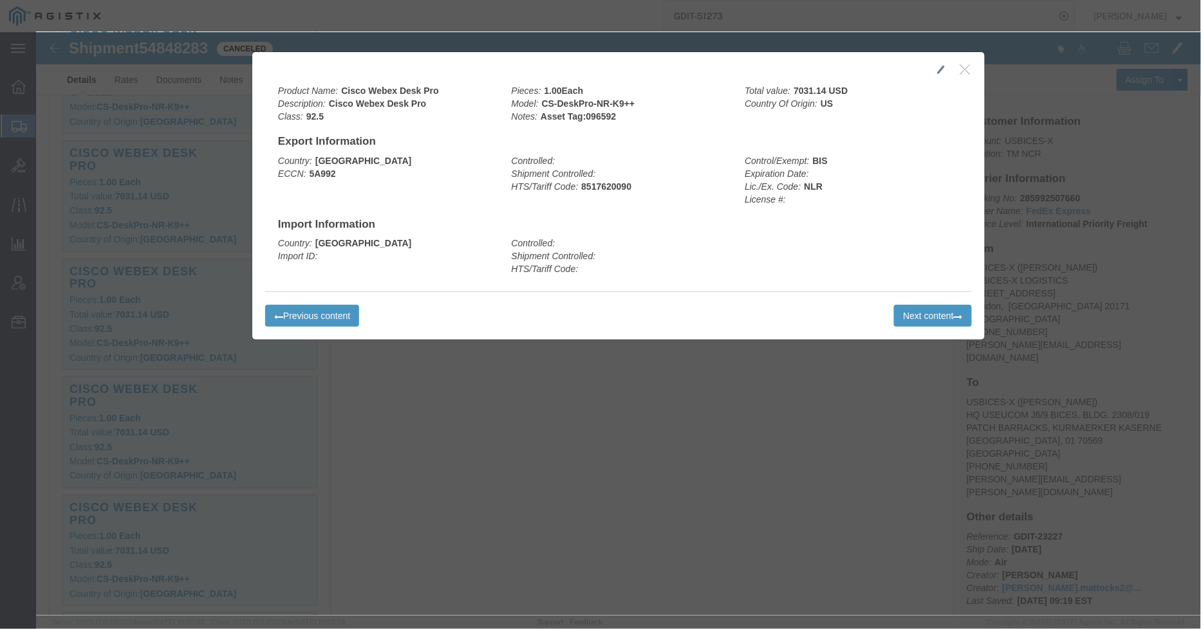
click div "Product Name: Cisco Webex Desk Pro Description: Cisco Webex Desk Pro Class: 92.…"
drag, startPoint x: 931, startPoint y: 35, endPoint x: 834, endPoint y: 73, distance: 103.7
click icon "button"
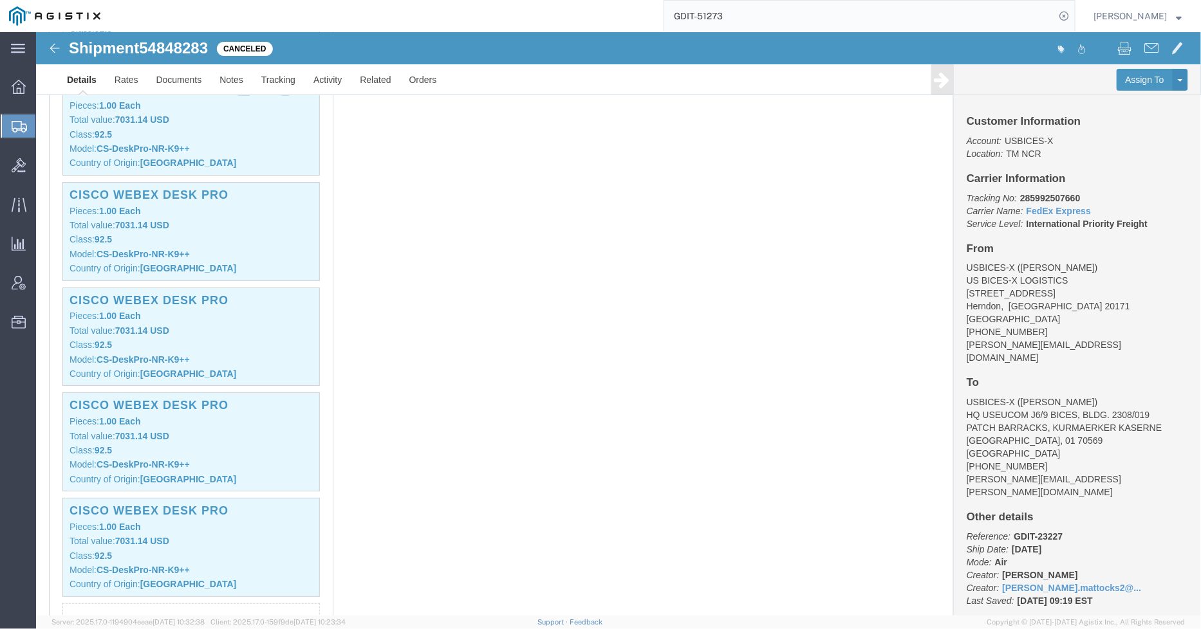
click p "Model: CS-DeskPro-NR-K9++"
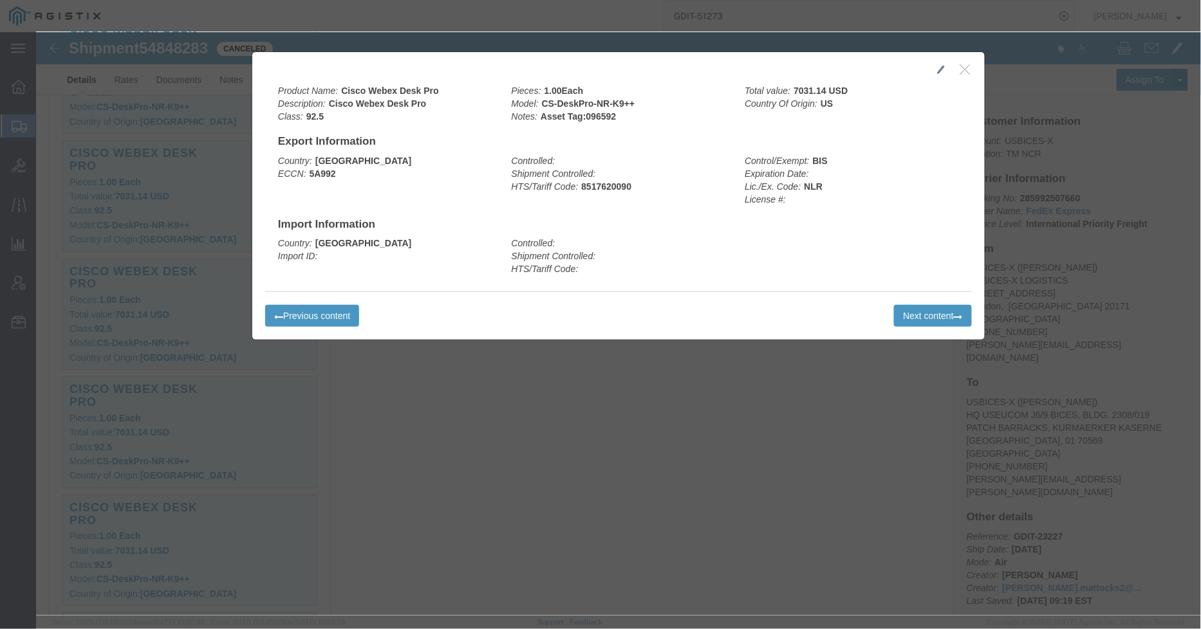
click icon "button"
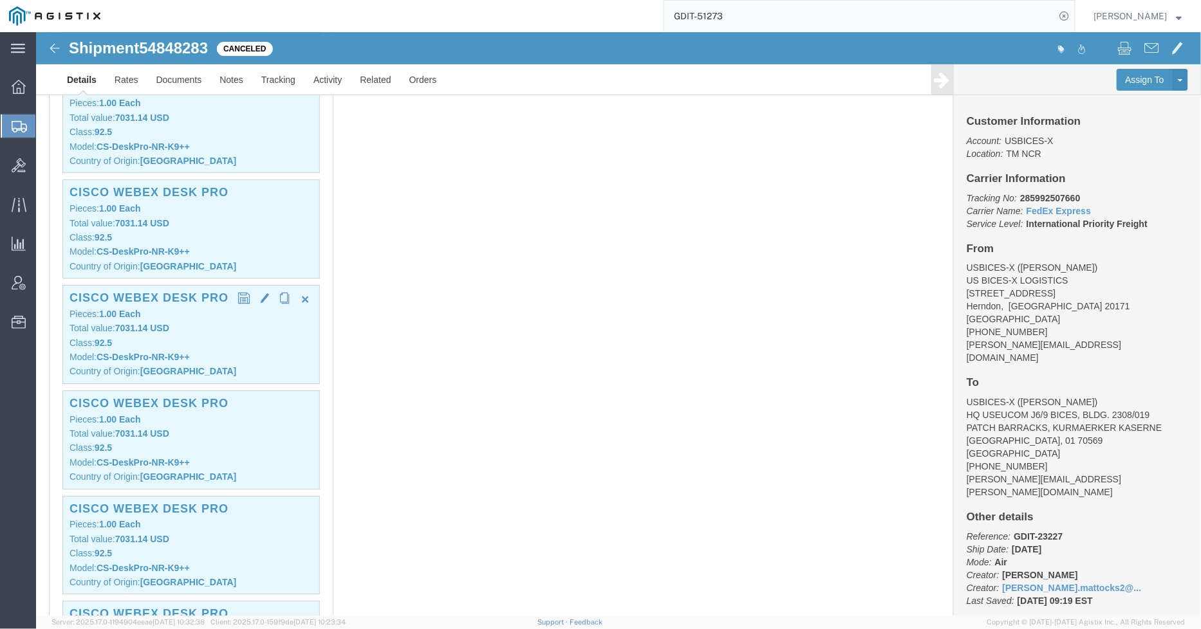
scroll to position [1430, 0]
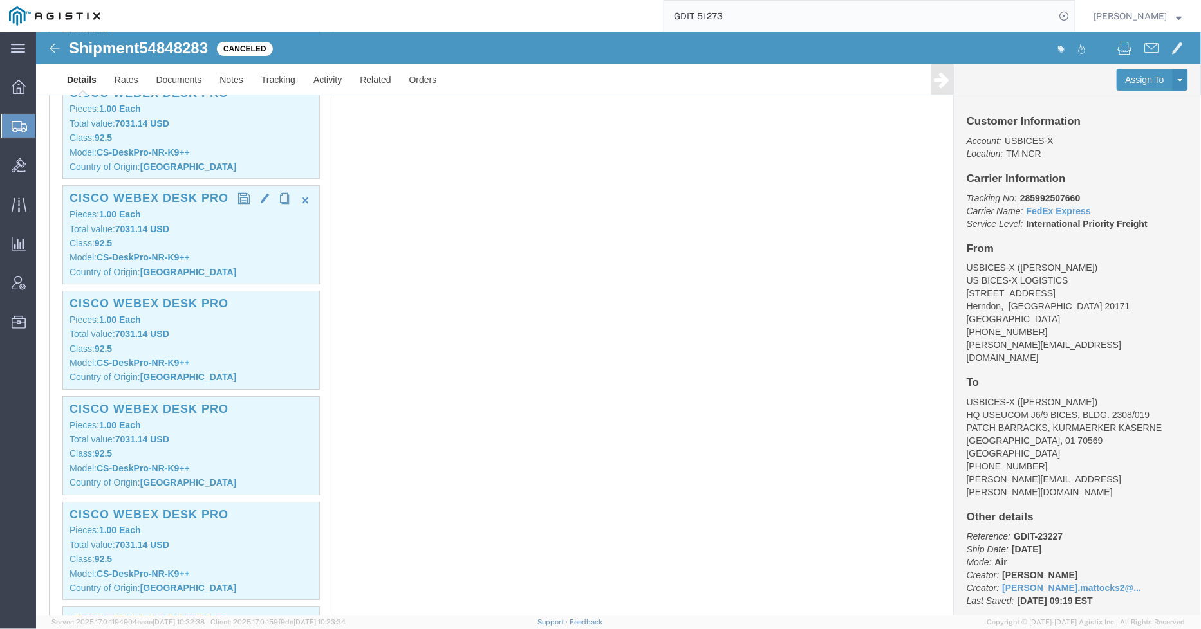
click p "Model: CS-DeskPro-NR-K9++"
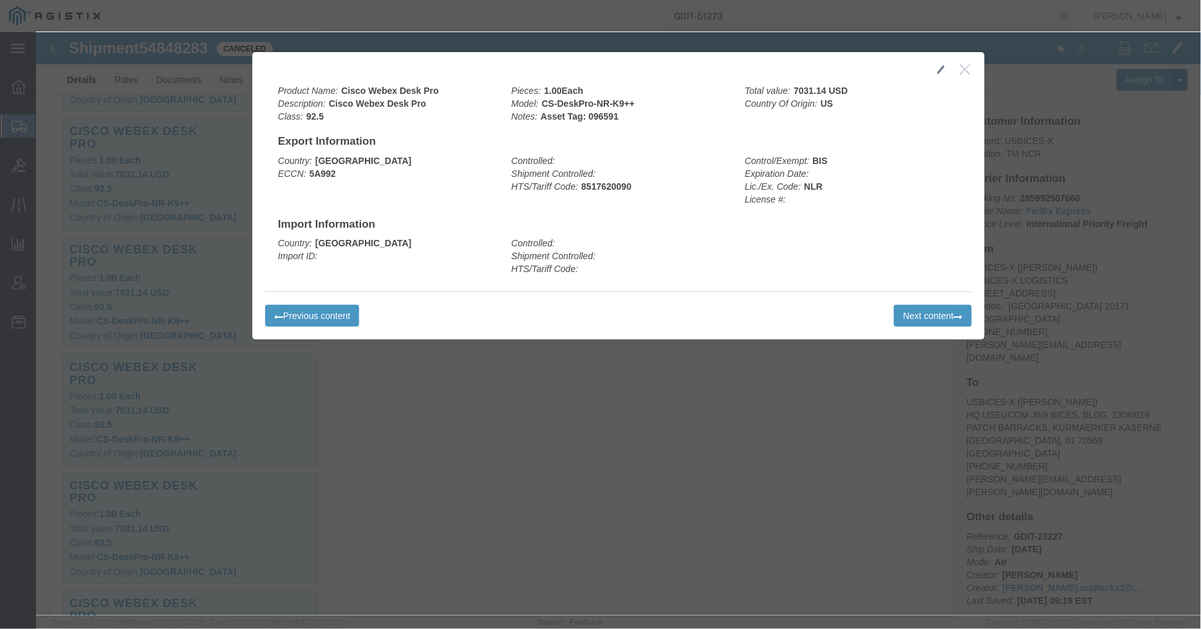
click button "button"
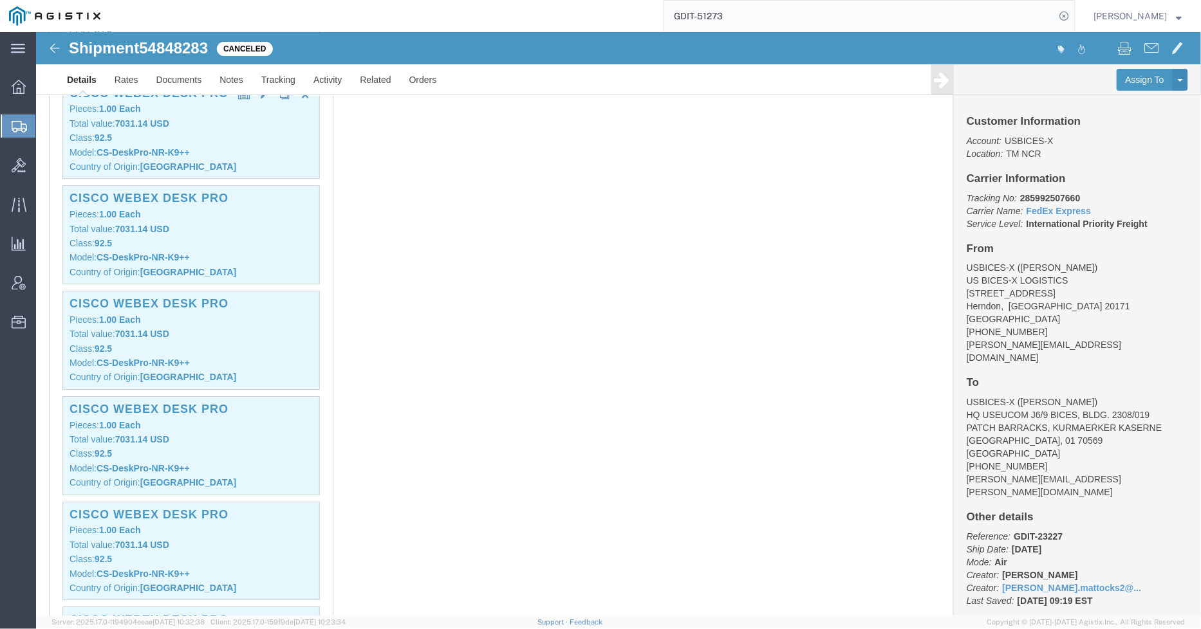
click p "Total value: 7031.14 USD"
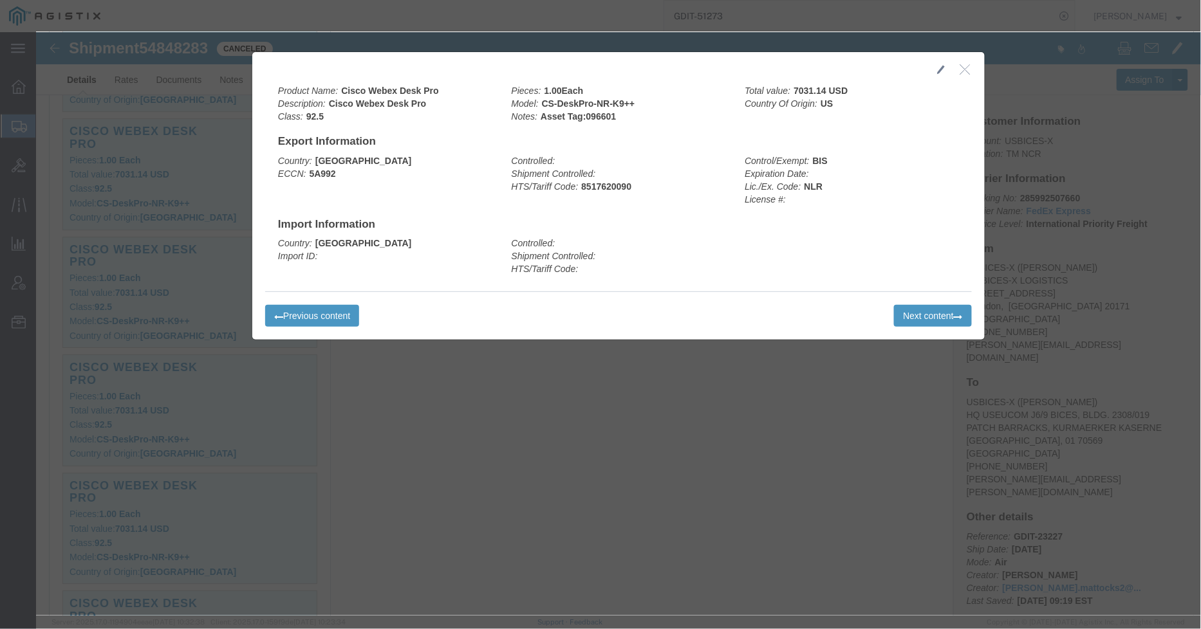
click button "button"
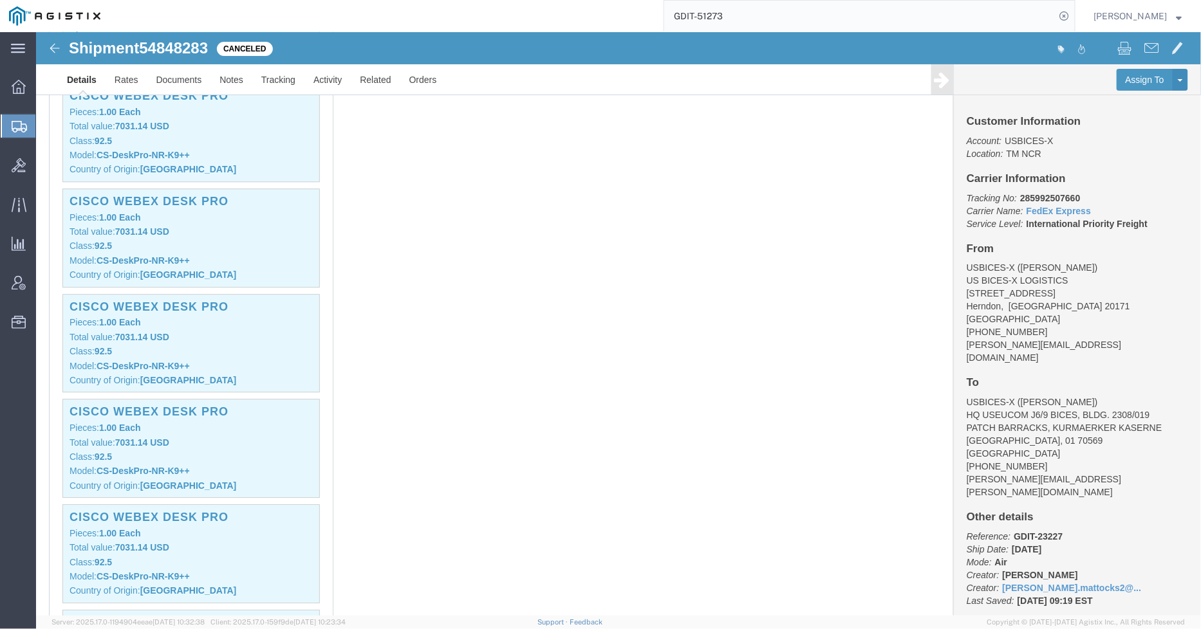
scroll to position [1215, 0]
click h3 "Cisco Webex Desk Pro"
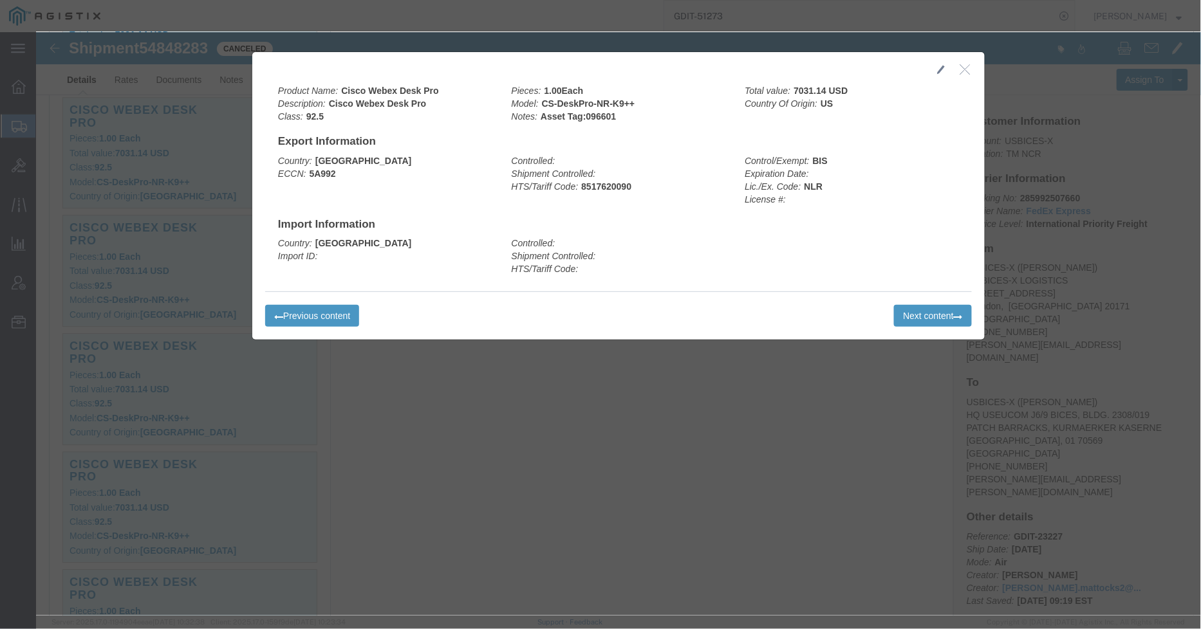
click icon "button"
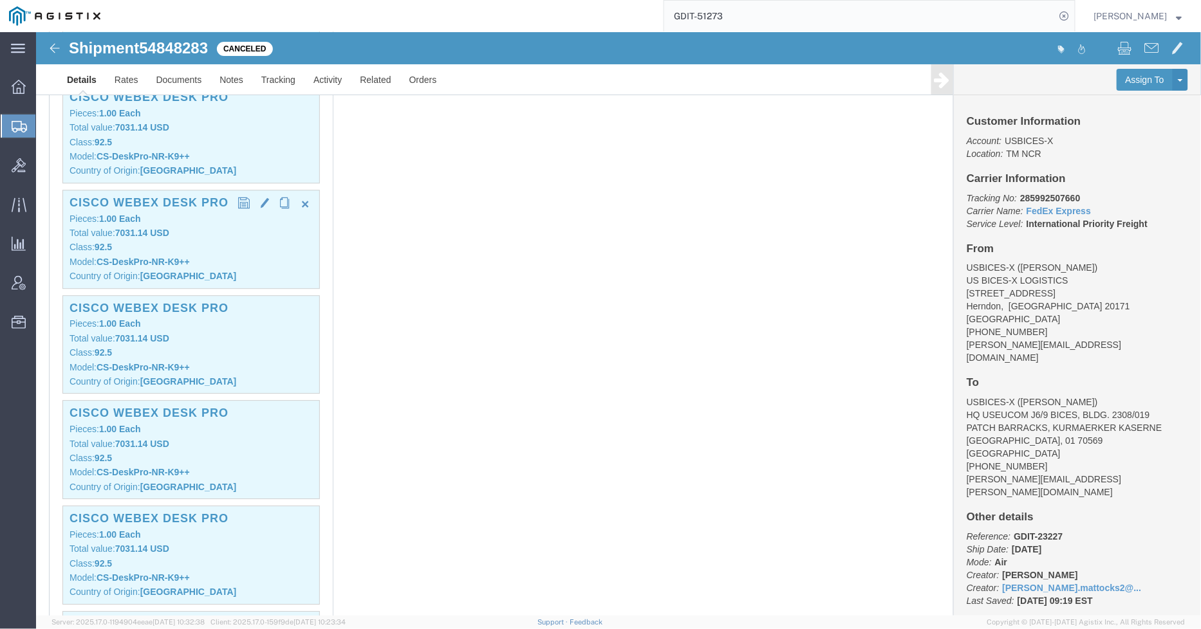
click p "Class: 92.5"
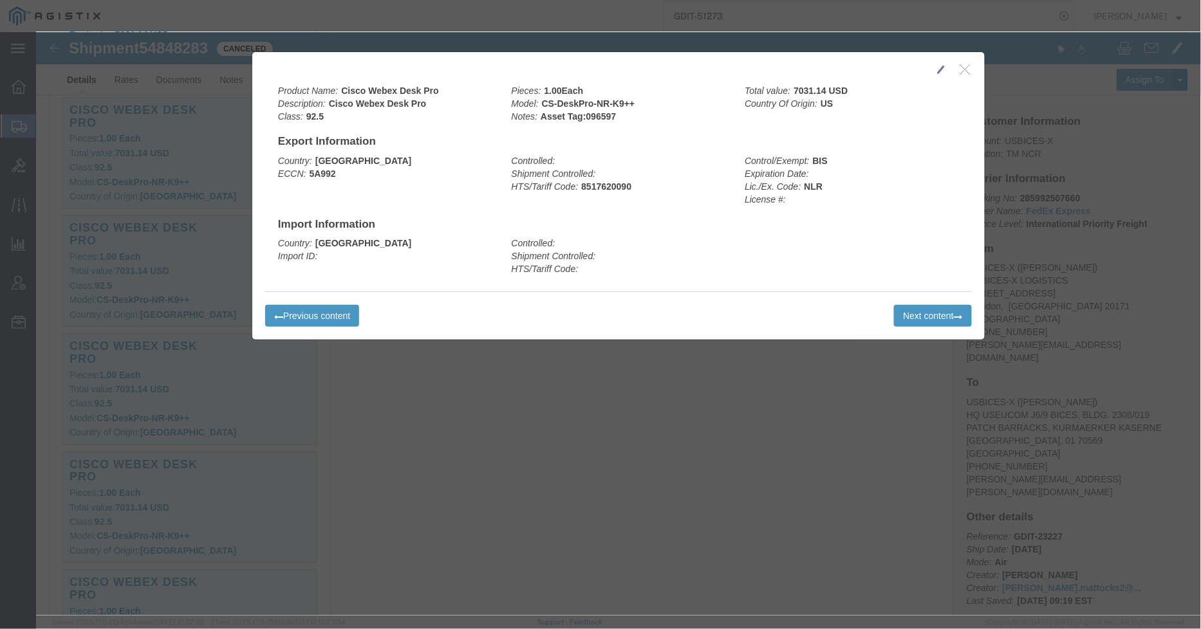
click icon "button"
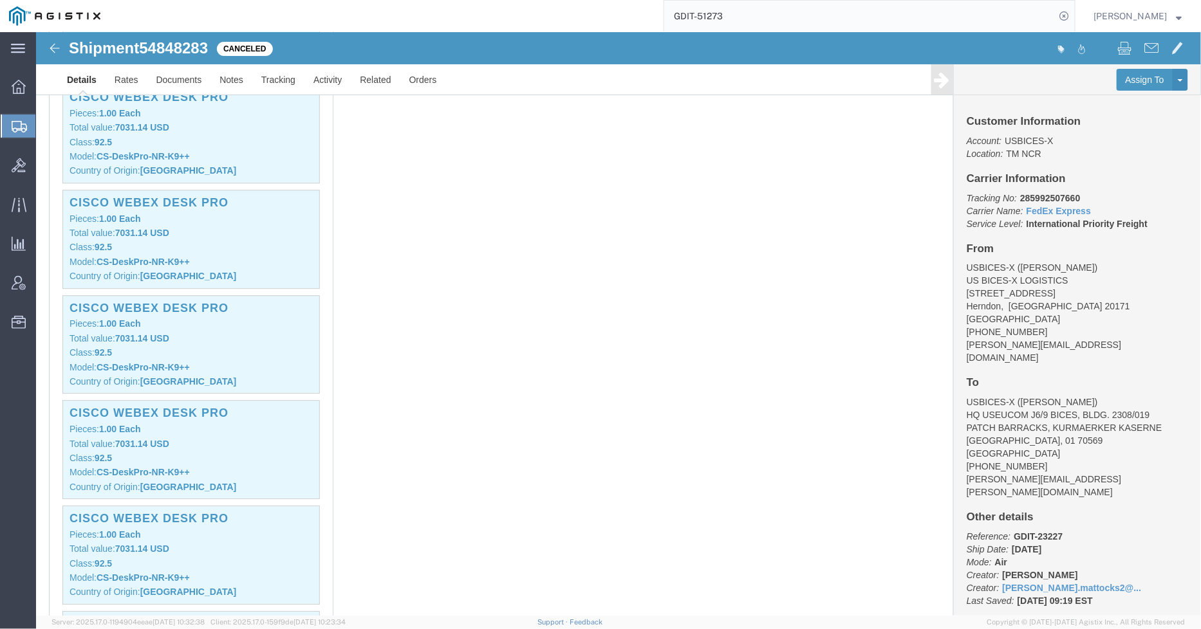
drag, startPoint x: 199, startPoint y: 136, endPoint x: 239, endPoint y: 152, distance: 43.0
click p "Class: 92.5"
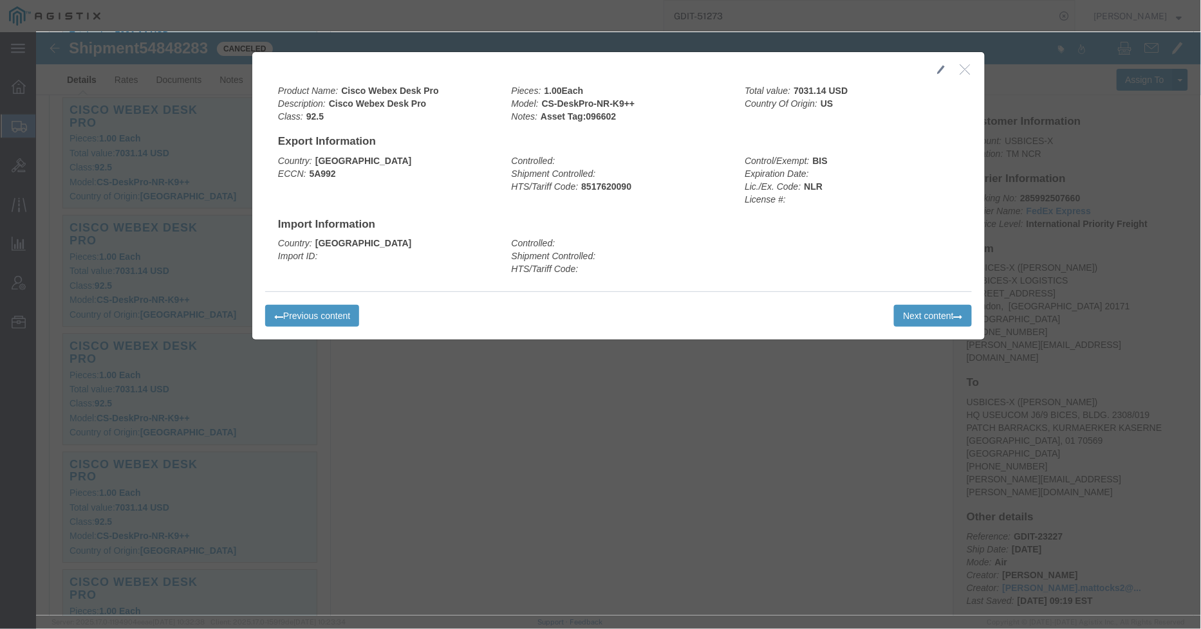
click button "button"
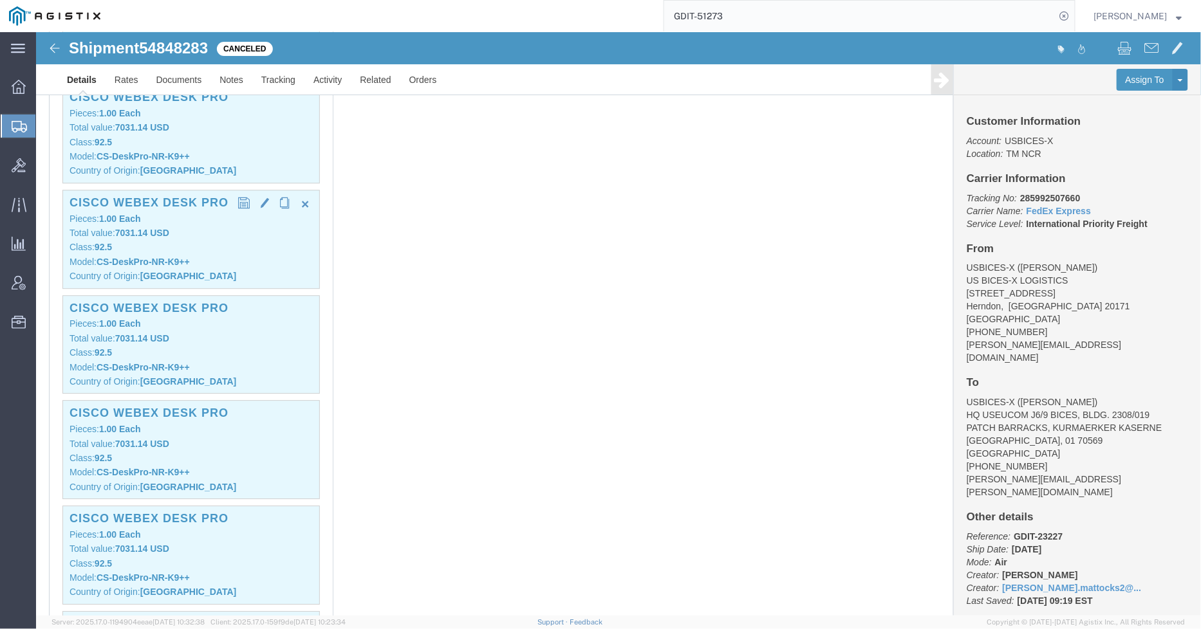
click p "Pieces: 1.00 Each"
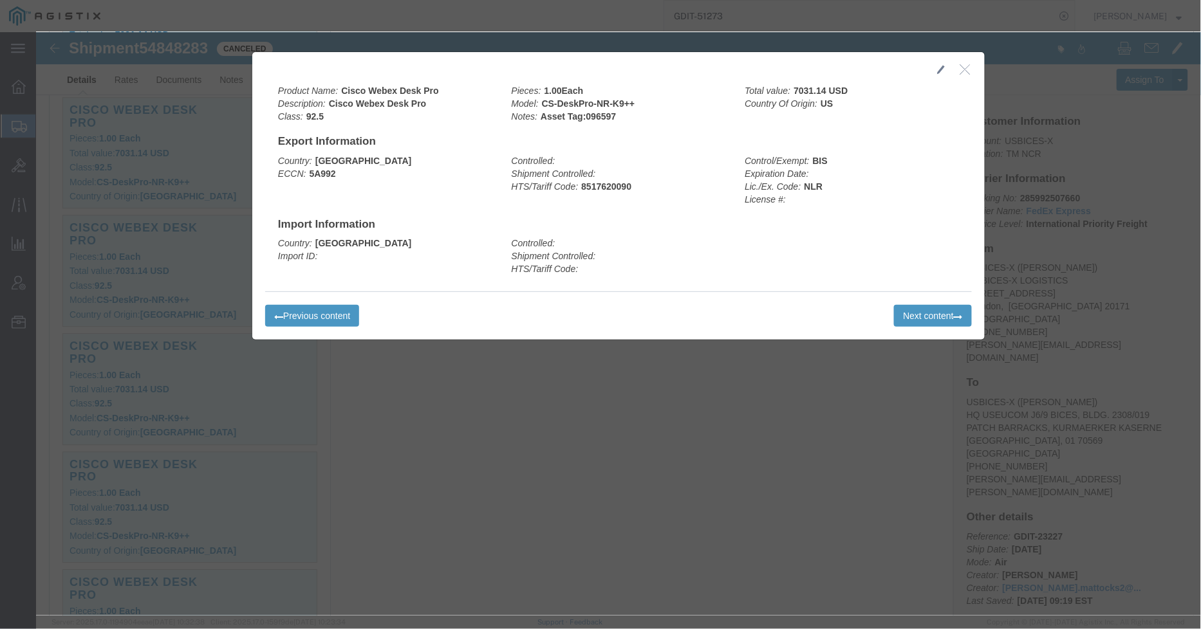
click icon "button"
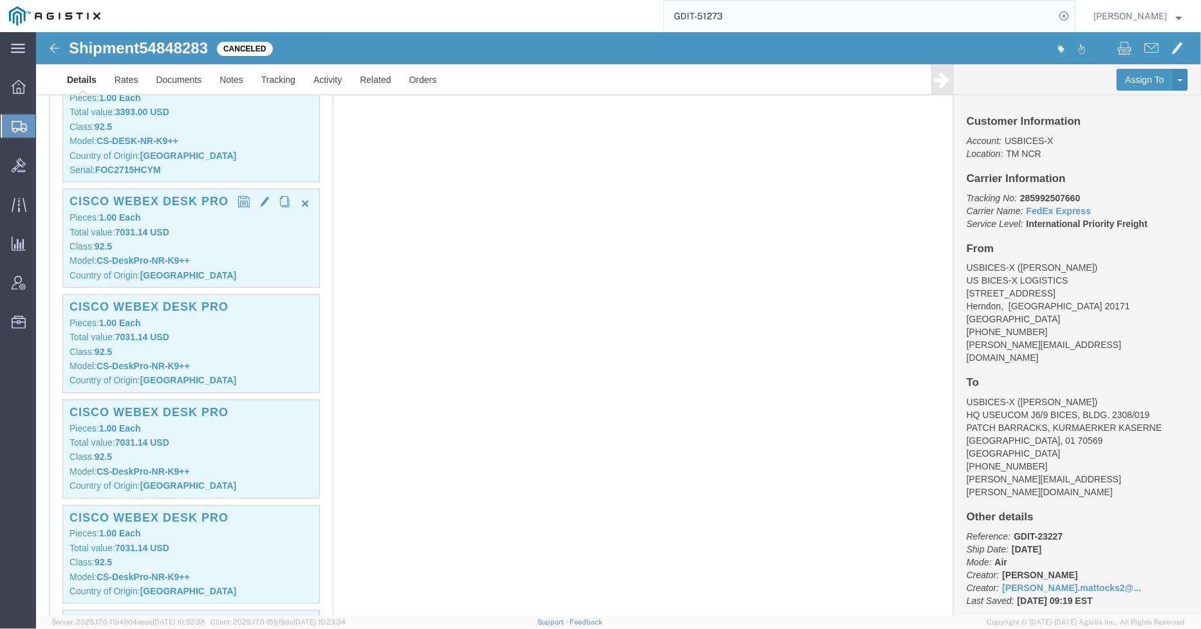
scroll to position [1001, 0]
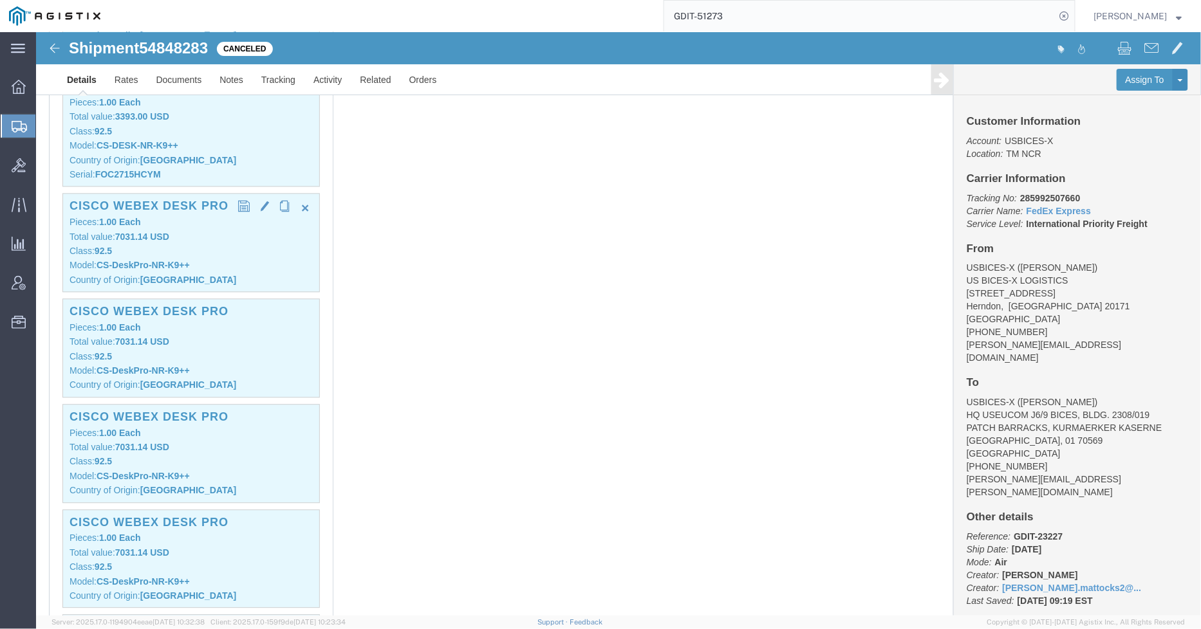
click p "Class: 92.5"
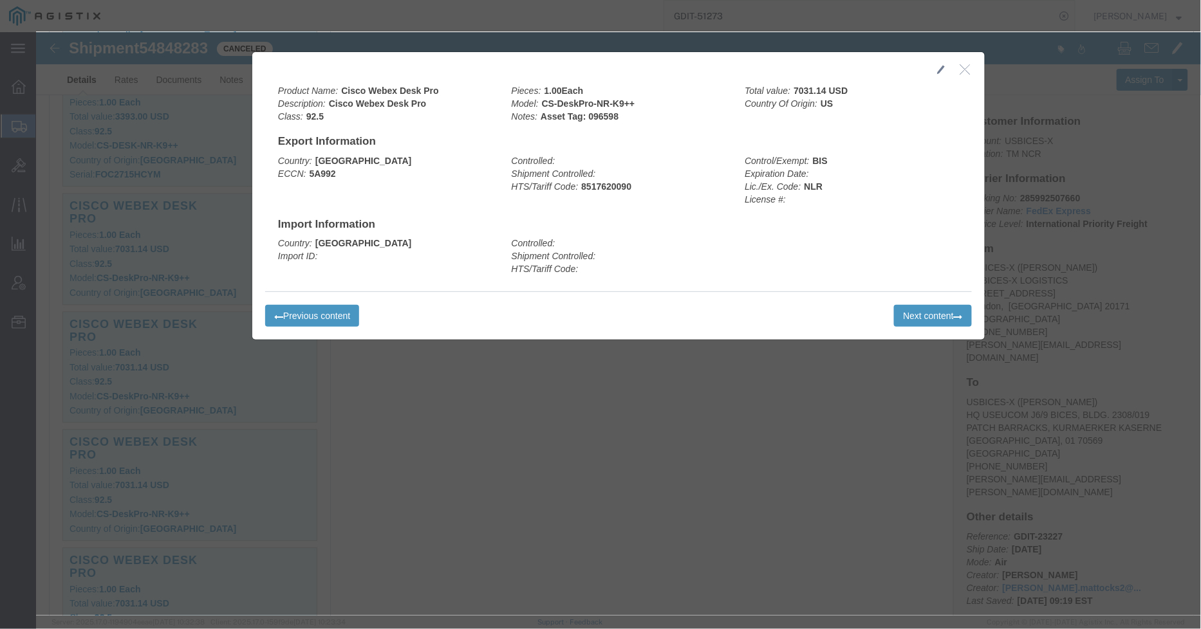
click icon "button"
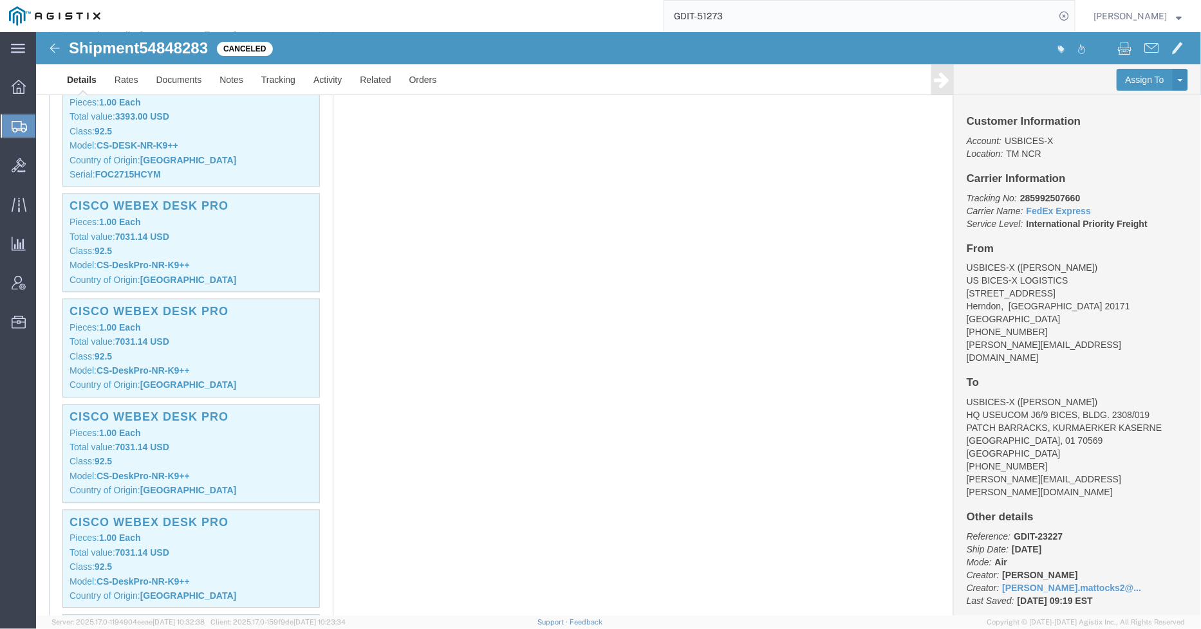
click p "Class: 92.5"
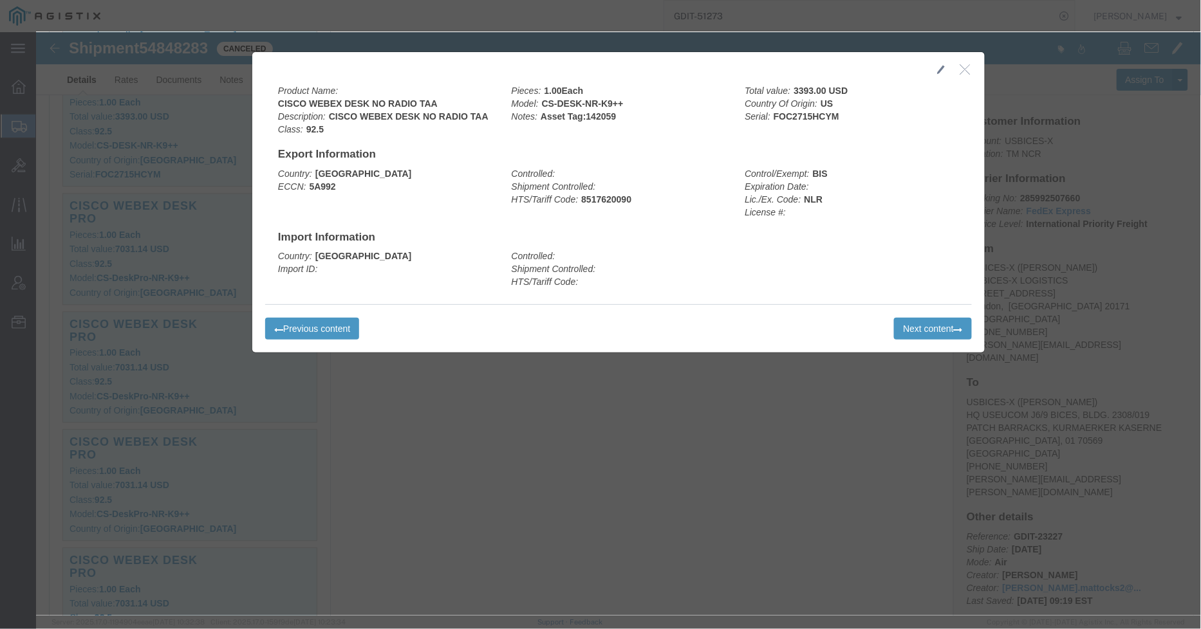
click div
drag, startPoint x: 923, startPoint y: 39, endPoint x: 1134, endPoint y: 341, distance: 368.3
click icon "button"
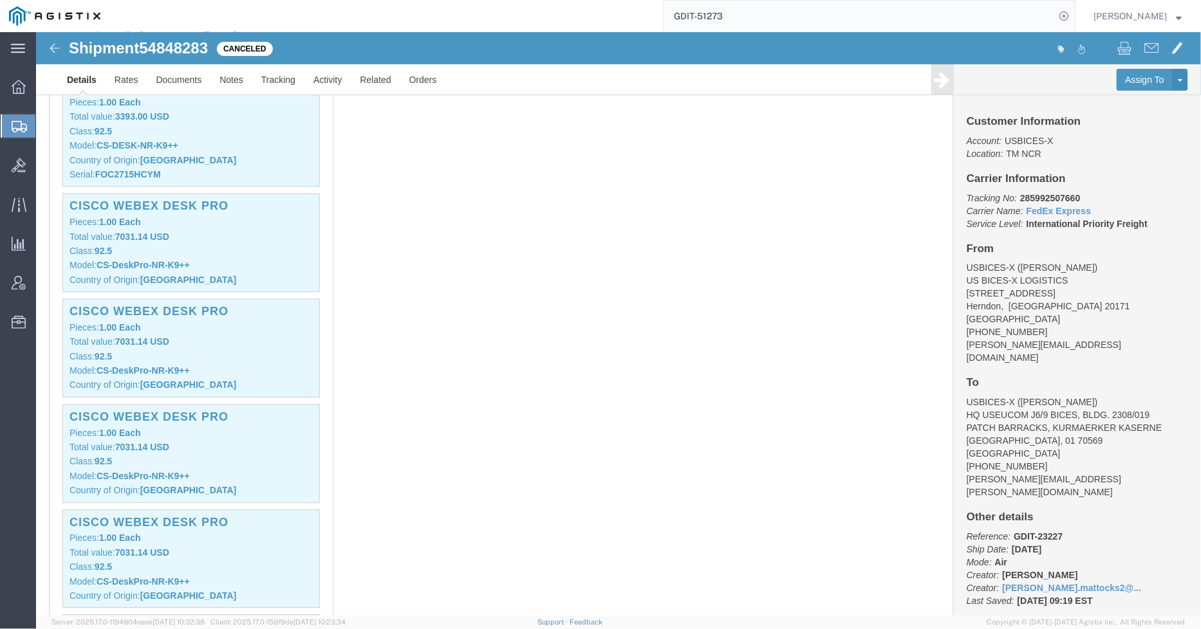
click at [781, 18] on input "GDIT-51273" at bounding box center [859, 16] width 391 height 31
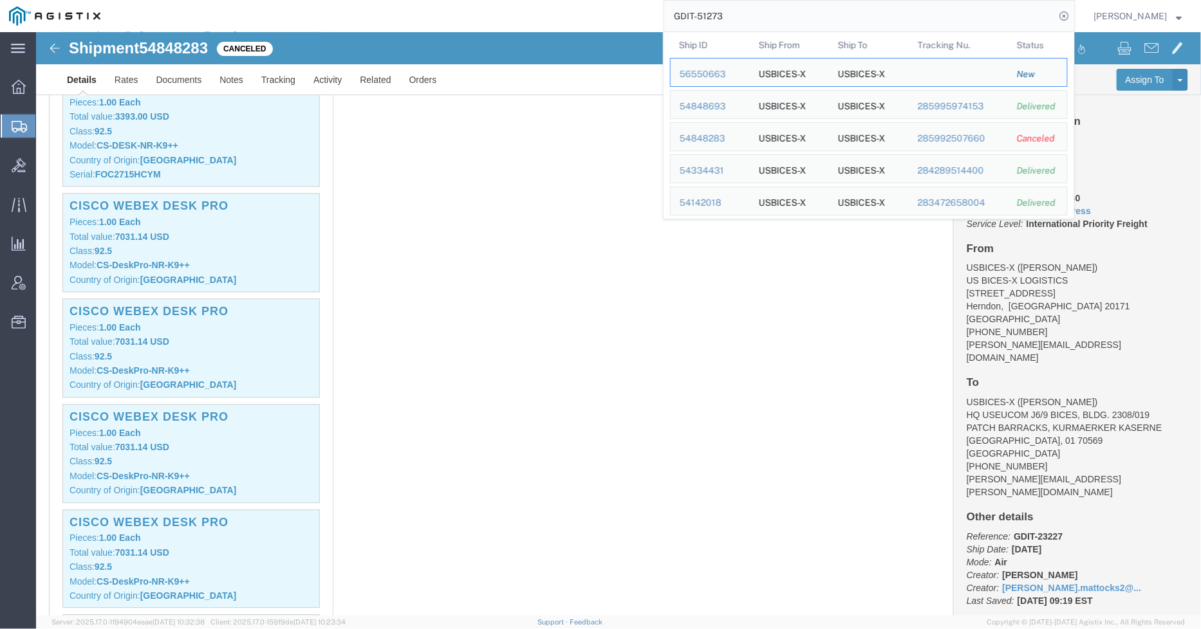
drag, startPoint x: 445, startPoint y: 305, endPoint x: 452, endPoint y: 306, distance: 6.6
click div "1 Pallet(s) Standard (Not Stackable) Total weight: 375.00 LBS Tracking: 2859925…"
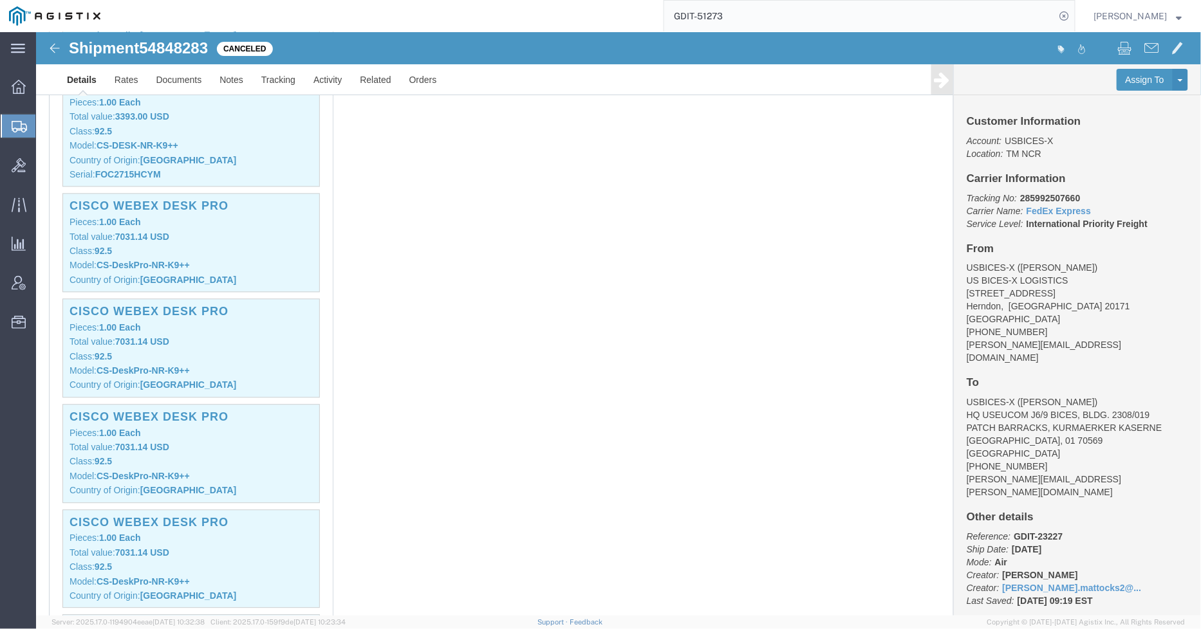
click at [19, 124] on icon at bounding box center [19, 127] width 15 height 12
